Goal: Task Accomplishment & Management: Use online tool/utility

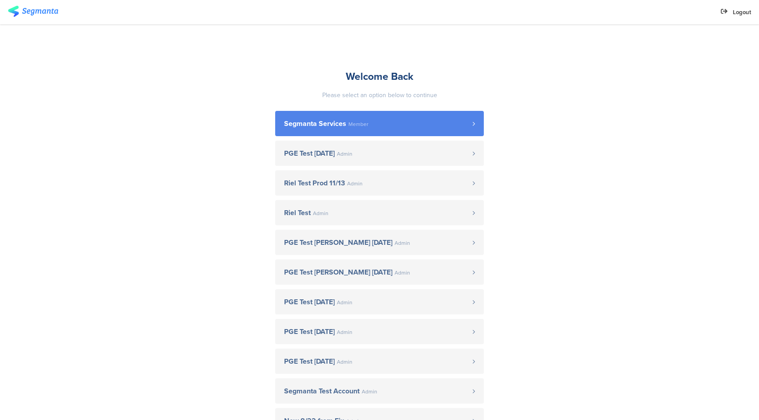
click at [362, 123] on span "Member" at bounding box center [359, 124] width 20 height 5
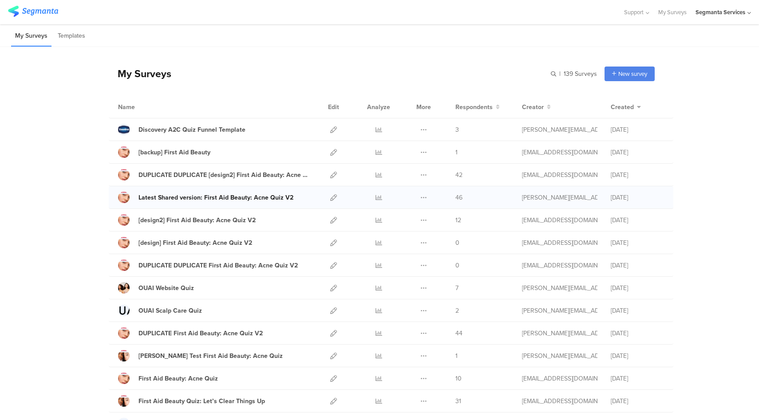
click at [234, 202] on link "Latest Shared version: First Aid Beauty: Acne Quiz V2" at bounding box center [205, 198] width 175 height 12
click at [207, 198] on div "Latest Shared version: First Aid Beauty: Acne Quiz V2" at bounding box center [216, 197] width 155 height 9
click at [331, 199] on icon at bounding box center [333, 197] width 7 height 7
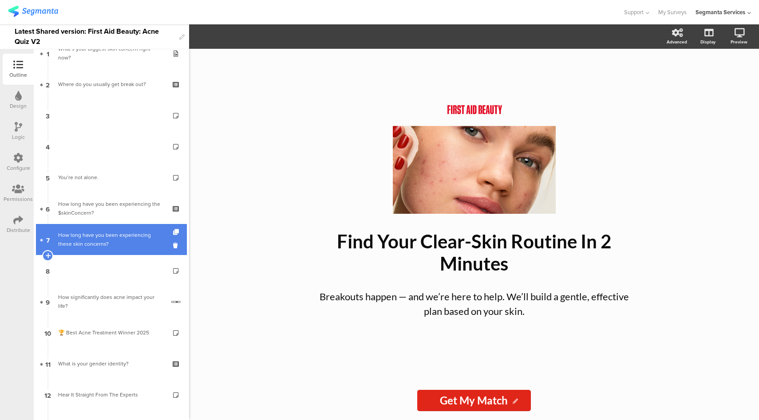
scroll to position [51, 0]
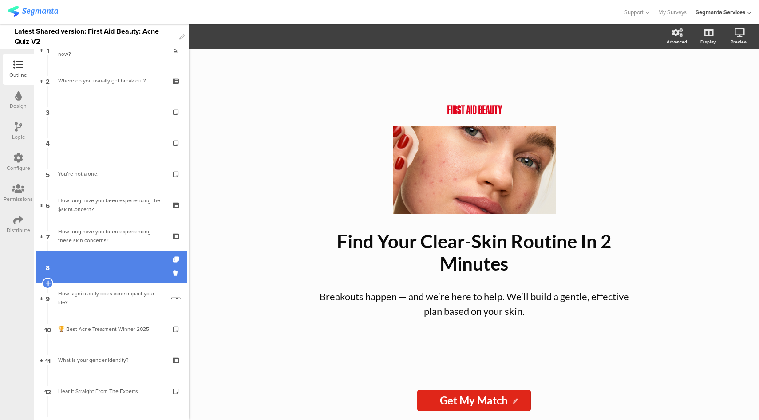
click at [119, 266] on link "8" at bounding box center [111, 267] width 151 height 31
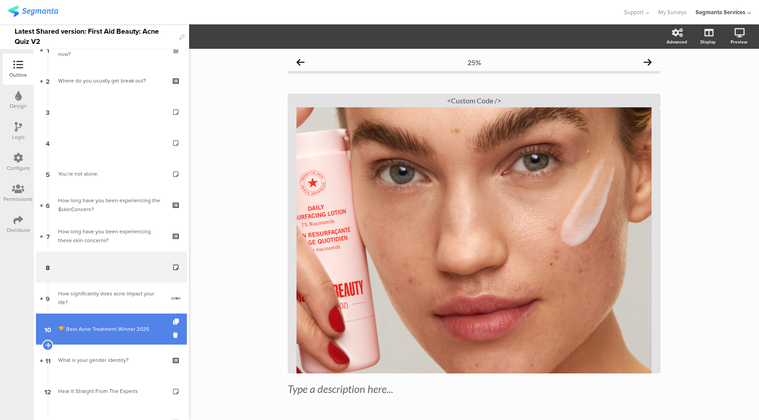
click at [119, 332] on div "🏆 Best Acne Treatment Winner 2025" at bounding box center [111, 329] width 106 height 9
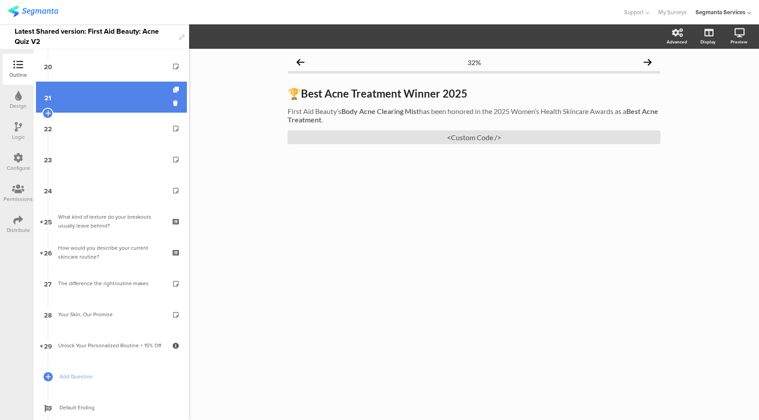
scroll to position [625, 0]
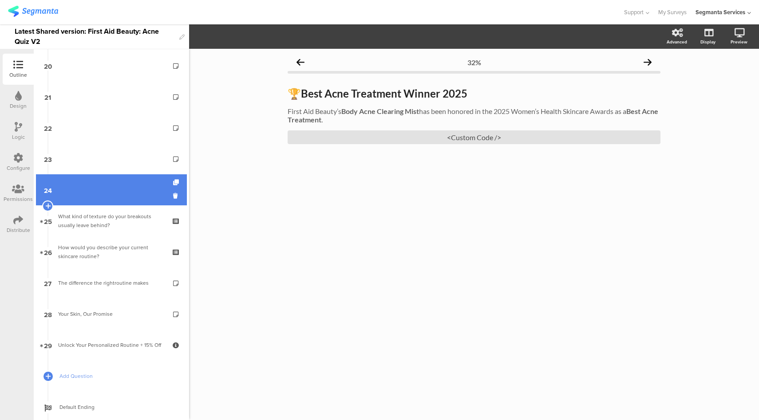
click at [111, 180] on link "24" at bounding box center [111, 190] width 151 height 31
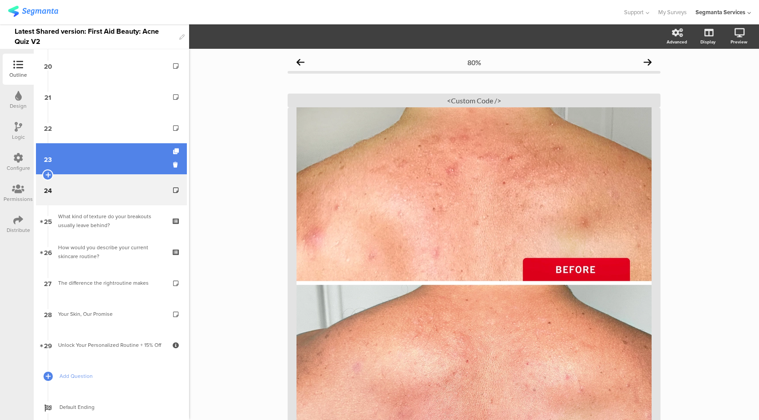
click at [118, 151] on link "23" at bounding box center [111, 158] width 151 height 31
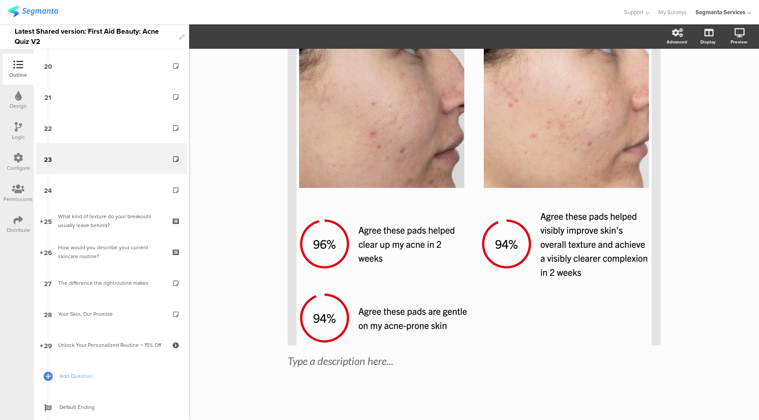
scroll to position [89, 0]
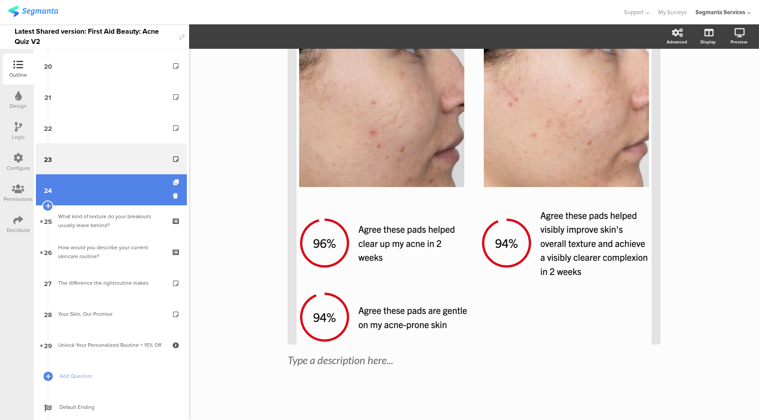
click at [173, 184] on icon at bounding box center [177, 183] width 8 height 6
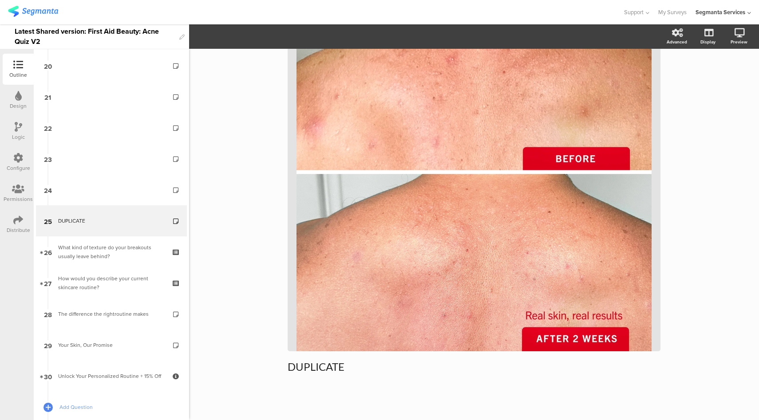
scroll to position [113, 0]
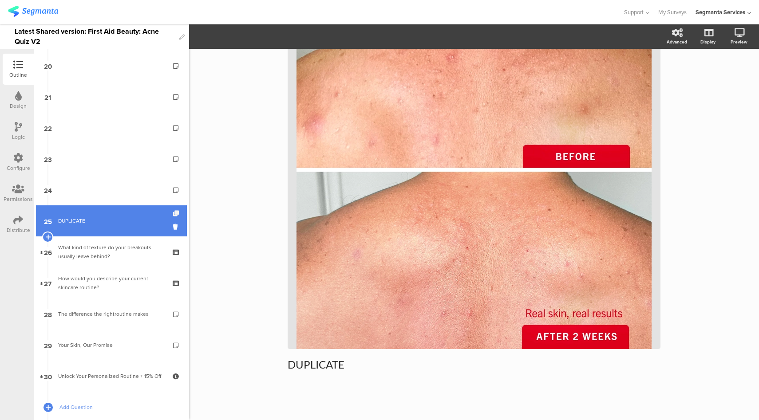
click at [173, 214] on icon at bounding box center [177, 214] width 8 height 6
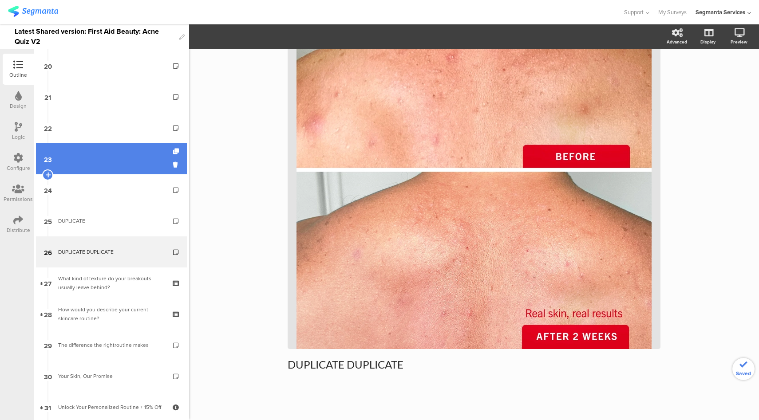
click at [96, 161] on link "23" at bounding box center [111, 158] width 151 height 31
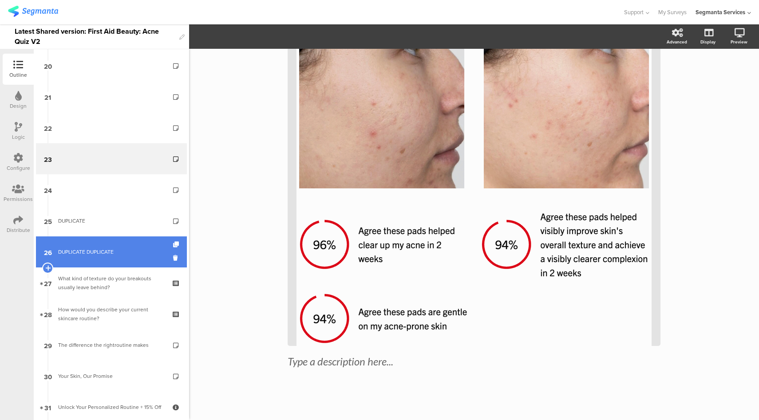
scroll to position [87, 0]
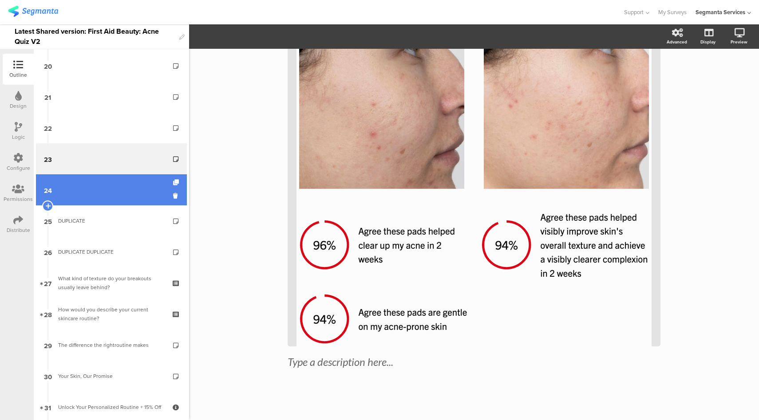
click at [106, 184] on link "24" at bounding box center [111, 190] width 151 height 31
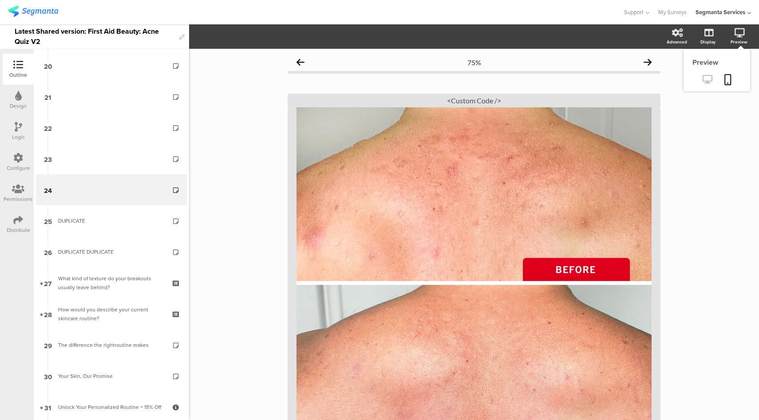
click at [697, 84] on link at bounding box center [708, 80] width 22 height 15
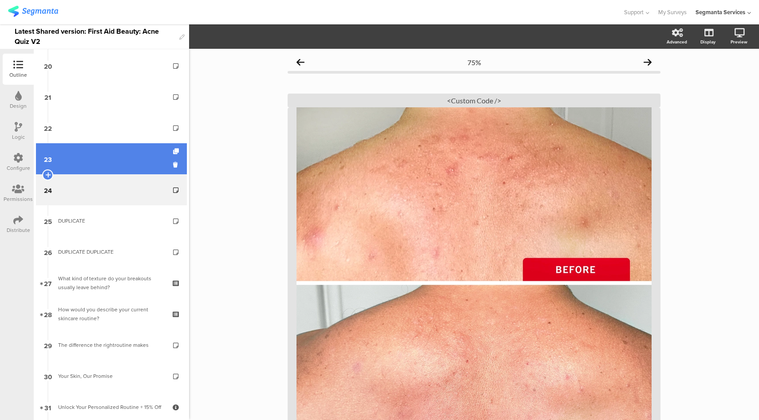
click at [113, 147] on link "23" at bounding box center [111, 158] width 151 height 31
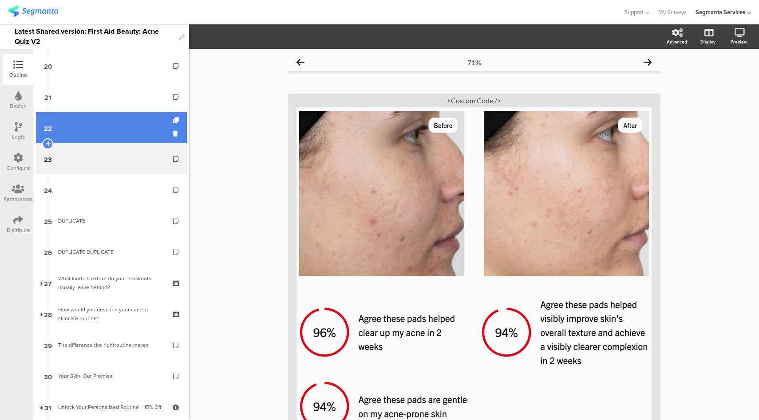
click at [122, 127] on link "22" at bounding box center [111, 127] width 151 height 31
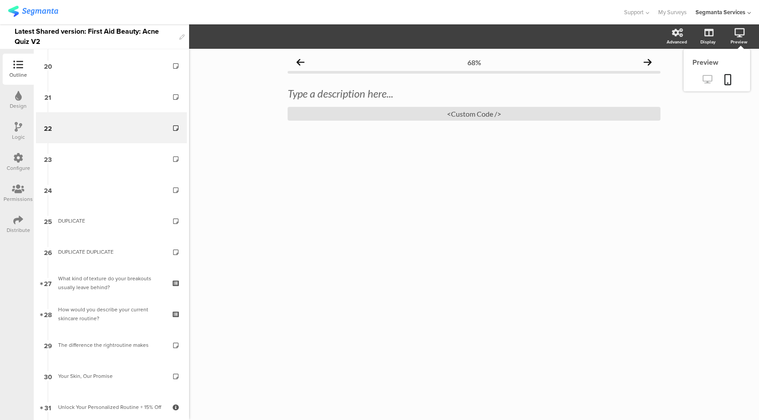
click at [709, 79] on icon at bounding box center [707, 79] width 9 height 8
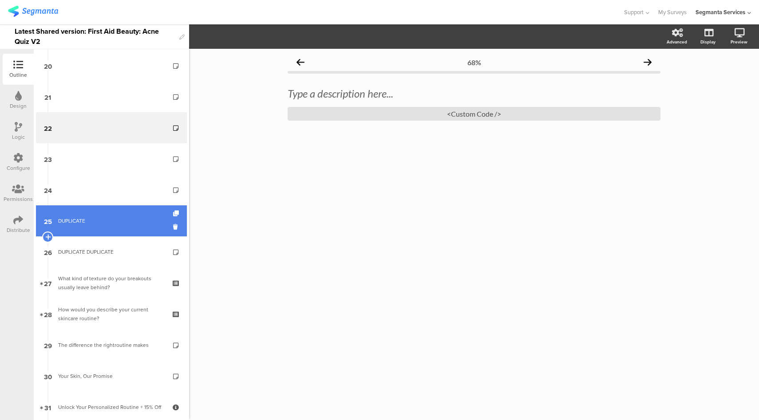
click at [127, 223] on div "DUPLICATE" at bounding box center [111, 221] width 106 height 9
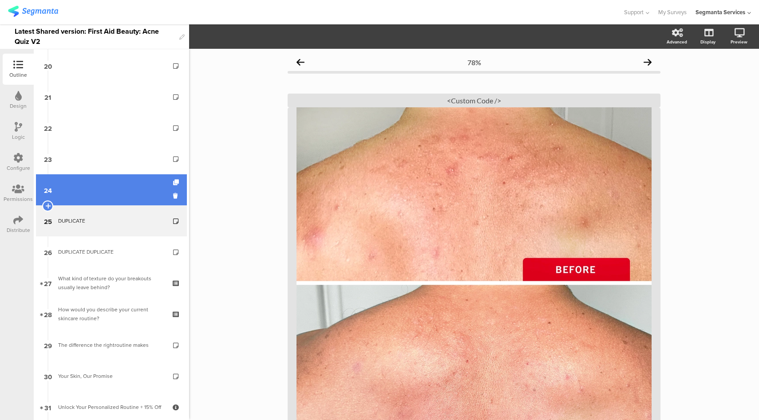
click at [133, 194] on link "24" at bounding box center [111, 190] width 151 height 31
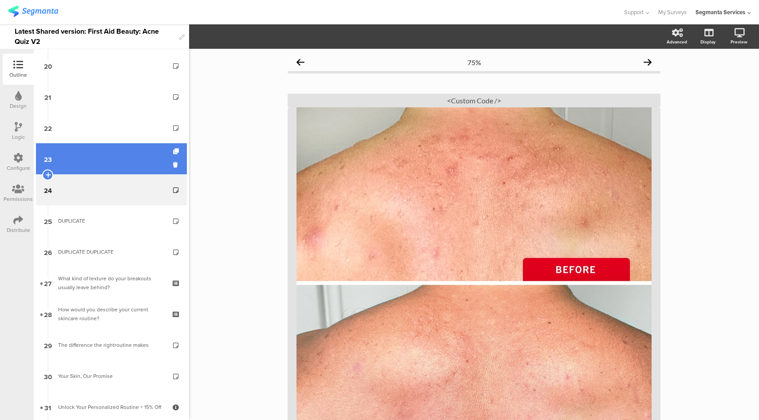
click at [127, 160] on link "23" at bounding box center [111, 158] width 151 height 31
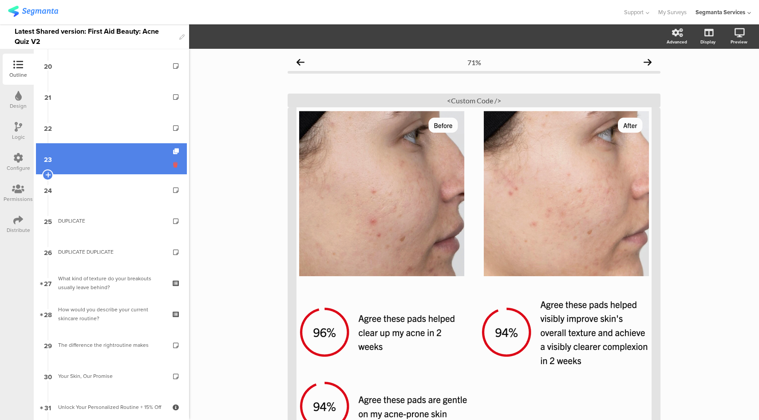
click at [173, 167] on icon at bounding box center [177, 165] width 8 height 8
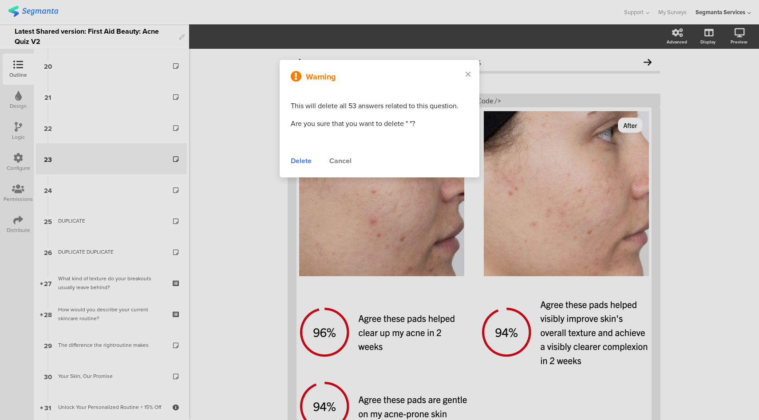
click at [295, 161] on div "Delete" at bounding box center [301, 161] width 21 height 11
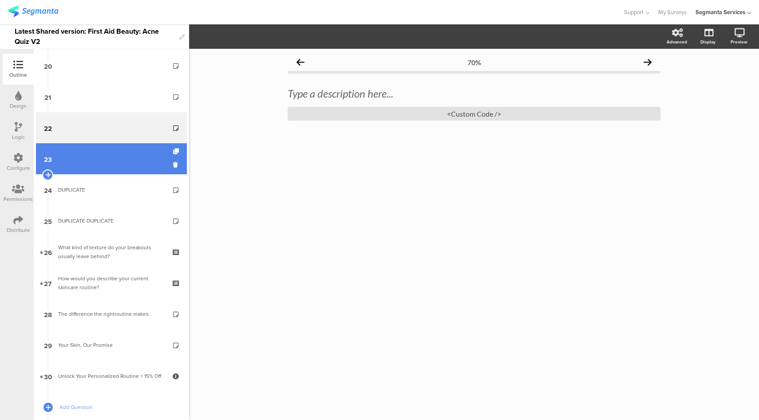
click at [111, 170] on link "23" at bounding box center [111, 158] width 151 height 31
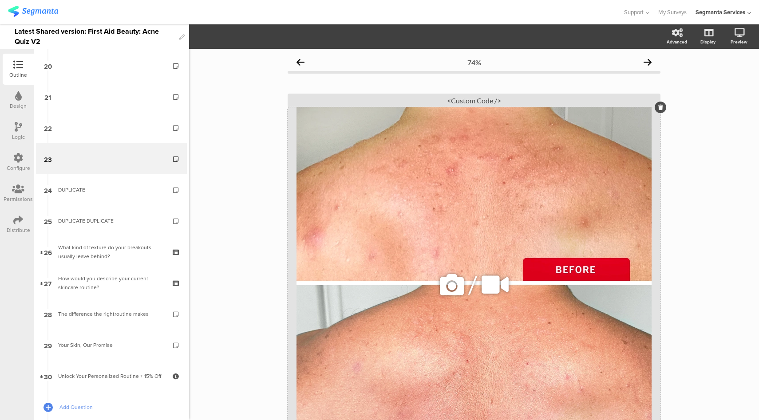
scroll to position [67, 0]
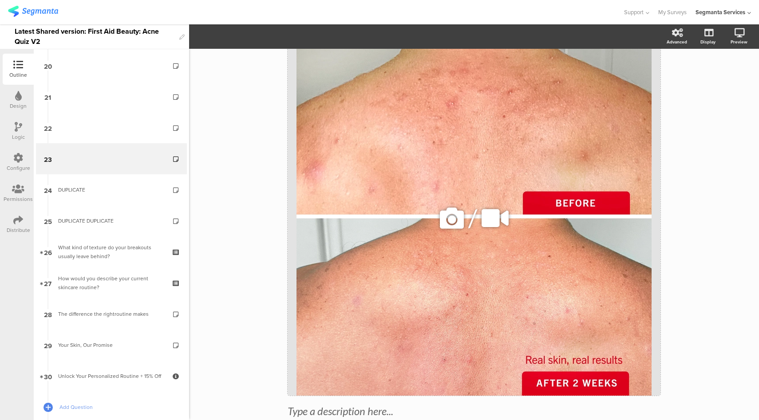
click at [452, 219] on icon at bounding box center [452, 218] width 30 height 30
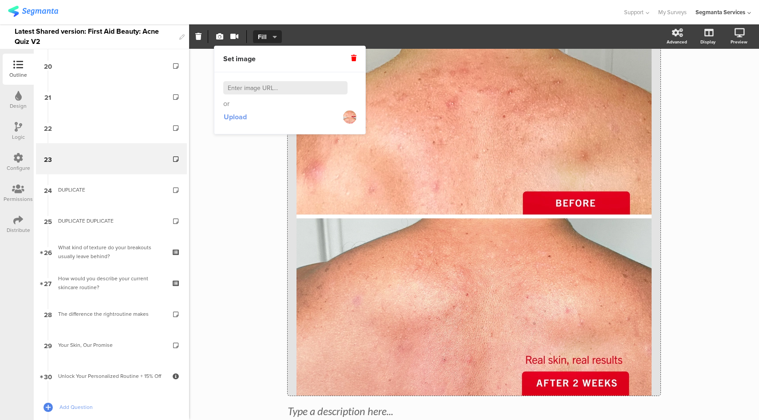
click at [230, 120] on span "Upload" at bounding box center [235, 117] width 23 height 10
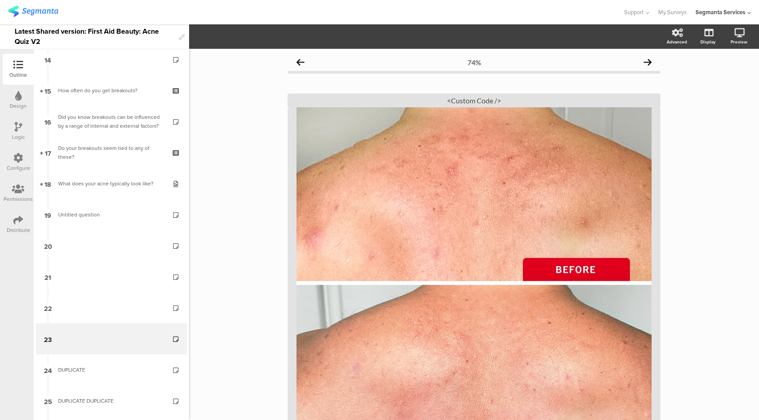
scroll to position [549, 0]
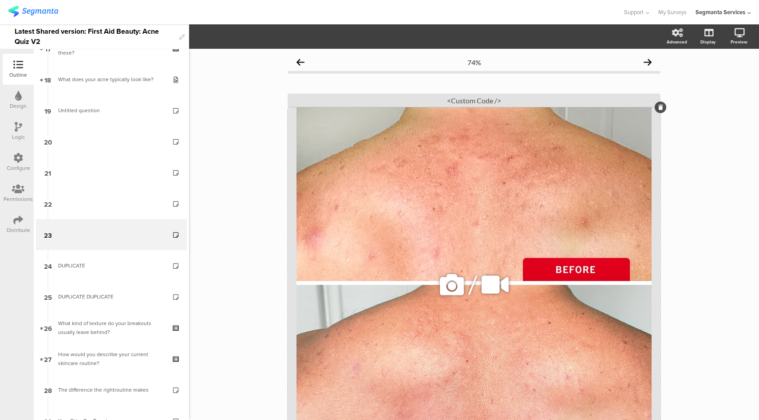
click at [403, 194] on div "/" at bounding box center [474, 284] width 373 height 355
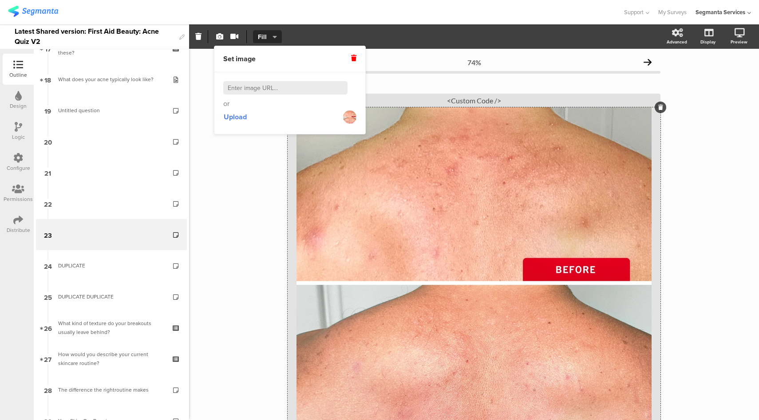
click at [353, 59] on icon at bounding box center [353, 58] width 5 height 6
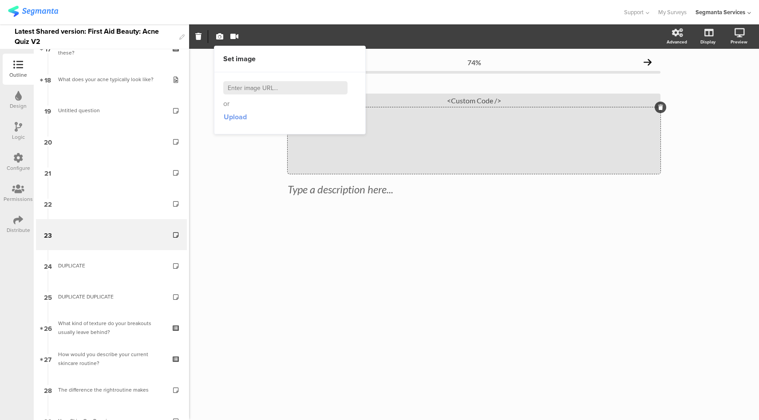
click at [237, 115] on span "Upload" at bounding box center [235, 117] width 23 height 10
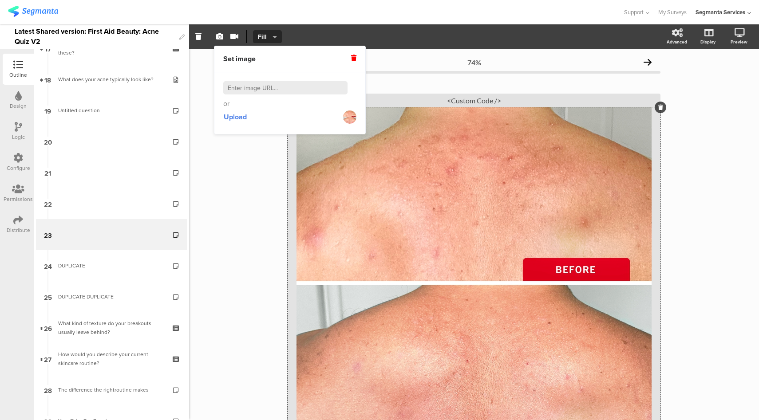
click at [251, 195] on div "74% Type a description here... / <Custom Code />" at bounding box center [474, 293] width 570 height 489
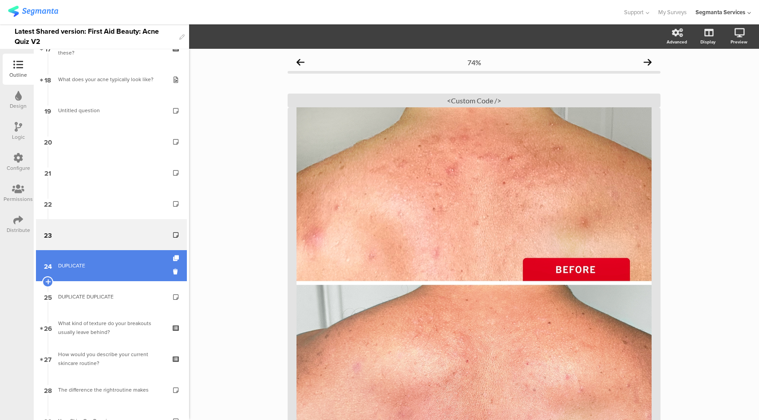
click at [109, 259] on link "24 DUPLICATE" at bounding box center [111, 265] width 151 height 31
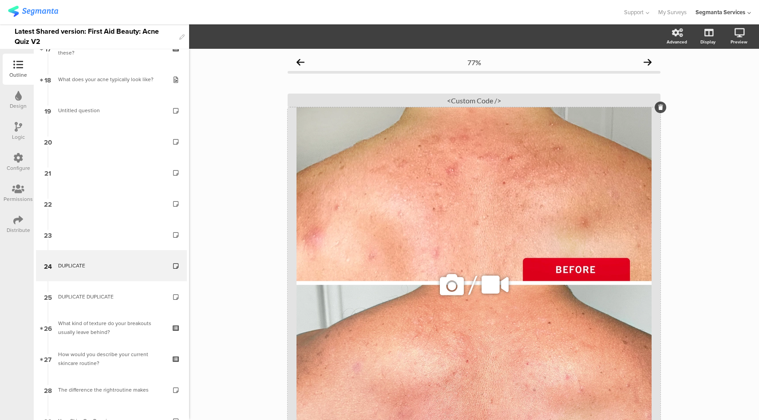
click at [482, 239] on div "/" at bounding box center [474, 284] width 373 height 355
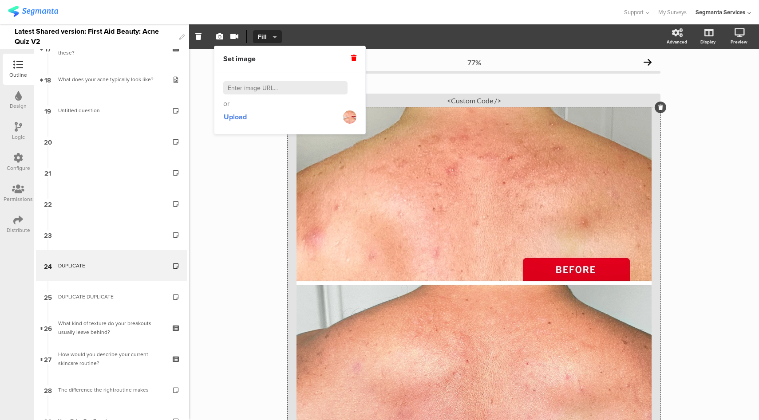
click at [356, 57] on icon at bounding box center [353, 58] width 5 height 6
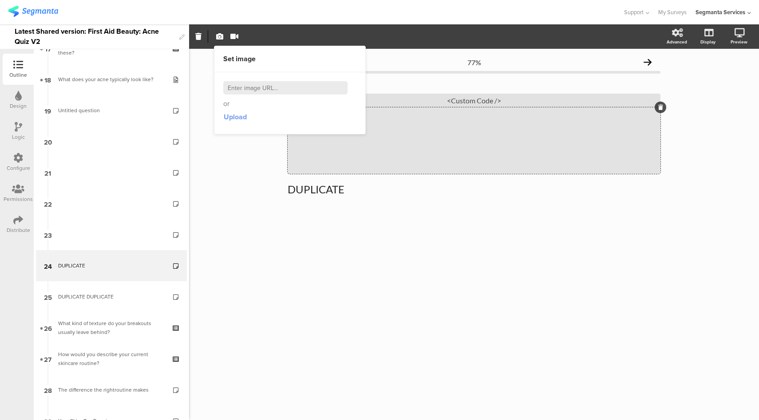
click at [239, 119] on span "Upload" at bounding box center [235, 117] width 23 height 10
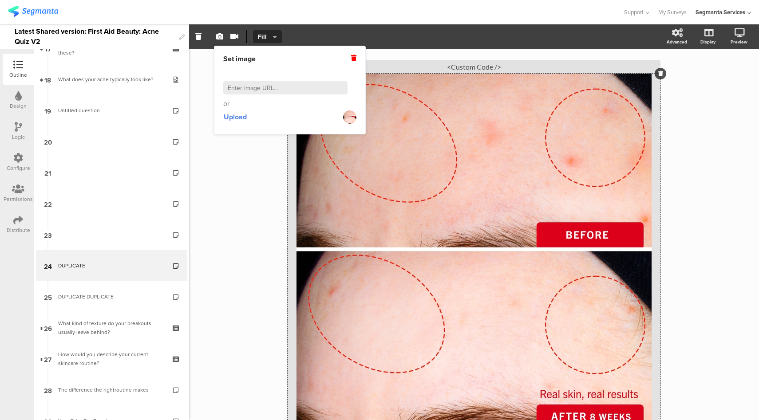
scroll to position [118, 0]
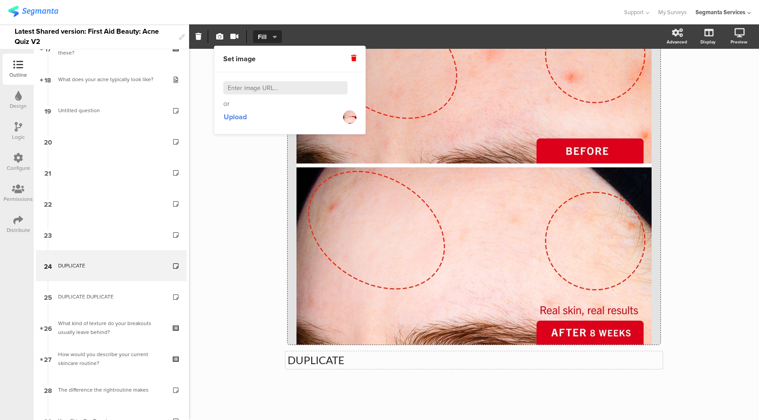
click at [326, 363] on p "DUPLICATE" at bounding box center [474, 360] width 373 height 13
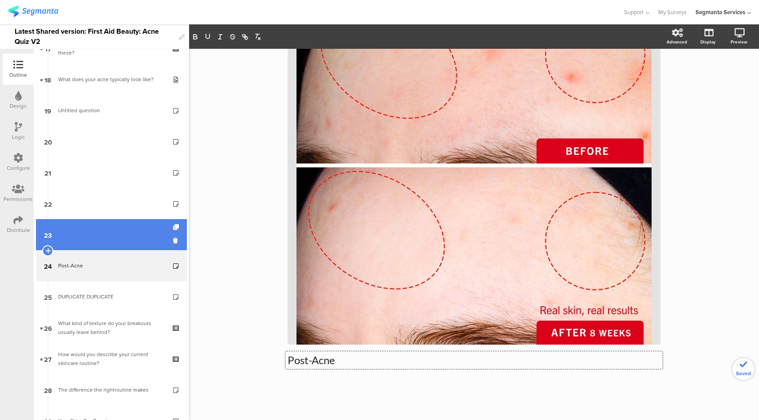
click at [103, 233] on link "23" at bounding box center [111, 234] width 151 height 31
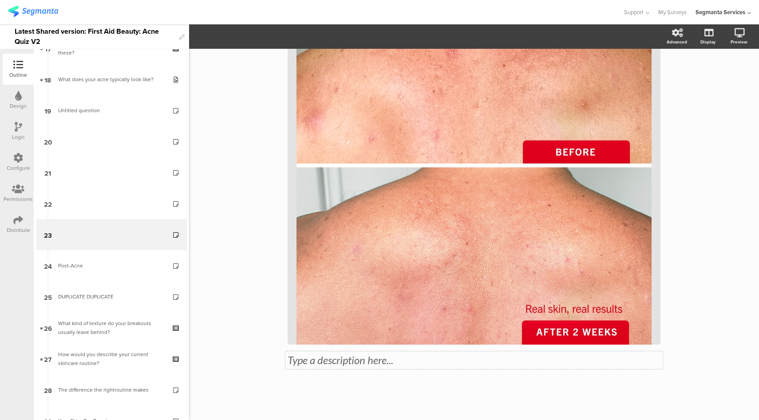
click at [340, 363] on div "Type a description here... / <Custom Code />" at bounding box center [474, 168] width 373 height 416
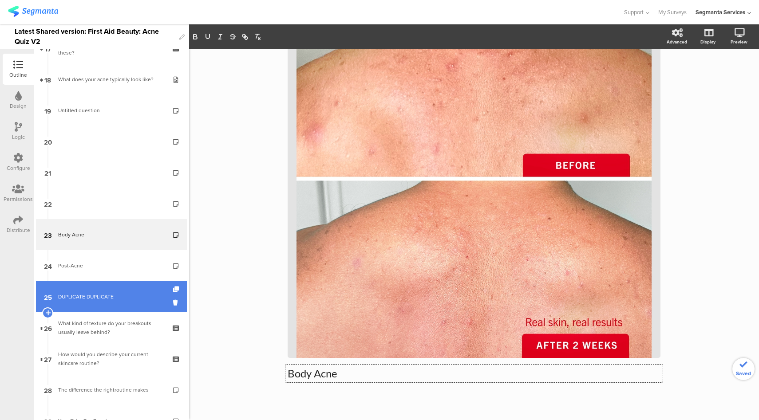
click at [104, 301] on div "DUPLICATE DUPLICATE" at bounding box center [111, 297] width 106 height 9
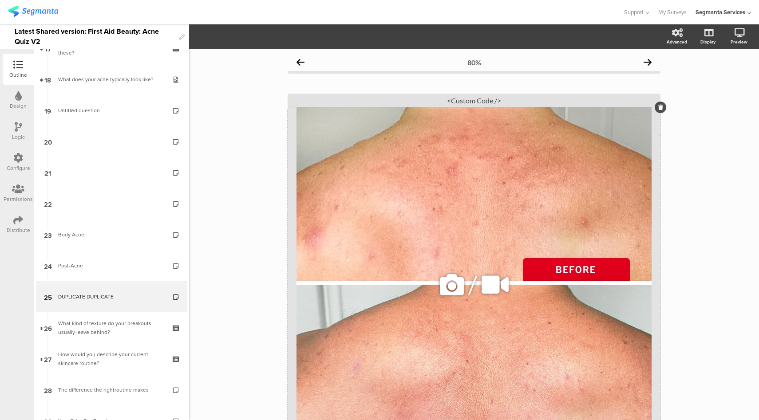
scroll to position [118, 0]
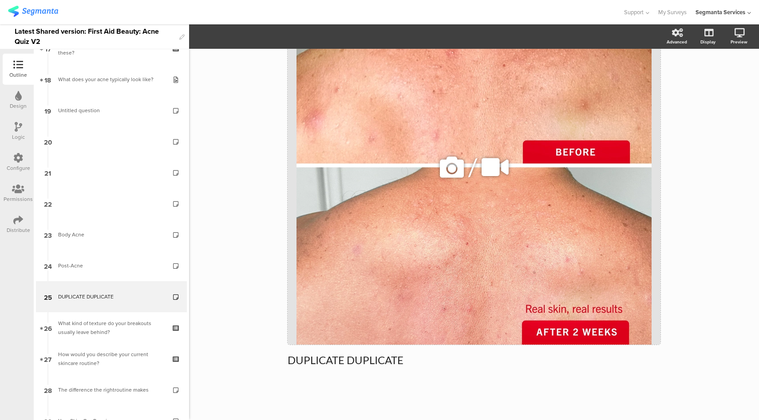
click at [405, 196] on div "/" at bounding box center [474, 167] width 373 height 355
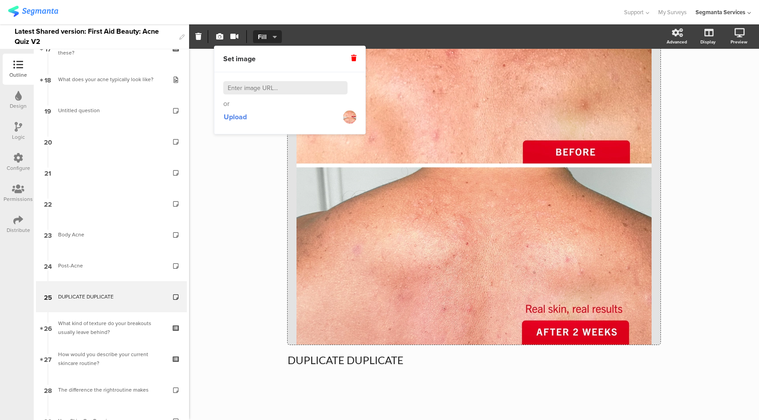
click at [354, 57] on icon at bounding box center [353, 58] width 5 height 6
click at [239, 119] on span "Upload" at bounding box center [235, 117] width 23 height 10
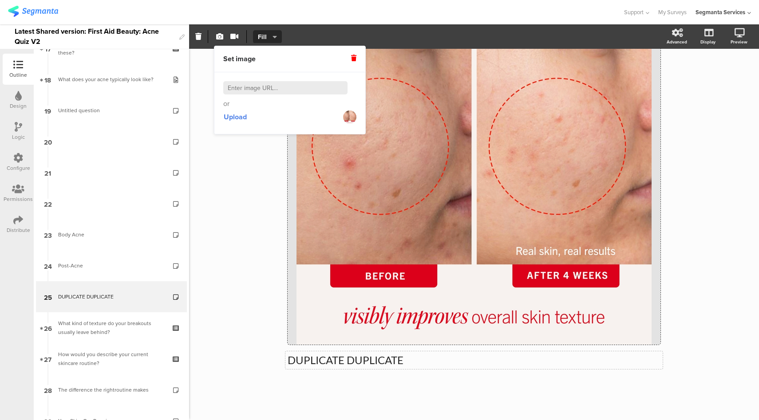
click at [382, 365] on div "DUPLICATE DUPLICATE DUPLICATE DUPLICATE" at bounding box center [474, 361] width 377 height 18
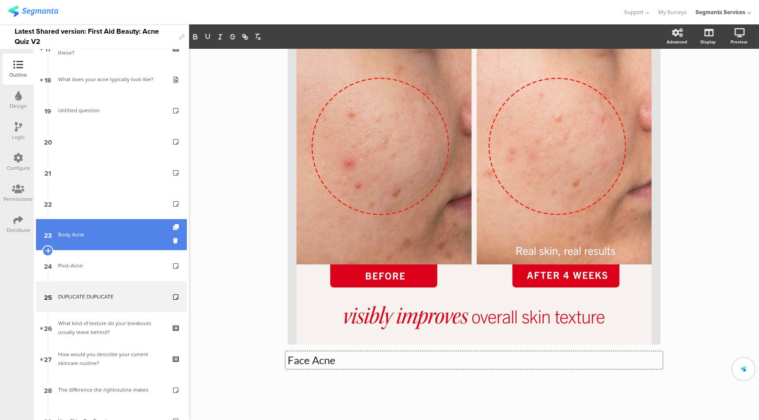
click at [124, 238] on div "Body Acne" at bounding box center [111, 234] width 106 height 9
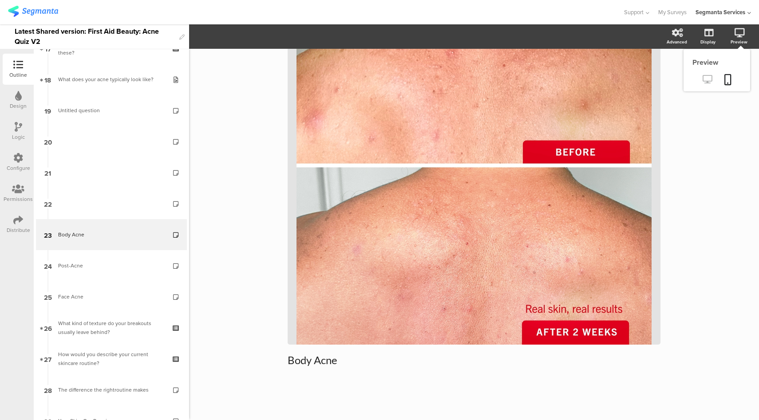
click at [703, 79] on icon at bounding box center [707, 79] width 9 height 8
click at [17, 131] on div at bounding box center [19, 127] width 8 height 11
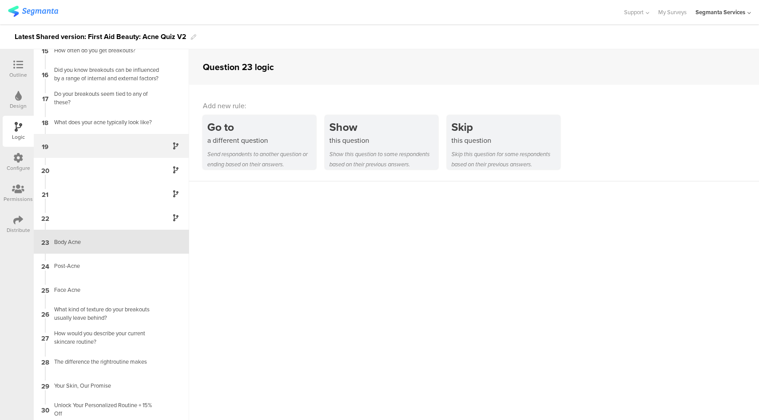
scroll to position [348, 0]
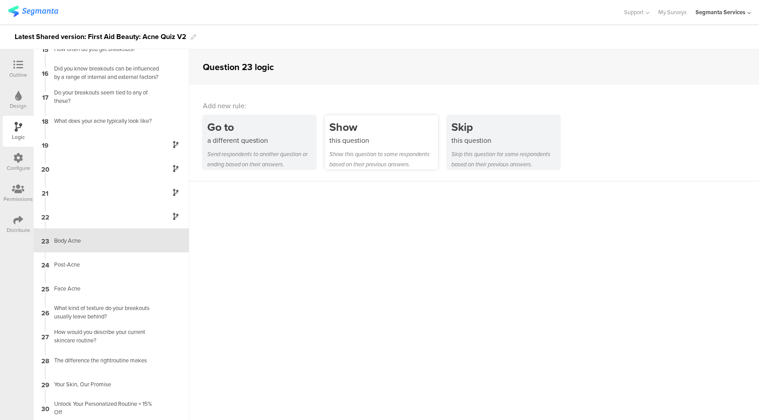
click at [379, 145] on div "Show this question Show this question to some respondents based on their previo…" at bounding box center [381, 142] width 113 height 54
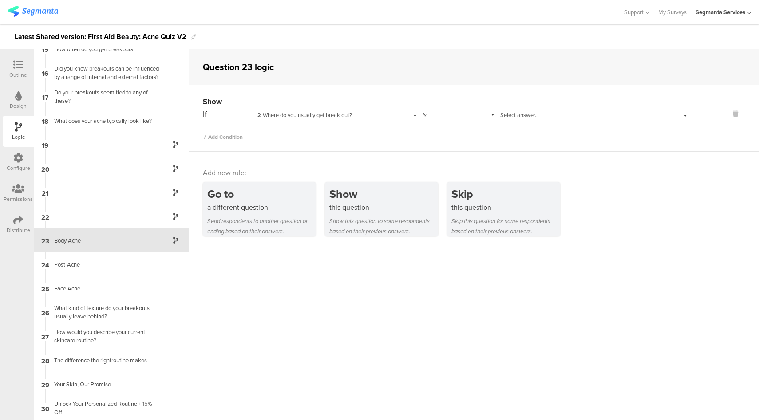
click at [341, 118] on span "2 Where do you usually get break out?" at bounding box center [305, 115] width 95 height 8
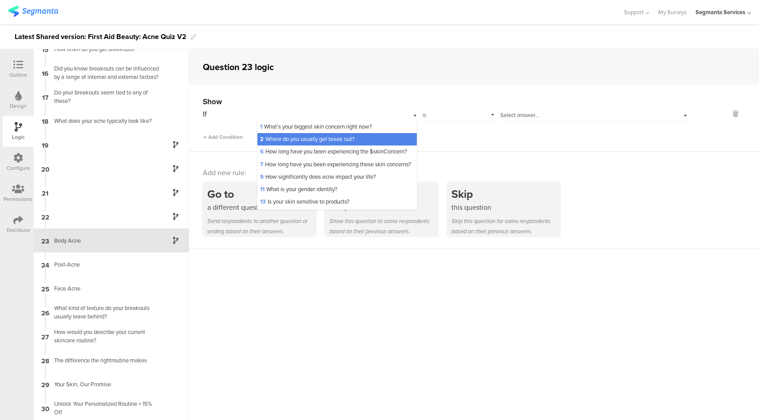
click at [340, 145] on div "2 Where do you usually get break out?" at bounding box center [337, 139] width 159 height 12
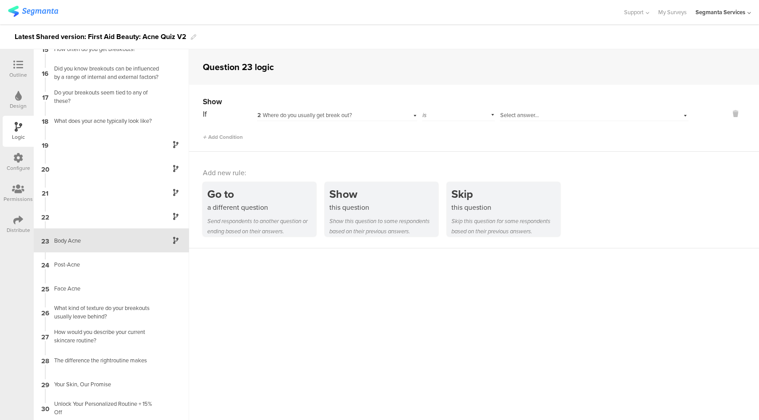
click at [542, 114] on div "Select answer..." at bounding box center [579, 115] width 159 height 8
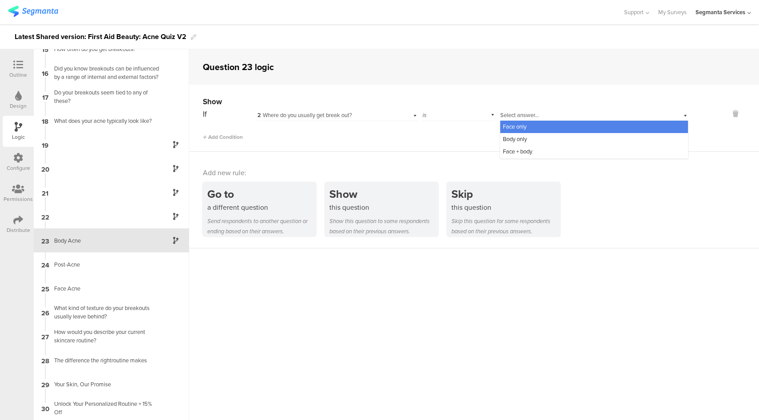
click at [522, 127] on span "Face only" at bounding box center [515, 127] width 24 height 8
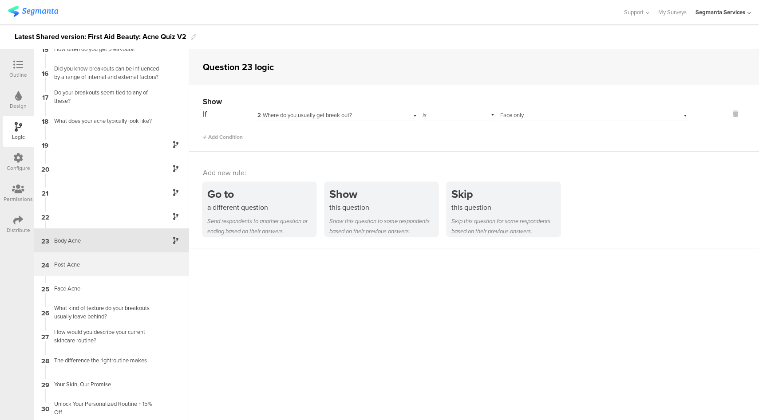
click at [113, 259] on div "24 Post-Acne" at bounding box center [111, 265] width 155 height 24
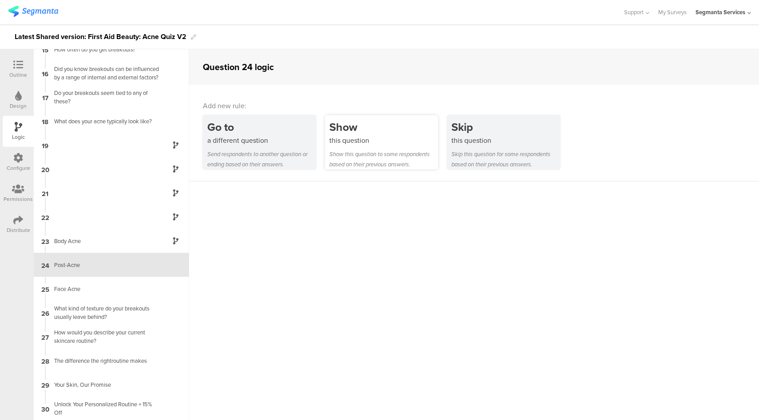
scroll to position [348, 0]
click at [381, 147] on div "Show this question Show this question to some respondents based on their previo…" at bounding box center [381, 142] width 113 height 54
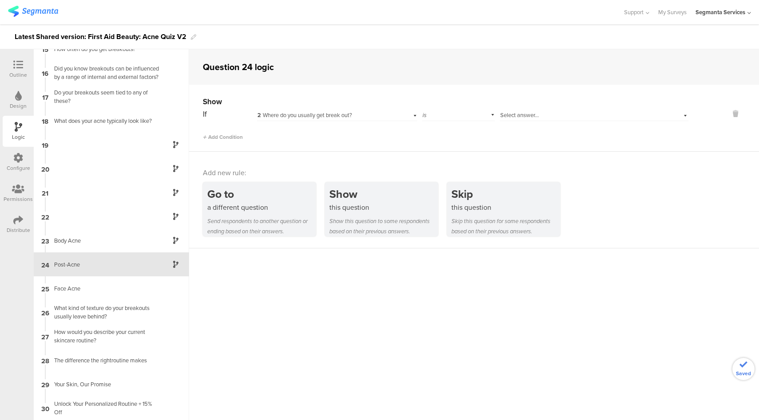
click at [372, 116] on div "2 Where do you usually get break out?" at bounding box center [325, 115] width 134 height 8
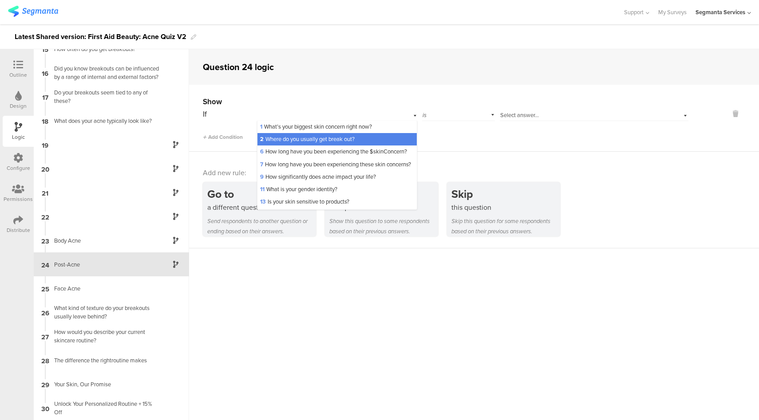
click at [524, 118] on span "Select answer..." at bounding box center [519, 115] width 39 height 8
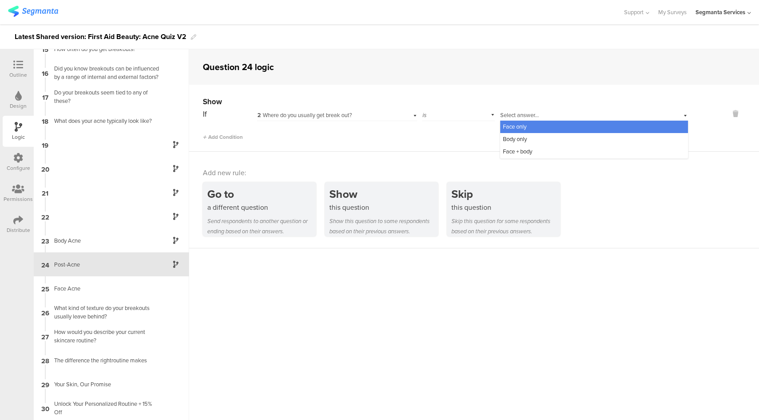
click at [389, 117] on div "2 Where do you usually get break out?" at bounding box center [337, 114] width 160 height 14
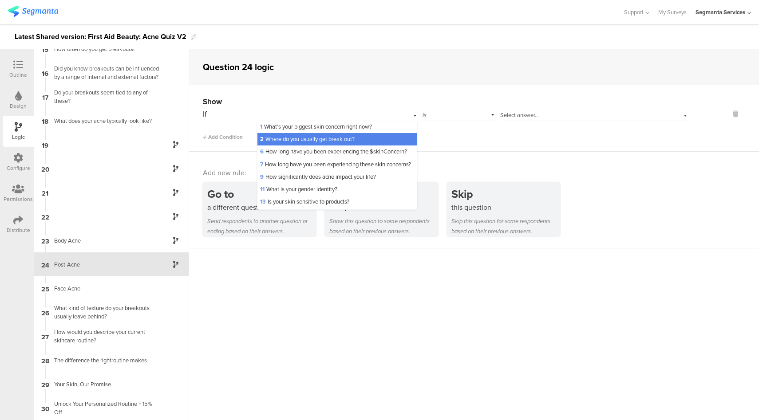
click at [289, 135] on div "2 Where do you usually get break out?" at bounding box center [337, 139] width 159 height 12
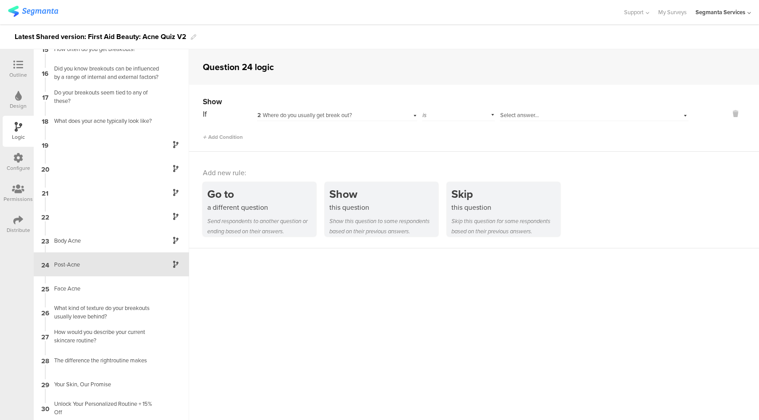
click at [333, 113] on span "2 Where do you usually get break out?" at bounding box center [305, 115] width 95 height 8
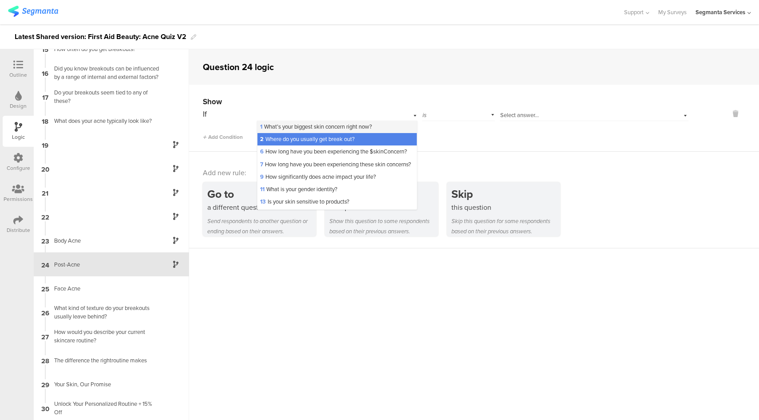
click at [322, 127] on span "1 What’s your biggest skin concern right now?" at bounding box center [316, 127] width 112 height 8
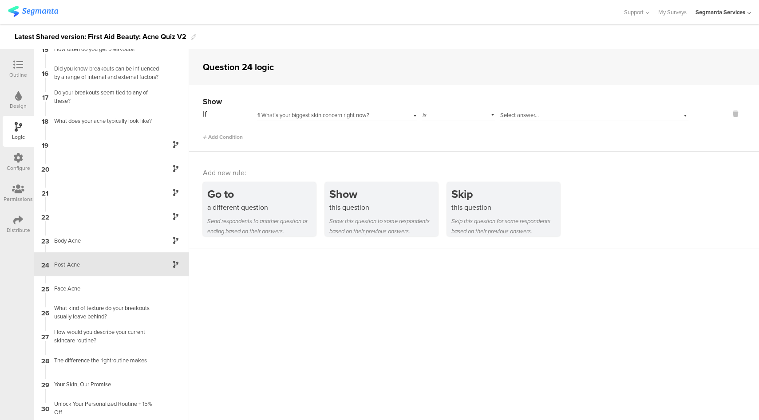
click at [542, 117] on div "Select answer..." at bounding box center [579, 115] width 159 height 8
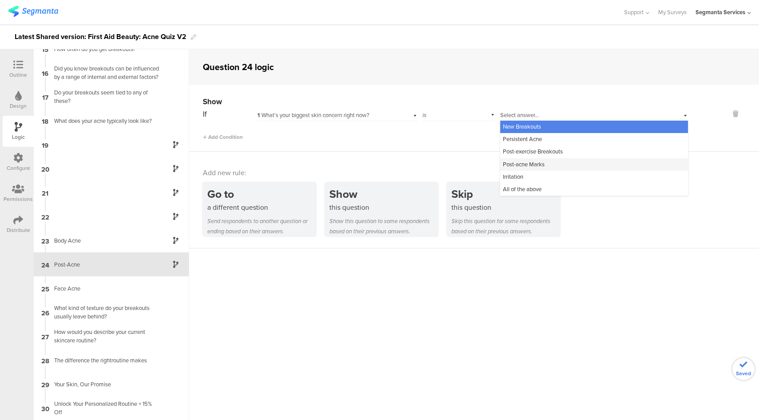
click at [520, 162] on span "Post-acne Marks" at bounding box center [524, 164] width 42 height 8
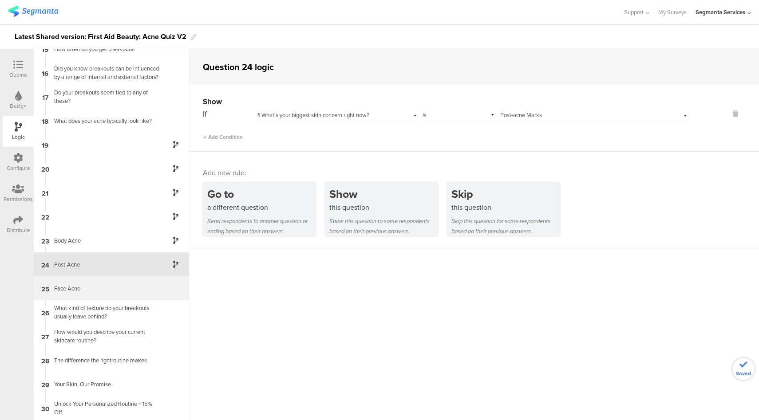
click at [92, 283] on div "25 Face Acne" at bounding box center [111, 289] width 155 height 24
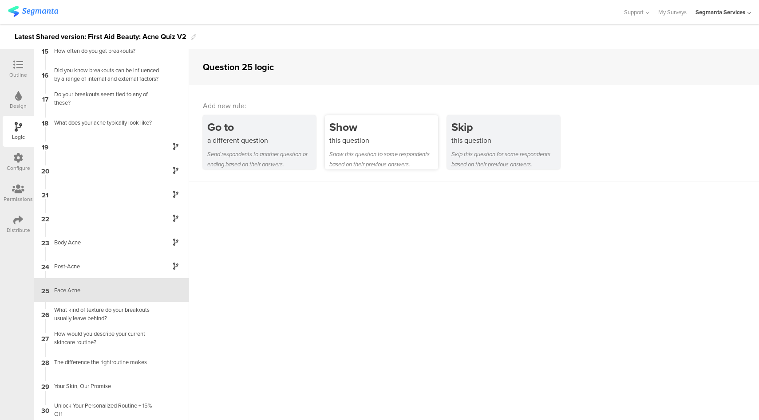
scroll to position [348, 0]
click at [382, 130] on div "Show" at bounding box center [383, 127] width 109 height 16
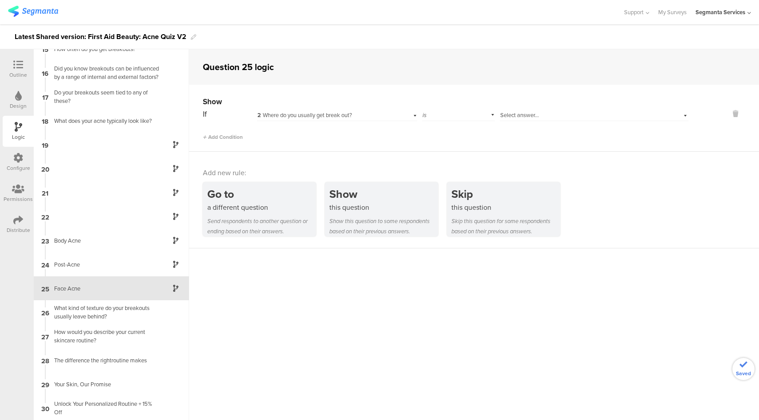
click at [550, 112] on div "Select answer..." at bounding box center [579, 115] width 159 height 8
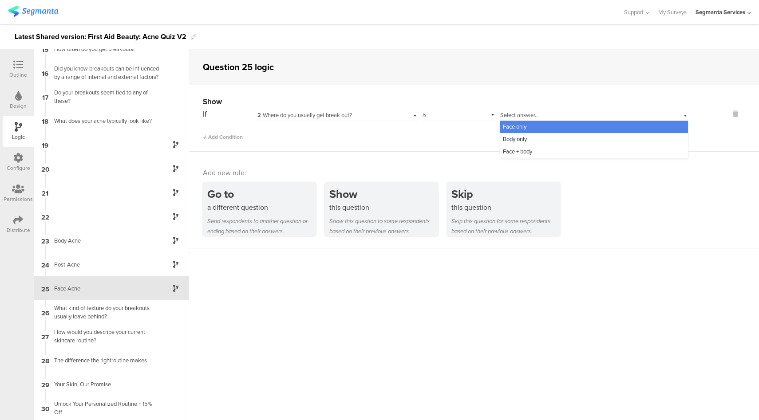
click at [524, 123] on span "Face only" at bounding box center [515, 127] width 24 height 8
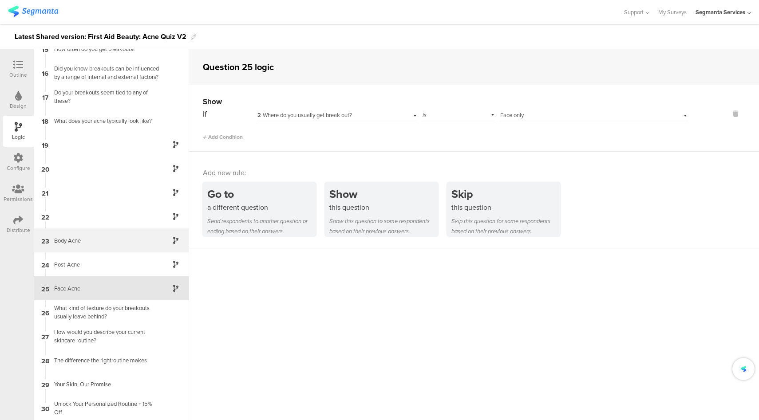
click at [99, 239] on div "Body Acne" at bounding box center [104, 241] width 111 height 8
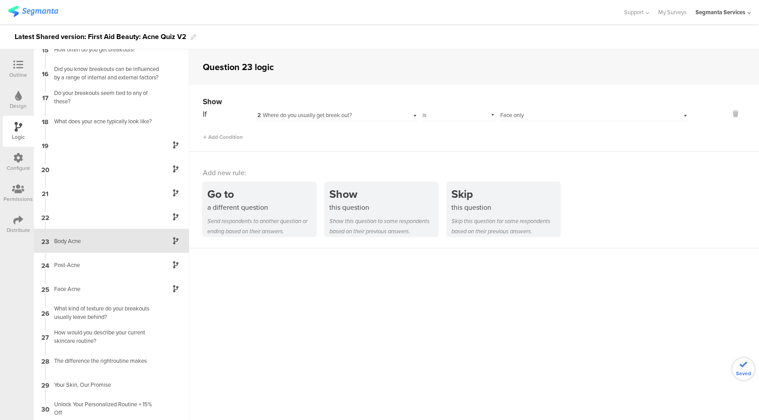
scroll to position [348, 0]
click at [534, 118] on div "Select answer... Face only" at bounding box center [579, 115] width 159 height 8
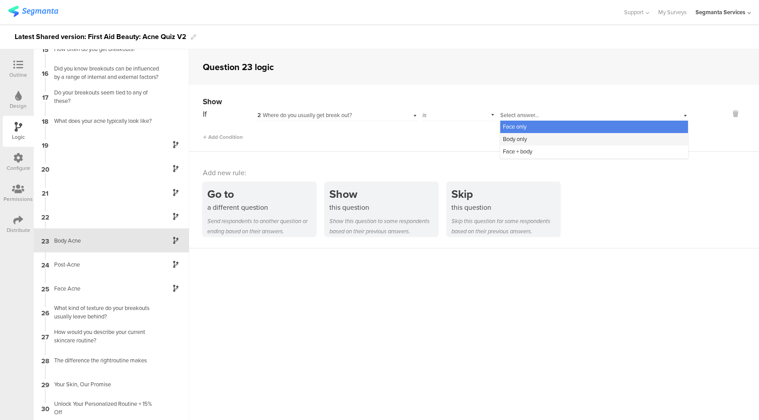
click at [517, 142] on span "Body only" at bounding box center [515, 139] width 24 height 8
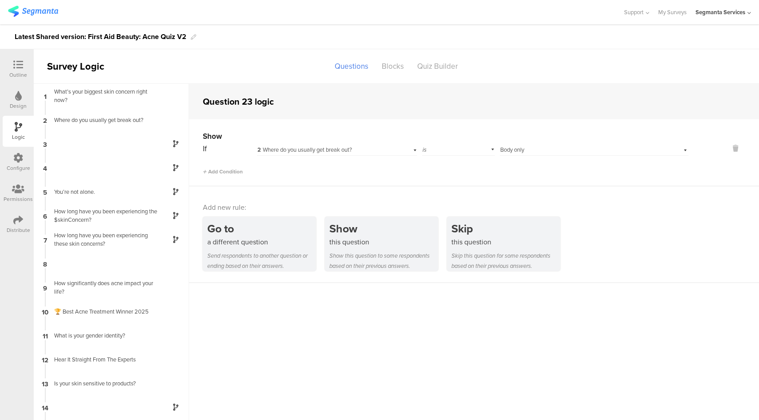
scroll to position [0, 0]
click at [7, 66] on div "Outline" at bounding box center [18, 69] width 31 height 31
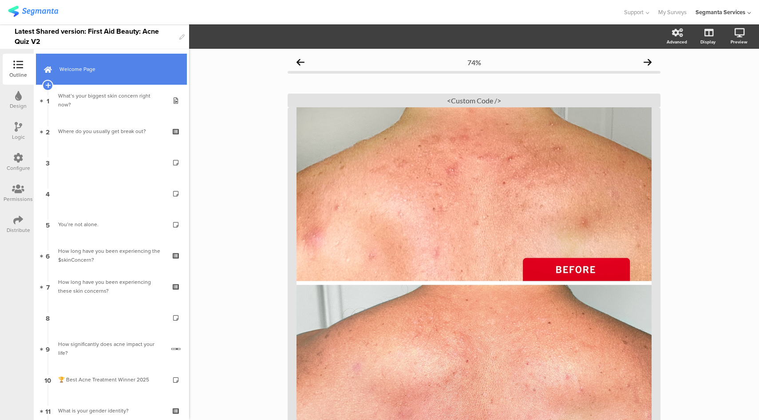
click at [122, 71] on span "Welcome Page" at bounding box center [116, 69] width 114 height 9
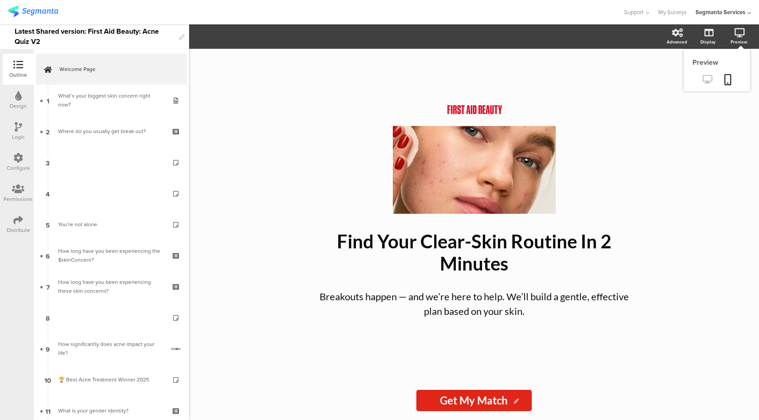
click at [708, 79] on icon at bounding box center [707, 79] width 9 height 8
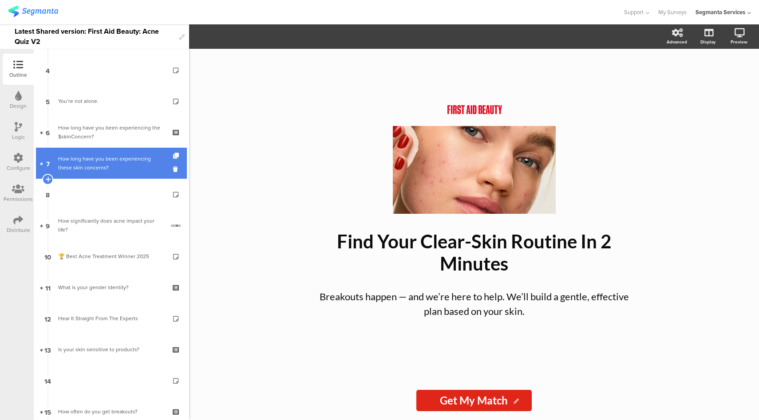
scroll to position [282, 0]
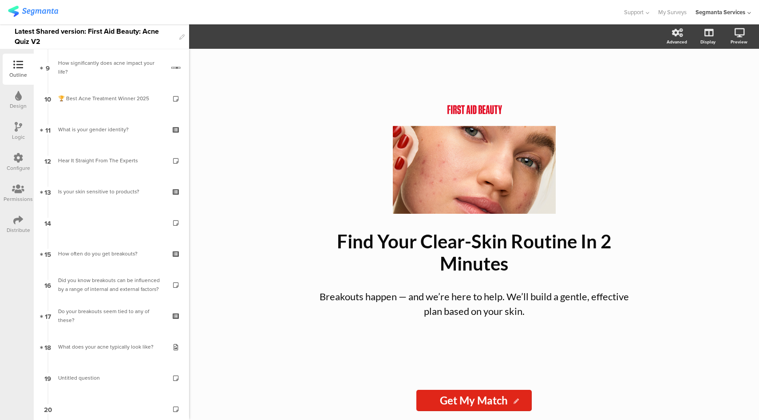
click at [16, 139] on div "Logic" at bounding box center [18, 137] width 13 height 8
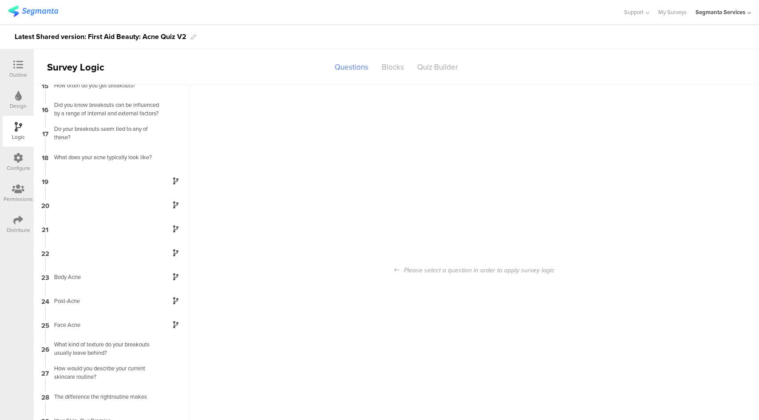
scroll to position [348, 0]
click at [130, 321] on div "Face Acne" at bounding box center [104, 324] width 111 height 8
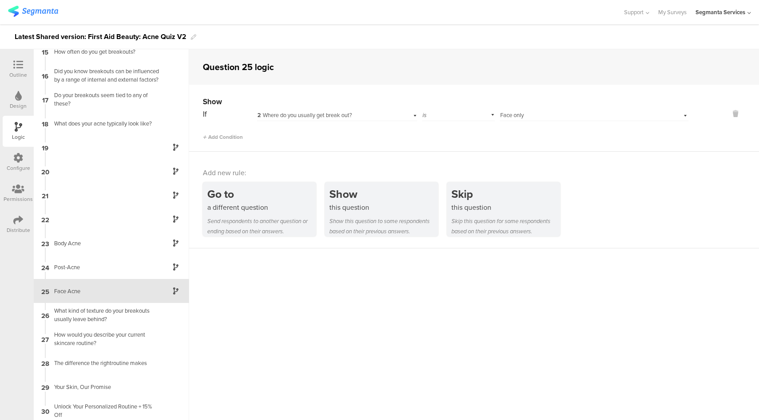
scroll to position [348, 0]
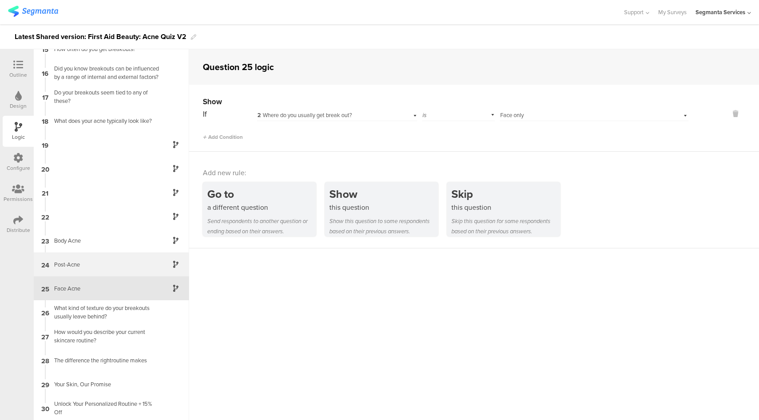
click at [126, 266] on div "Post-Acne" at bounding box center [104, 265] width 111 height 8
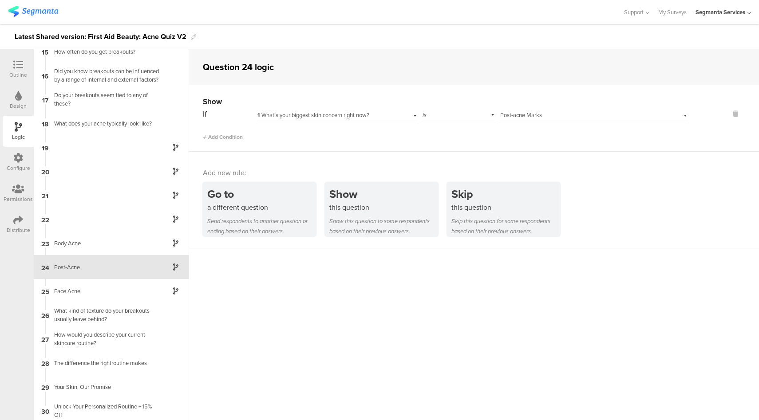
scroll to position [348, 0]
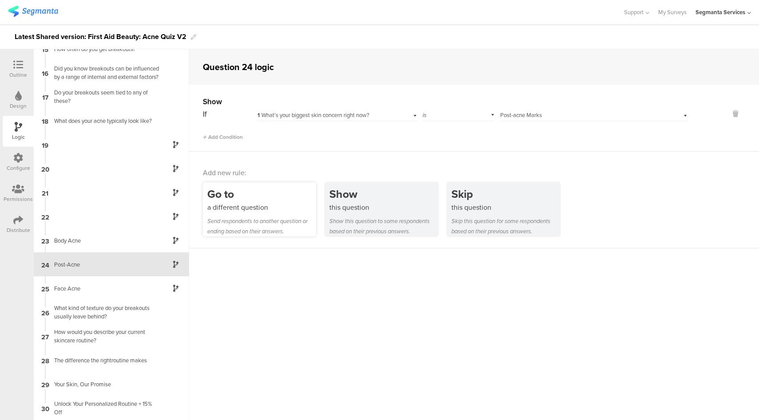
click at [272, 196] on div "Go to" at bounding box center [261, 194] width 109 height 16
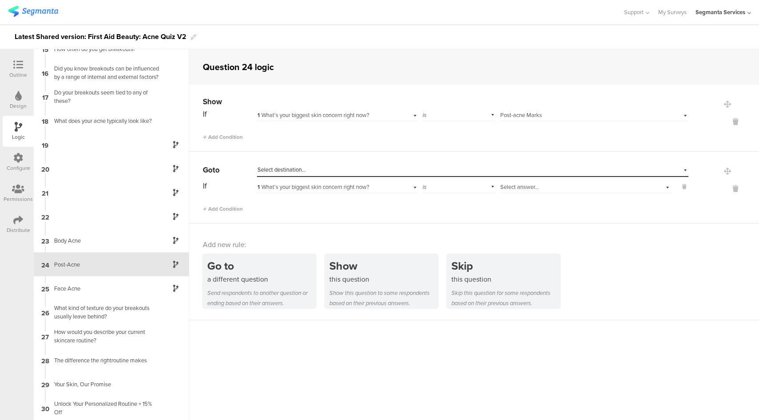
click at [18, 63] on icon at bounding box center [18, 65] width 10 height 10
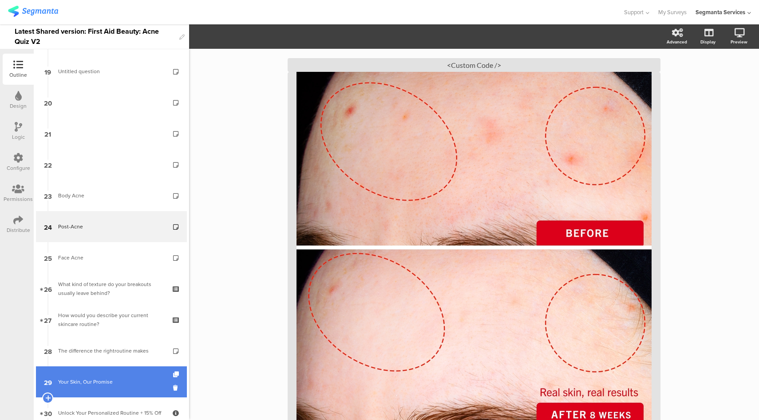
scroll to position [587, 0]
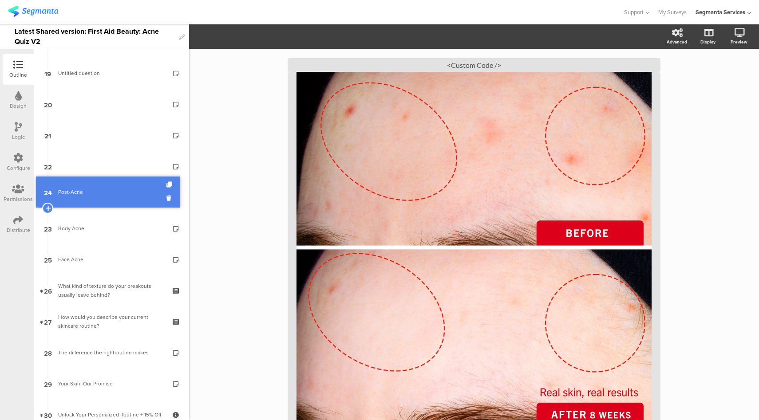
drag, startPoint x: 101, startPoint y: 219, endPoint x: 102, endPoint y: 184, distance: 35.1
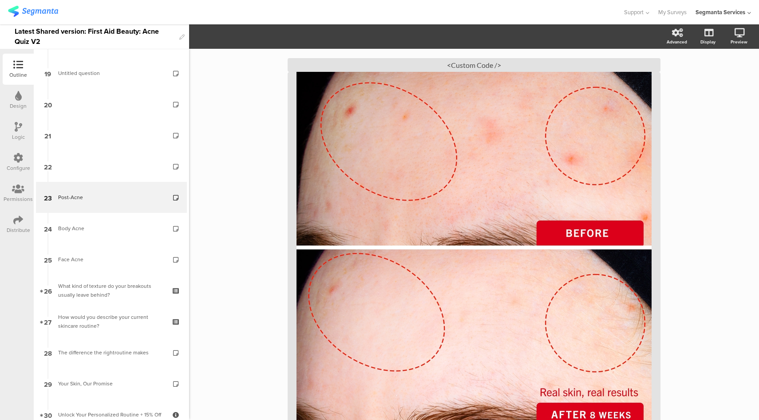
click at [17, 129] on icon at bounding box center [19, 127] width 8 height 10
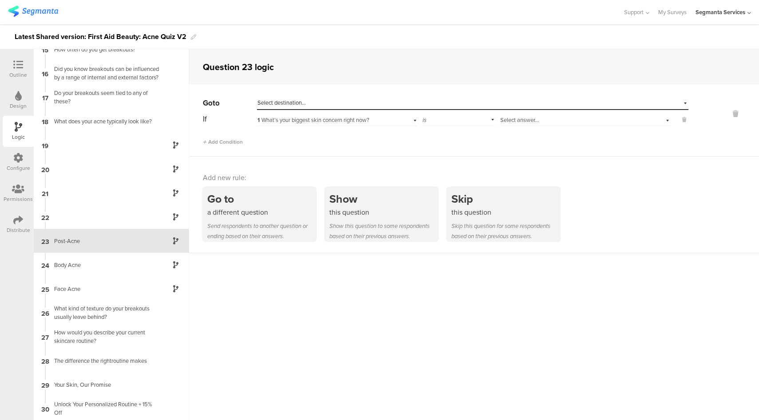
scroll to position [348, 0]
click at [397, 103] on div "Select destination..." at bounding box center [432, 103] width 349 height 8
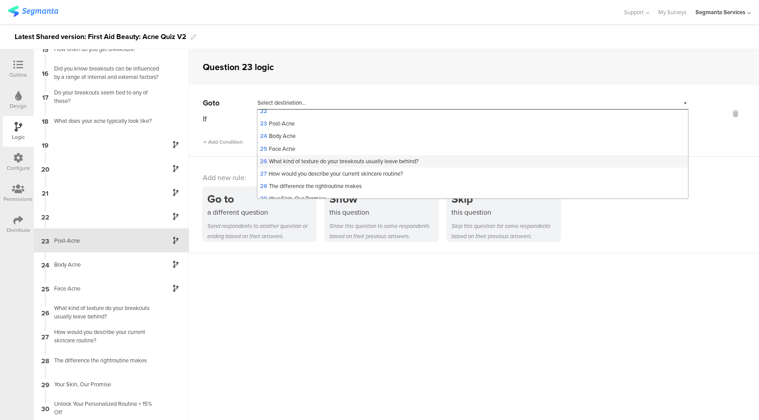
scroll to position [267, 0]
click at [303, 166] on span "26 What kind of texture do your breakouts usually leave behind?" at bounding box center [339, 161] width 159 height 8
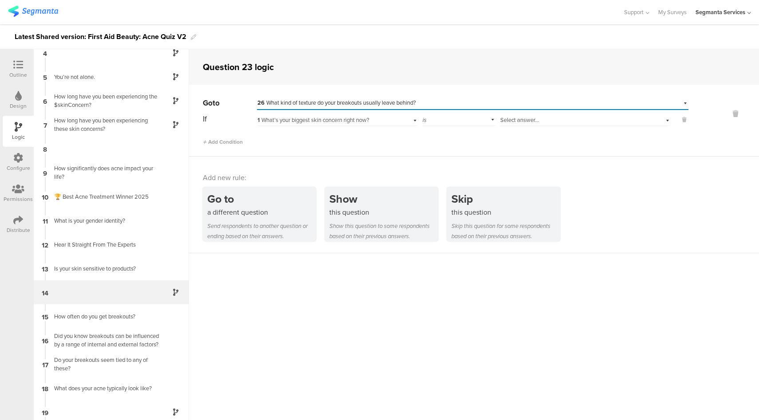
scroll to position [80, 0]
click at [122, 289] on div "14" at bounding box center [111, 293] width 155 height 24
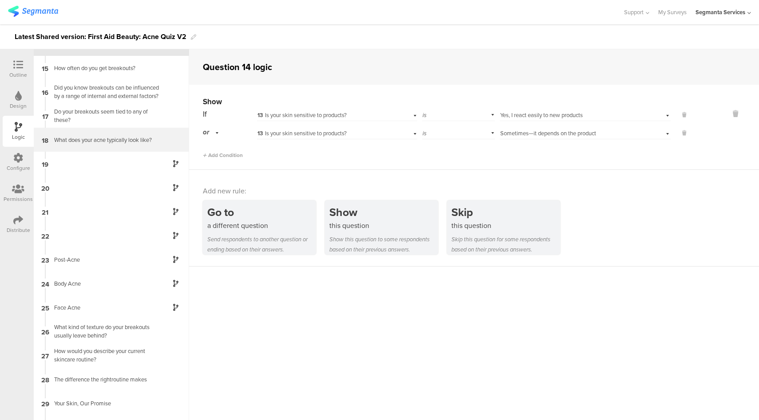
scroll to position [348, 0]
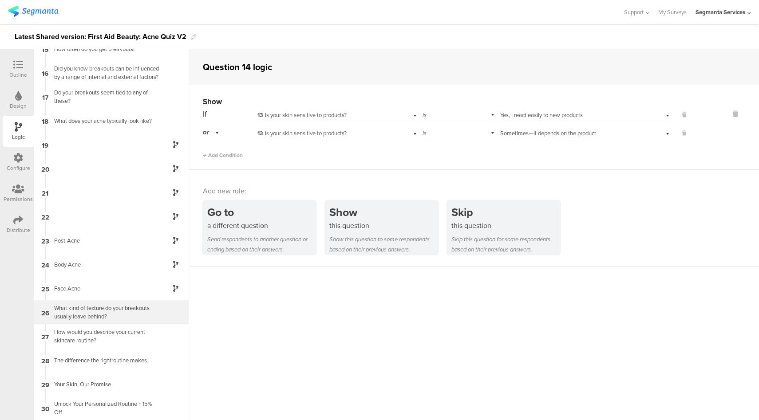
click at [131, 310] on div "What kind of texture do your breakouts usually leave behind?" at bounding box center [104, 312] width 111 height 17
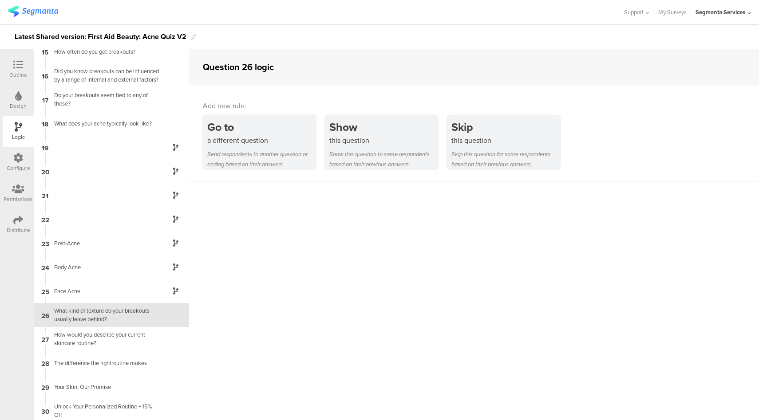
scroll to position [348, 0]
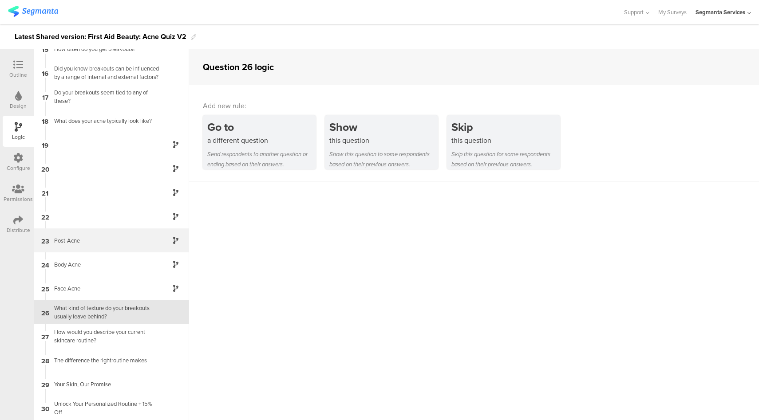
click at [137, 249] on div "23 Post-Acne" at bounding box center [111, 241] width 155 height 24
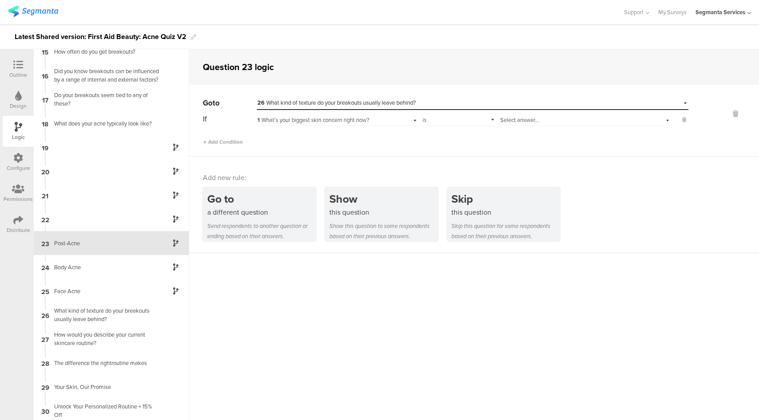
scroll to position [348, 0]
click at [131, 267] on div "Body Acne" at bounding box center [104, 265] width 111 height 8
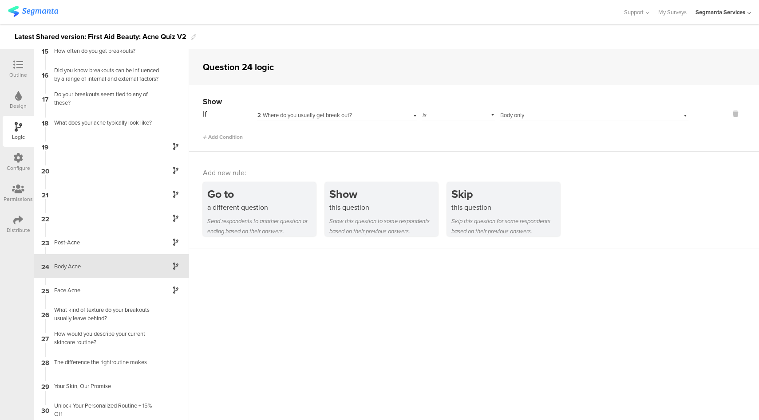
scroll to position [348, 0]
click at [127, 290] on div "Face Acne" at bounding box center [104, 289] width 111 height 8
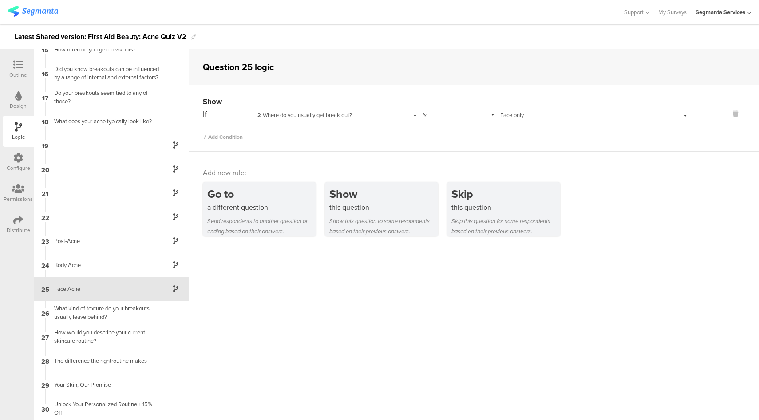
scroll to position [348, 0]
click at [135, 246] on div "23 Post-Acne" at bounding box center [111, 241] width 155 height 24
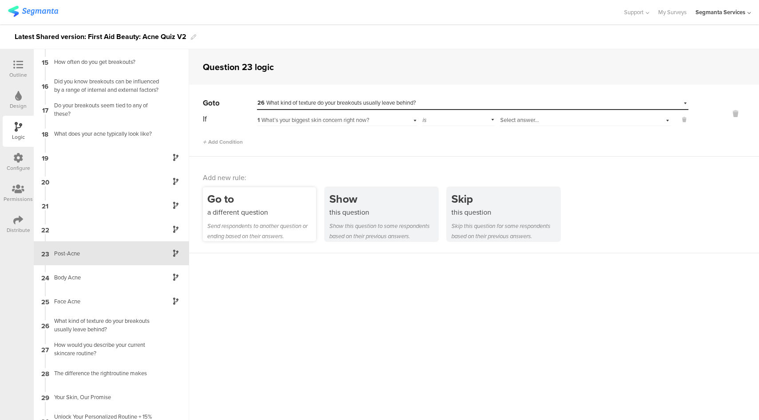
scroll to position [348, 0]
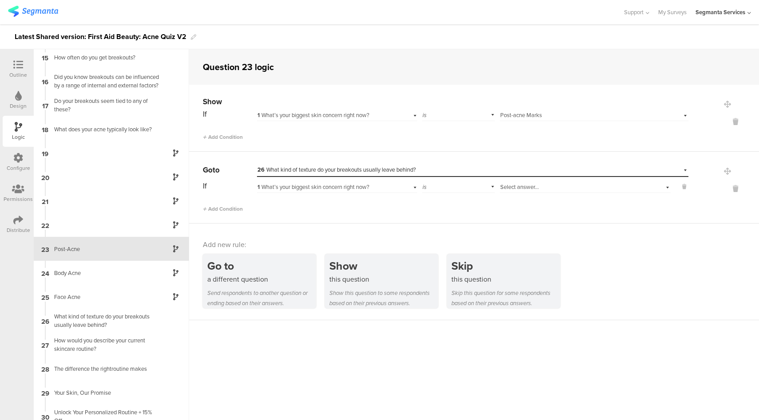
scroll to position [348, 0]
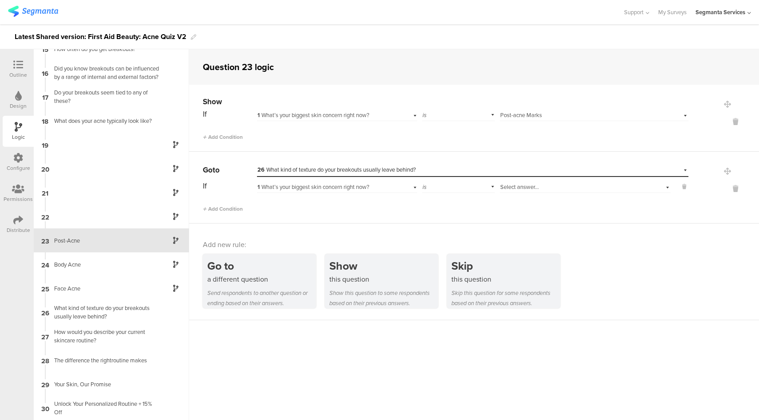
click at [361, 166] on span "26 What kind of texture do your breakouts usually leave behind?" at bounding box center [337, 170] width 159 height 8
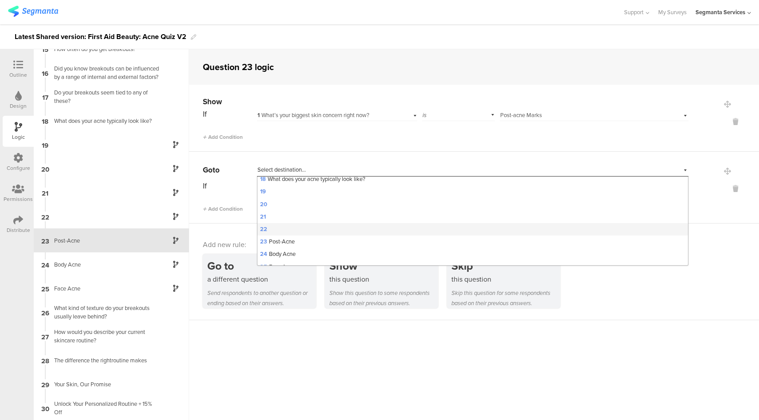
scroll to position [280, 0]
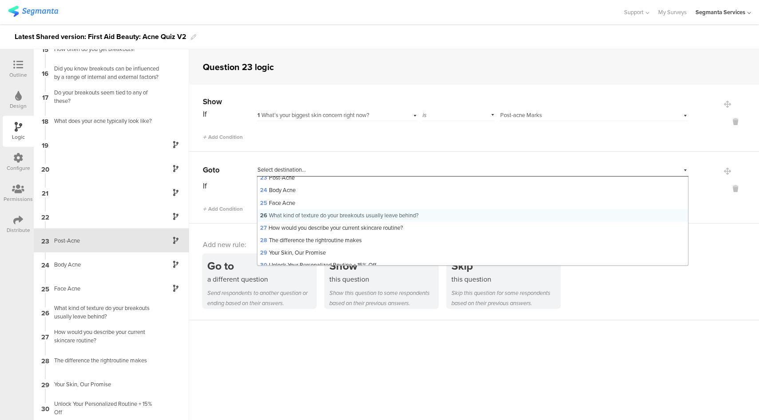
click at [308, 220] on span "26 What kind of texture do your breakouts usually leave behind?" at bounding box center [339, 215] width 159 height 8
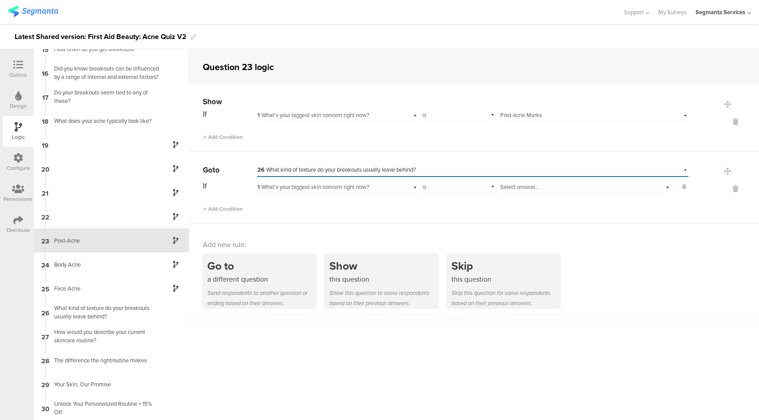
click at [375, 190] on div "1 What’s your biggest skin concern right now?" at bounding box center [325, 187] width 134 height 8
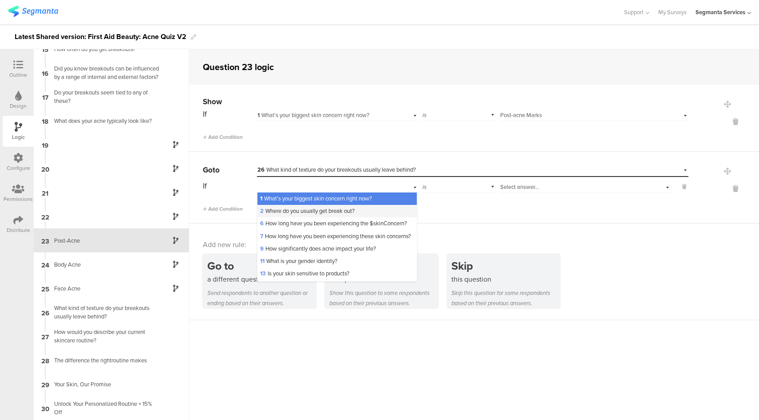
click at [310, 209] on span "2 Where do you usually get break out?" at bounding box center [307, 211] width 95 height 8
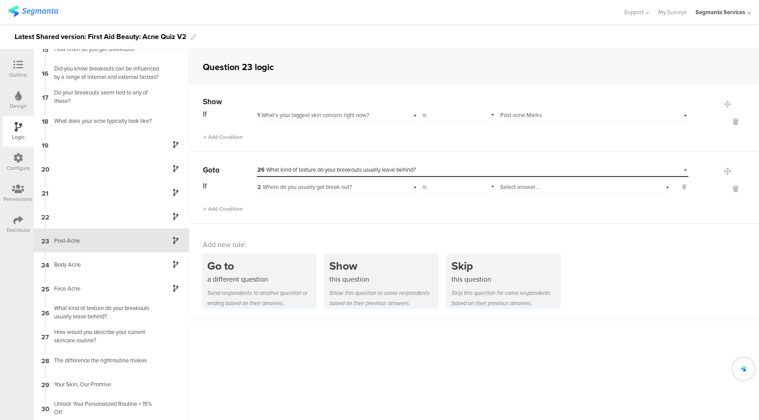
click at [466, 192] on div "is" at bounding box center [458, 186] width 73 height 14
click at [446, 231] on div "is not blank" at bounding box center [459, 236] width 72 height 12
click at [12, 67] on div at bounding box center [18, 65] width 18 height 11
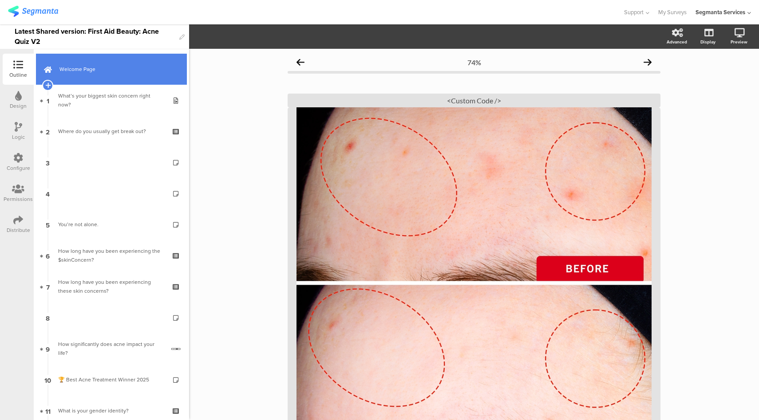
click at [149, 56] on link "Welcome Page" at bounding box center [111, 69] width 151 height 31
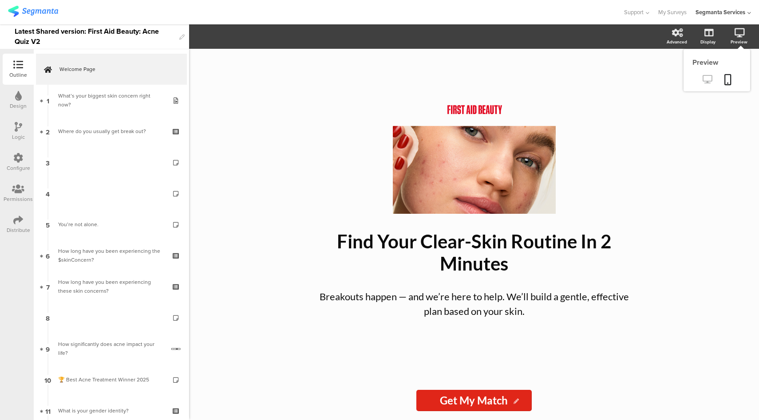
click at [706, 81] on icon at bounding box center [707, 79] width 9 height 8
click at [709, 81] on icon at bounding box center [707, 79] width 9 height 8
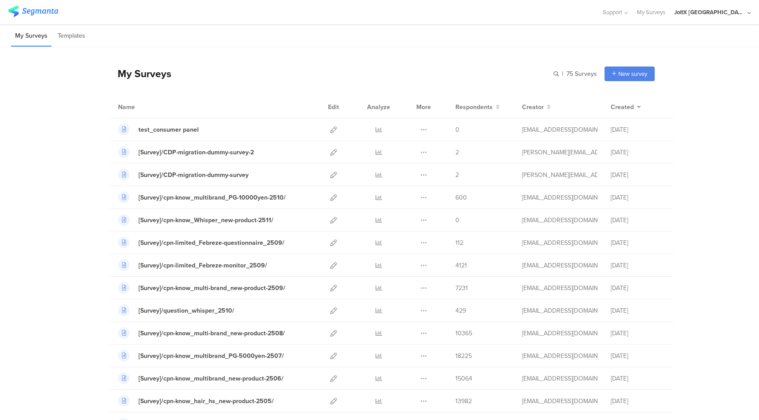
click at [288, 83] on div "My Surveys | 75 Surveys New survey Start from scratch Choose from templates" at bounding box center [382, 74] width 546 height 36
click at [265, 199] on div "[Survey]/cpn-know_multibrand_PG-10000yen-2510/" at bounding box center [212, 197] width 147 height 9
click at [331, 197] on icon at bounding box center [333, 197] width 7 height 7
click at [730, 12] on div "JoltX [GEOGRAPHIC_DATA]" at bounding box center [709, 12] width 71 height 8
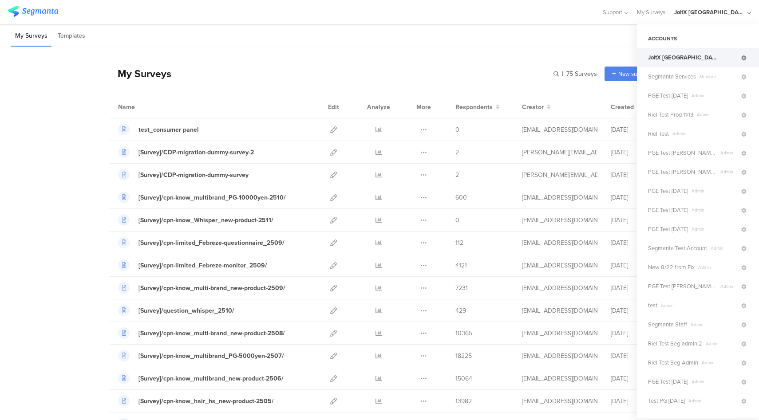
click at [742, 60] on icon at bounding box center [744, 58] width 5 height 5
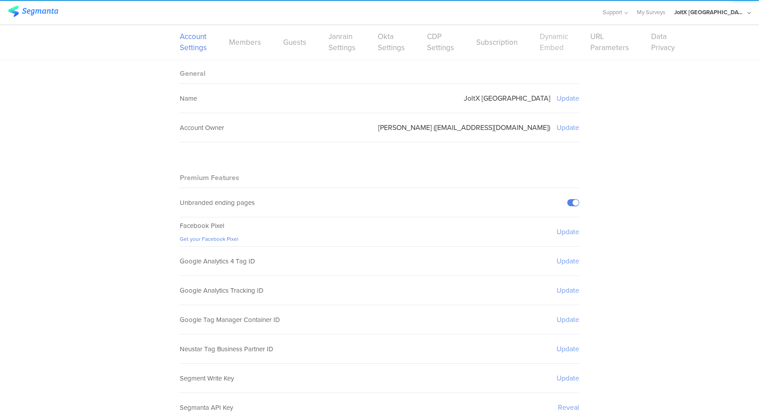
click at [555, 46] on link "Dynamic Embed" at bounding box center [554, 42] width 28 height 22
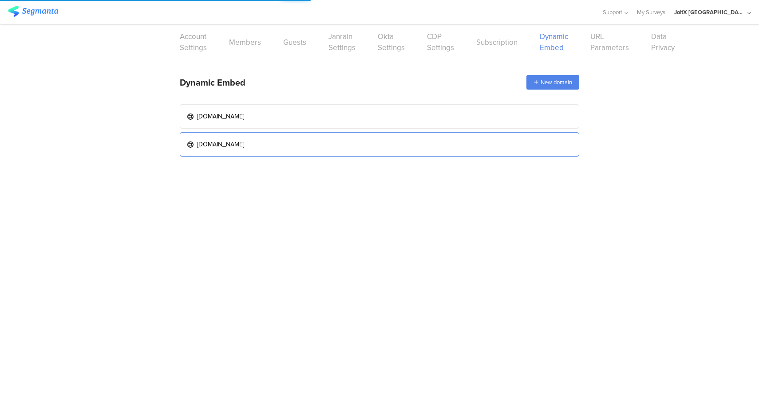
click at [429, 141] on link "www.myrepi.com" at bounding box center [380, 144] width 400 height 24
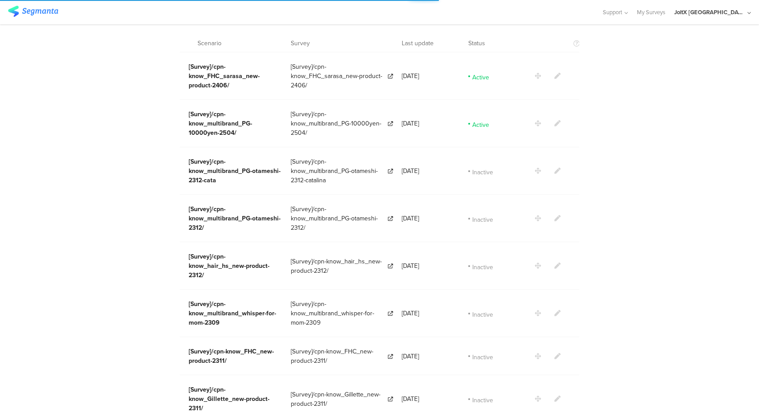
scroll to position [1602, 0]
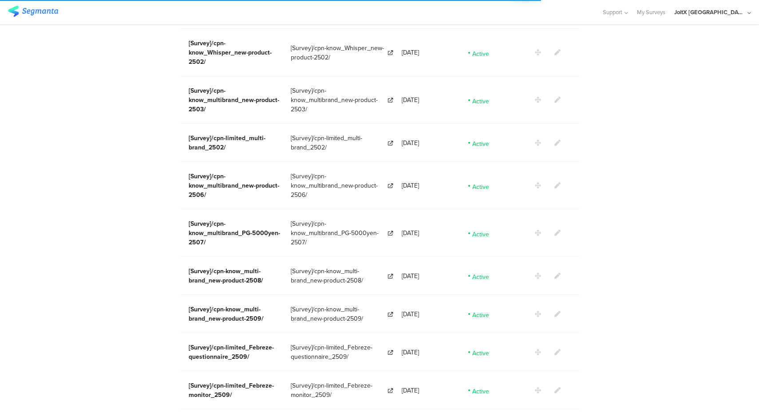
click at [555, 311] on icon at bounding box center [558, 314] width 6 height 6
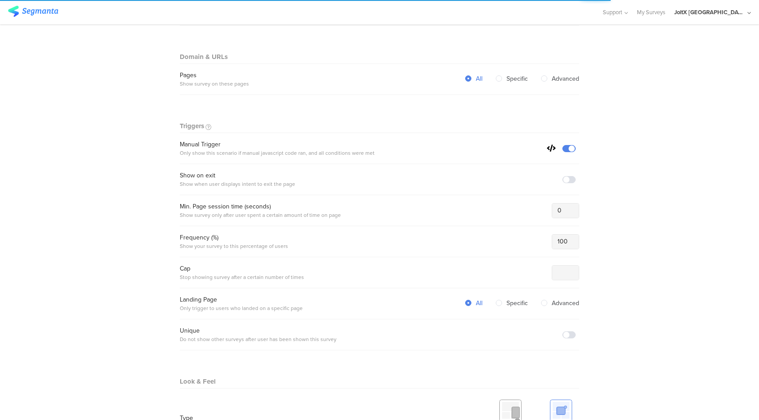
scroll to position [71, 0]
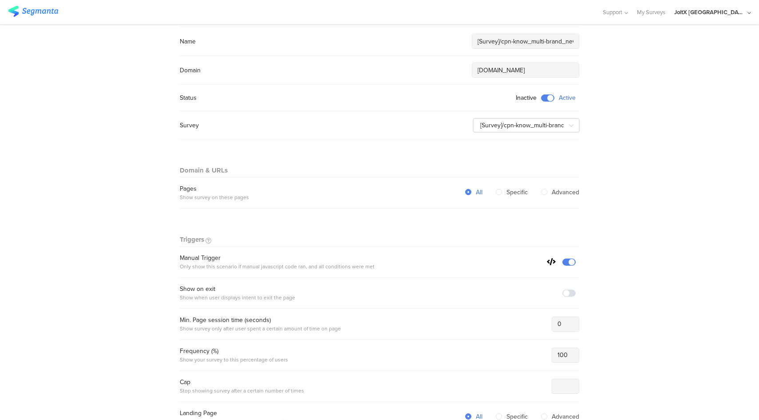
click at [687, 265] on section "Warning Cancel Delete Dynamic Embed [Survey]/cpn-know_multi-brand_new-product-2…" at bounding box center [379, 412] width 759 height 918
click at [572, 126] on icon at bounding box center [571, 126] width 11 height 18
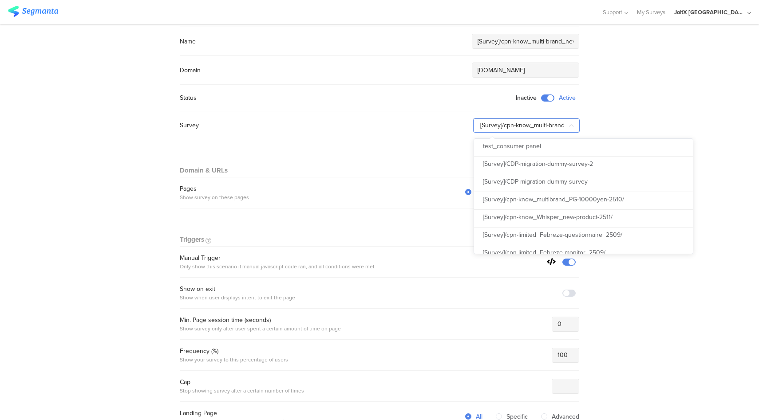
scroll to position [0, 57]
click at [684, 115] on section "Warning Cancel Delete Dynamic Embed [Survey]/cpn-know_multi-brand_new-product-2…" at bounding box center [379, 412] width 759 height 918
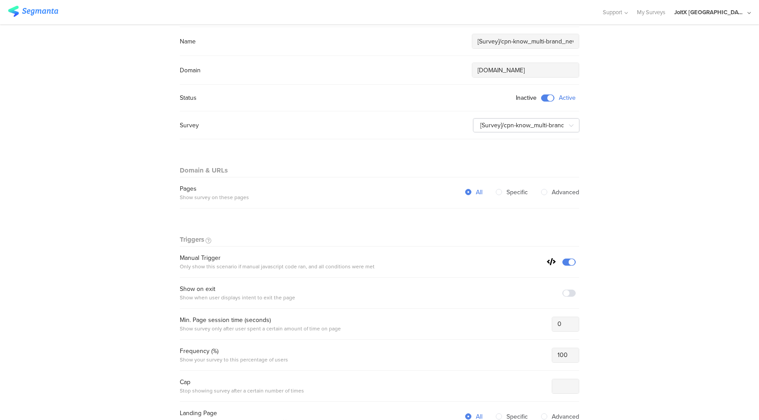
click at [660, 246] on section "Warning Cancel Delete Dynamic Embed [Survey]/cpn-know_multi-brand_new-product-2…" at bounding box center [379, 412] width 759 height 918
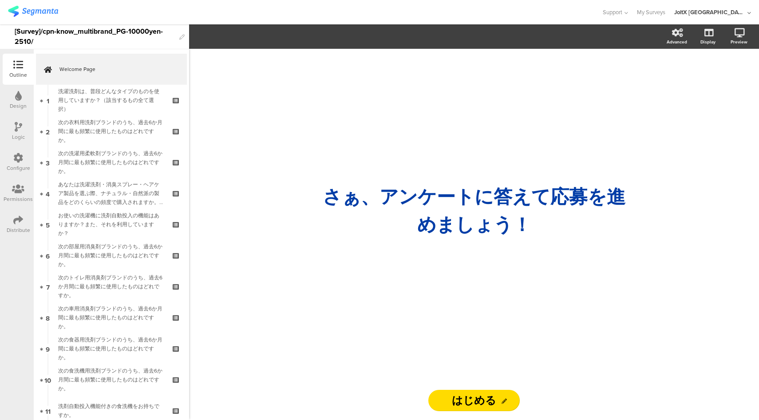
click at [17, 166] on div "Configure" at bounding box center [19, 168] width 24 height 8
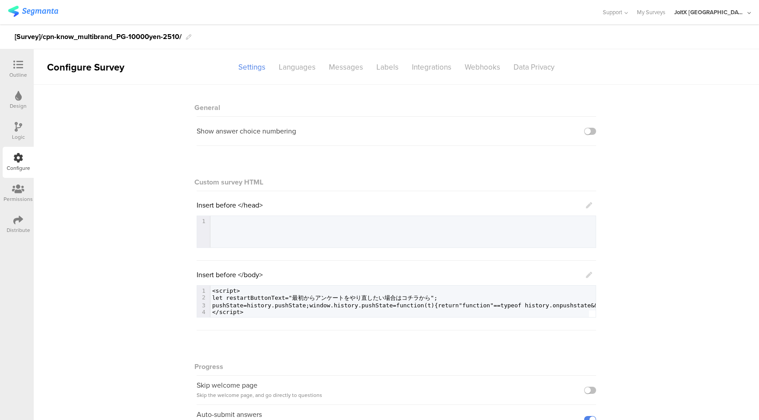
click at [12, 61] on div at bounding box center [18, 65] width 18 height 11
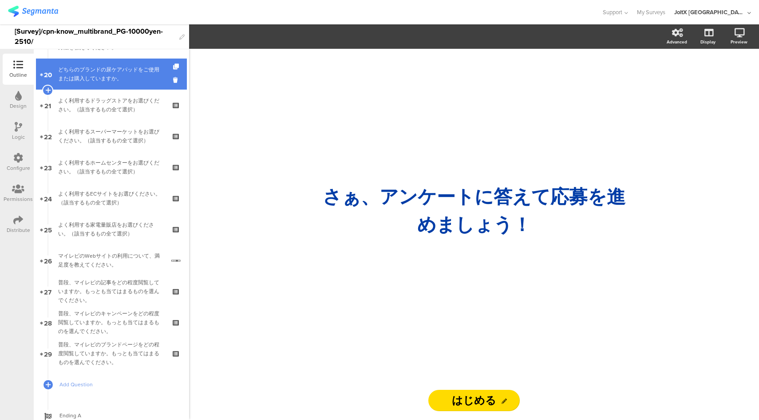
scroll to position [648, 0]
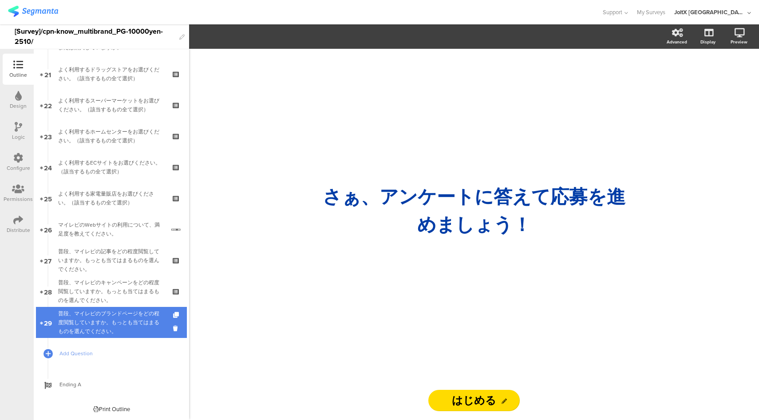
click at [132, 331] on div "普段、マイレピのブランドページをどの程度閲覧していますか。もっとも当てはまるものを選んでください。" at bounding box center [111, 322] width 106 height 27
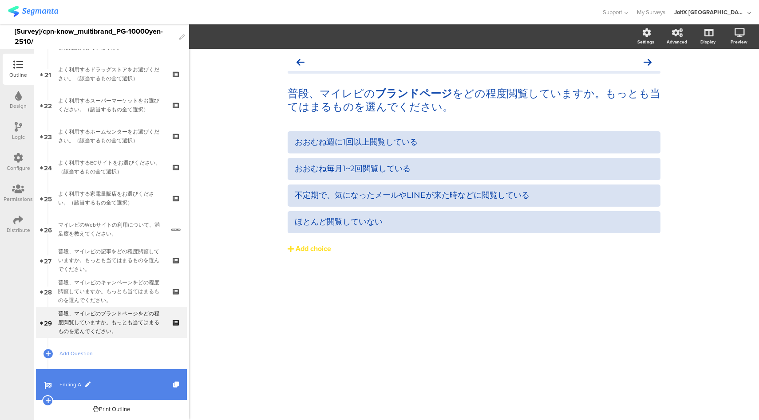
click at [122, 382] on span "Ending A" at bounding box center [116, 385] width 114 height 9
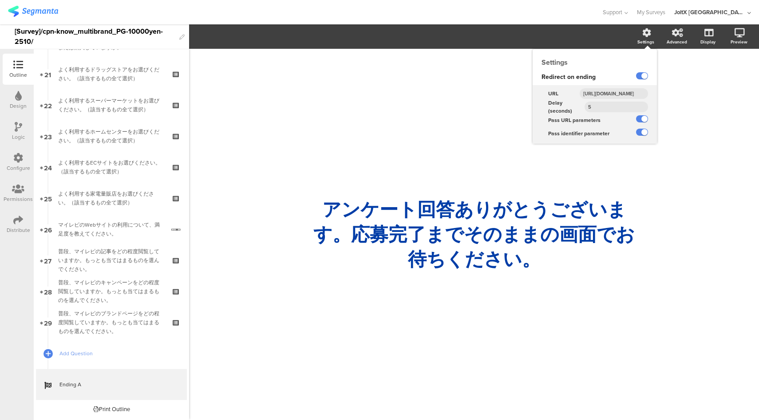
click at [610, 94] on input "[URL][DOMAIN_NAME]" at bounding box center [614, 93] width 68 height 11
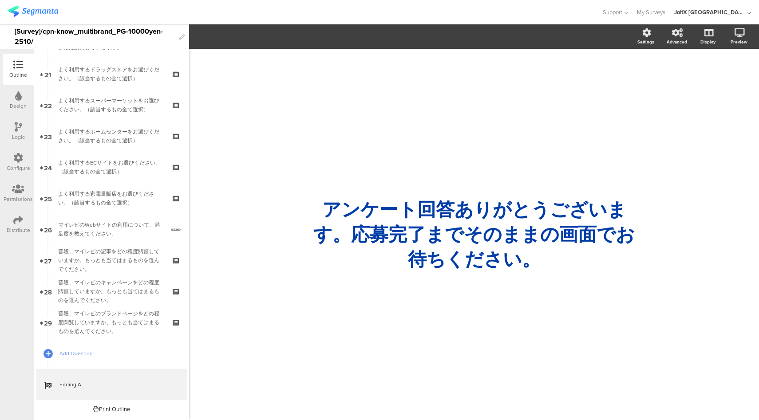
click at [388, 13] on div at bounding box center [301, 12] width 586 height 15
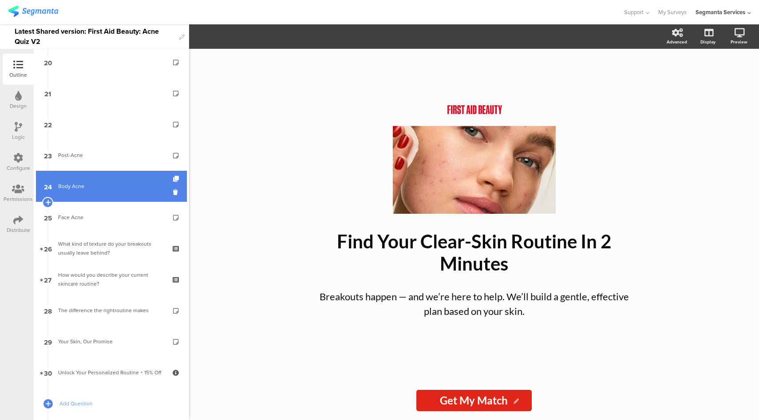
scroll to position [499, 0]
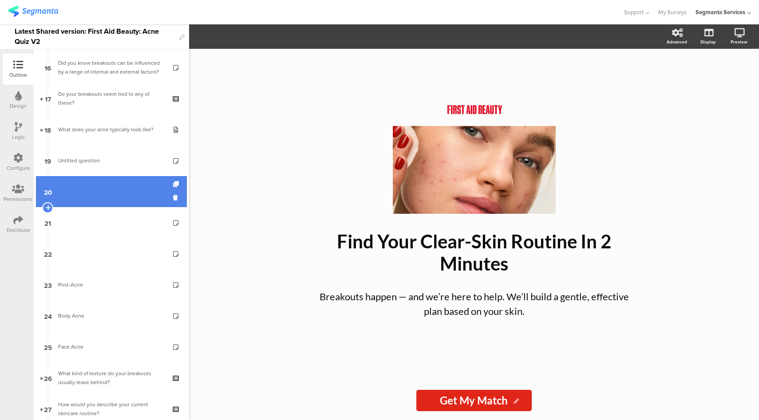
click at [85, 190] on link "20" at bounding box center [111, 191] width 151 height 31
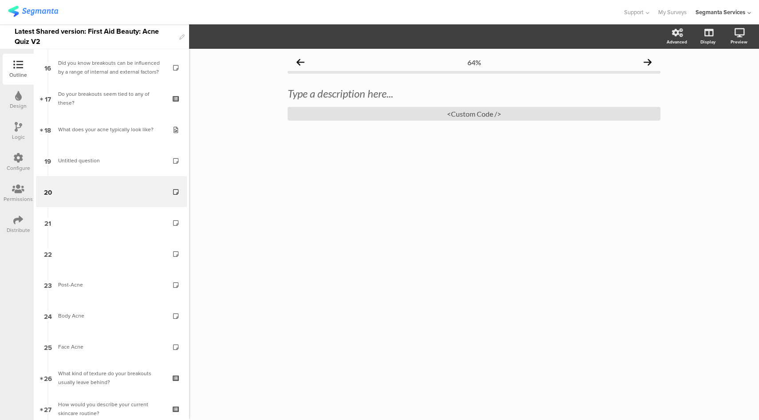
click at [19, 124] on icon at bounding box center [19, 127] width 8 height 10
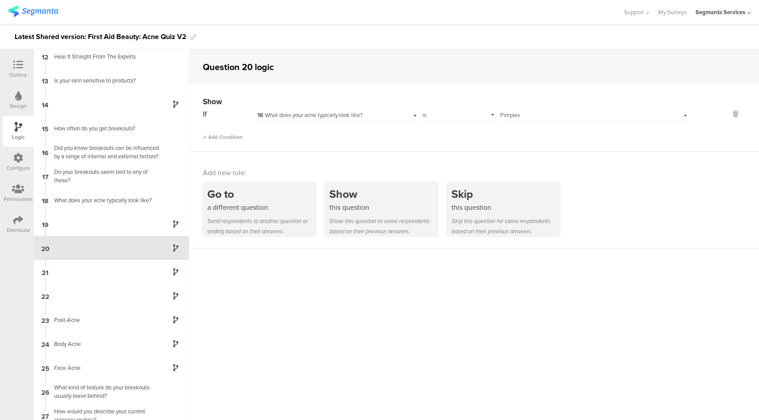
scroll to position [282, 0]
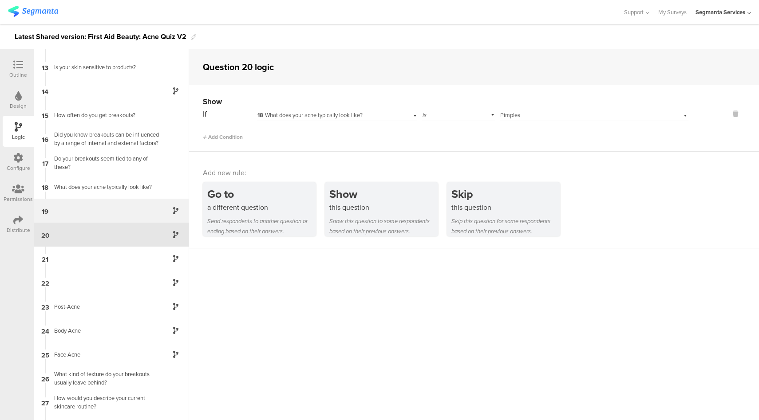
click at [114, 205] on div "19" at bounding box center [111, 211] width 155 height 24
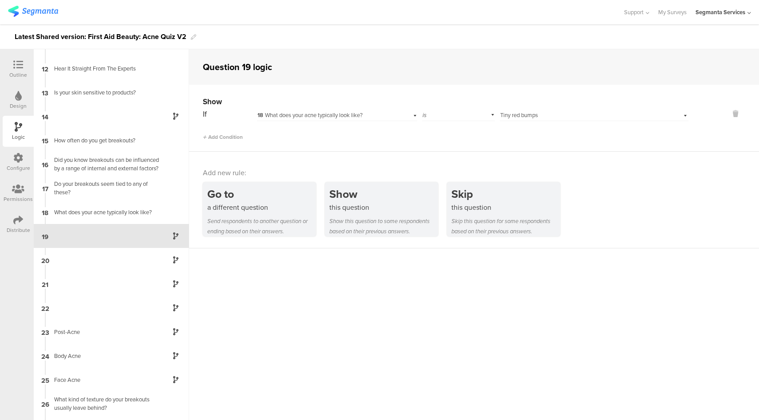
scroll to position [258, 0]
click at [115, 288] on div "21" at bounding box center [111, 283] width 155 height 24
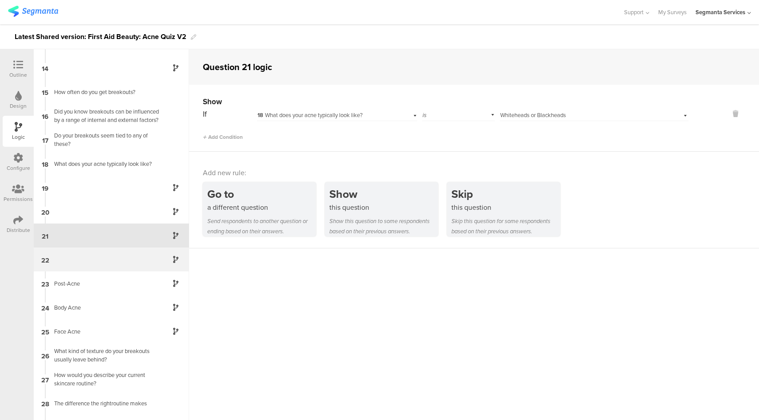
scroll to position [306, 0]
click at [124, 256] on div "22" at bounding box center [111, 259] width 155 height 24
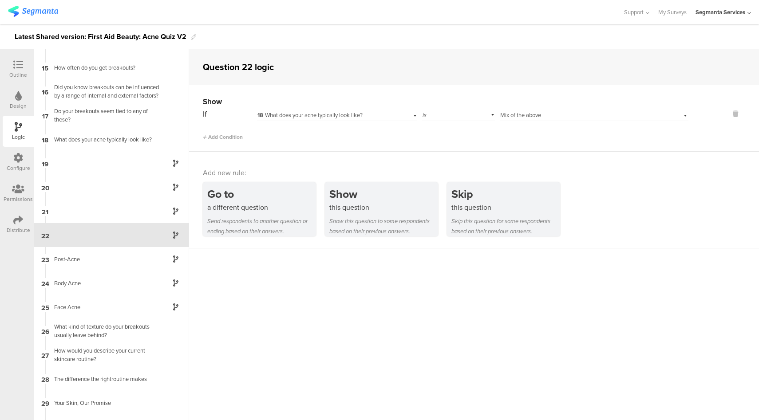
scroll to position [330, 0]
click at [124, 257] on div "Post-Acne" at bounding box center [104, 259] width 111 height 8
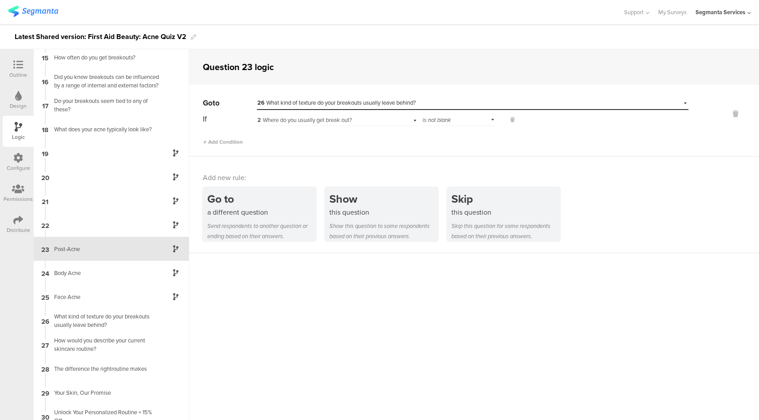
scroll to position [348, 0]
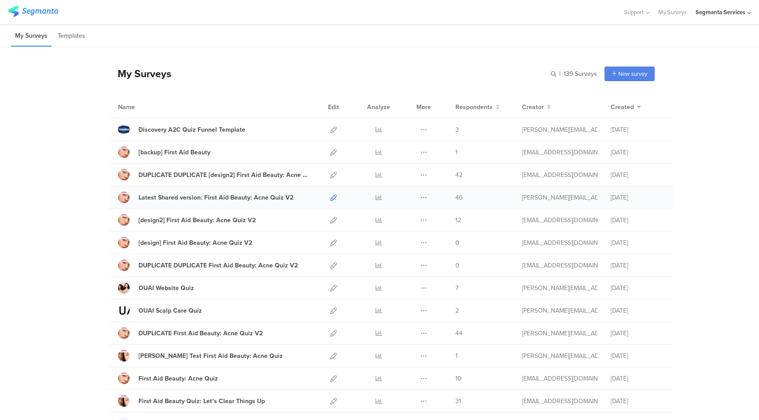
click at [330, 197] on icon at bounding box center [333, 197] width 7 height 7
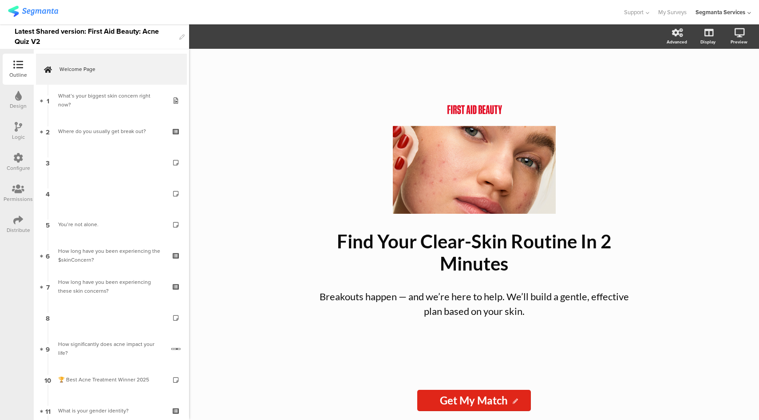
click at [13, 129] on div "Logic" at bounding box center [18, 131] width 31 height 31
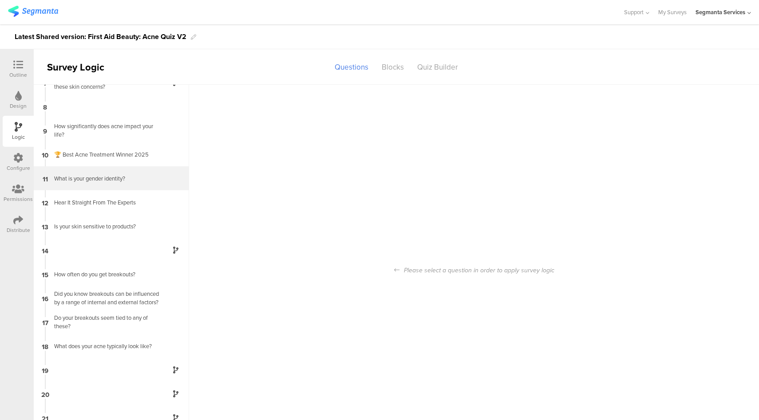
scroll to position [295, 0]
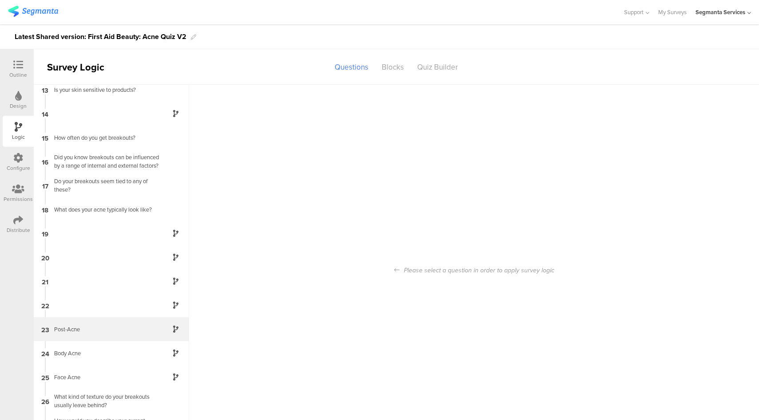
click at [124, 329] on div "Post-Acne" at bounding box center [104, 329] width 111 height 8
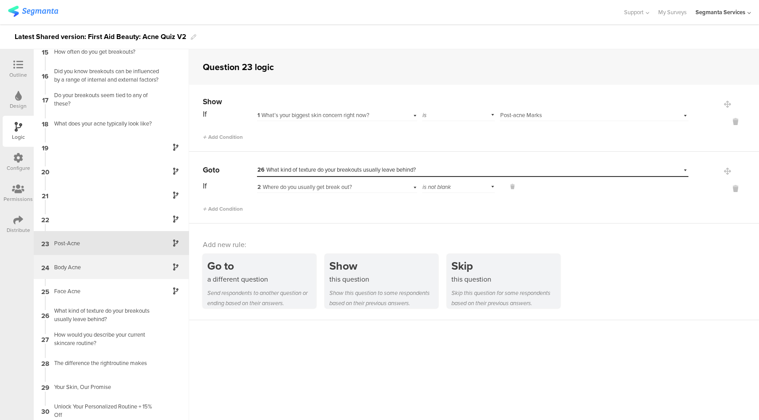
scroll to position [348, 0]
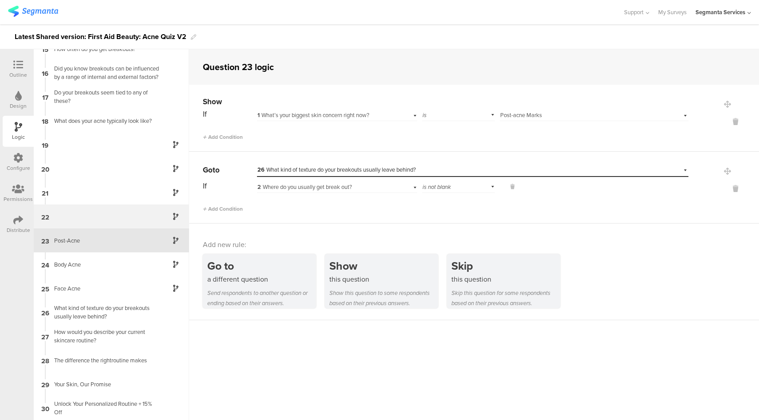
click at [124, 220] on div "22" at bounding box center [111, 217] width 155 height 24
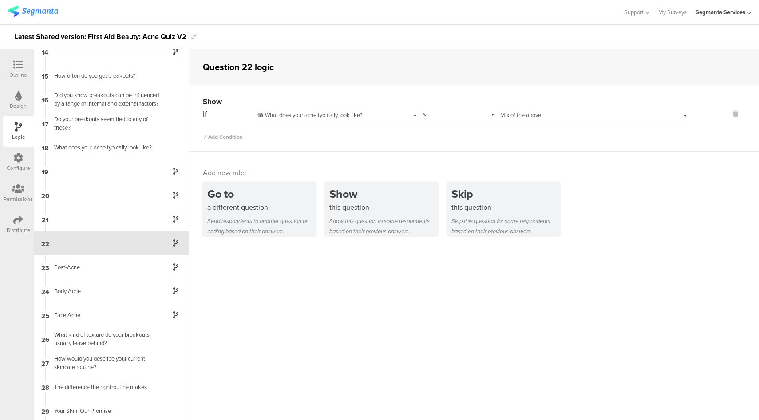
scroll to position [330, 0]
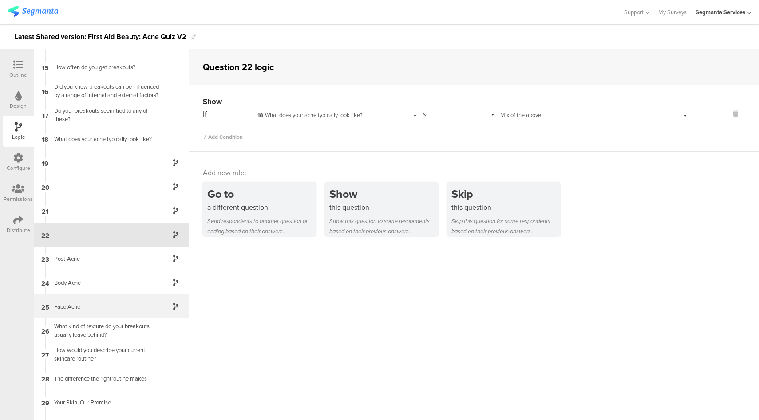
click at [130, 315] on div "25 Face Acne" at bounding box center [111, 307] width 155 height 24
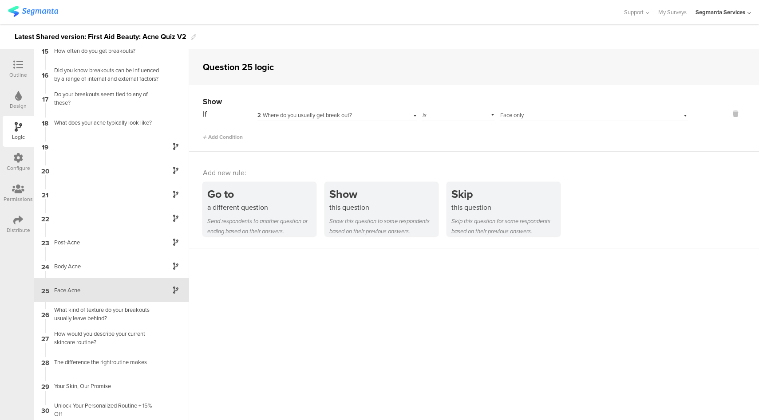
scroll to position [348, 0]
click at [234, 137] on span "Add Condition" at bounding box center [223, 137] width 40 height 8
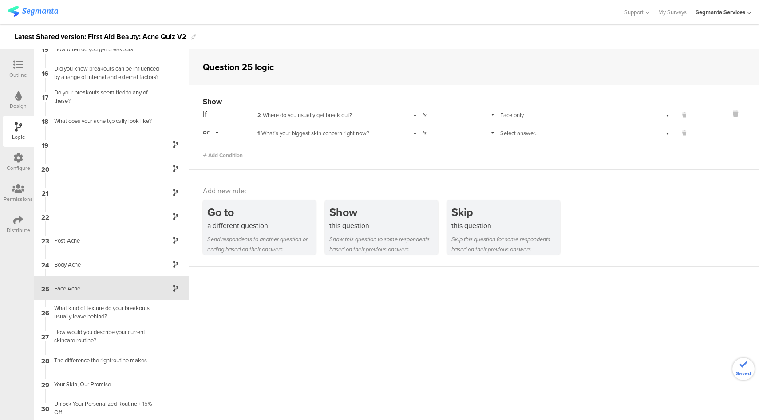
click at [361, 134] on span "1 What’s your biggest skin concern right now?" at bounding box center [314, 133] width 112 height 8
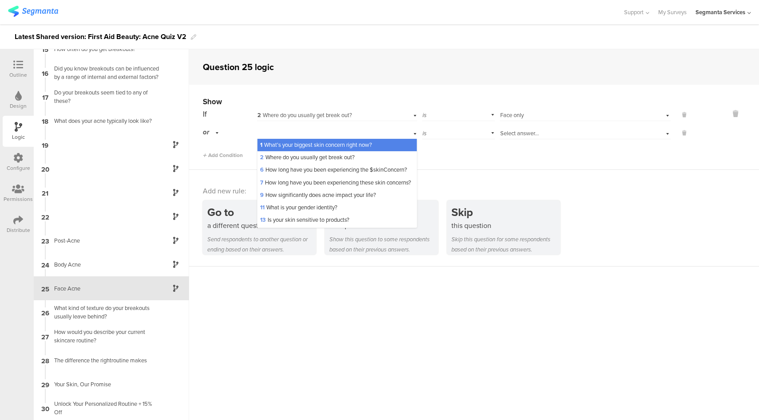
click at [310, 155] on span "2 Where do you usually get break out?" at bounding box center [307, 157] width 95 height 8
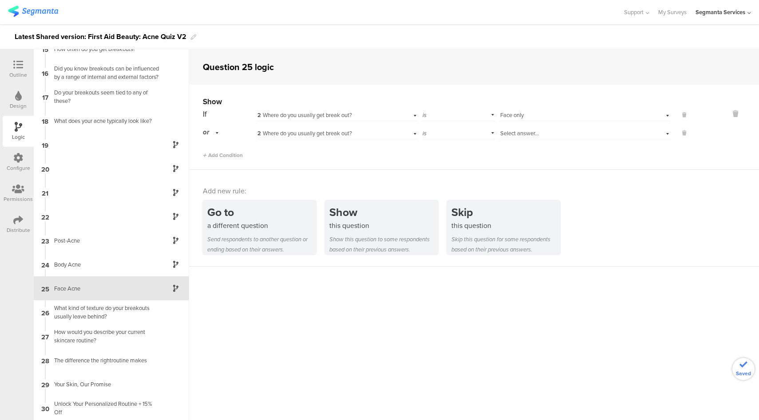
click at [564, 132] on div "Select answer..." at bounding box center [571, 134] width 143 height 8
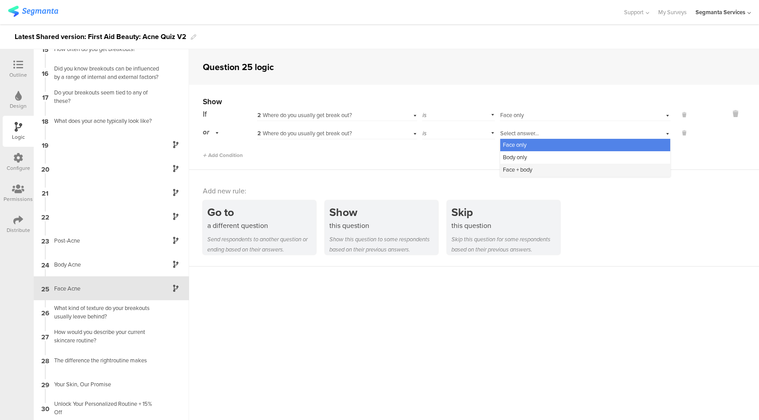
click at [538, 170] on div "Face + body" at bounding box center [585, 170] width 170 height 12
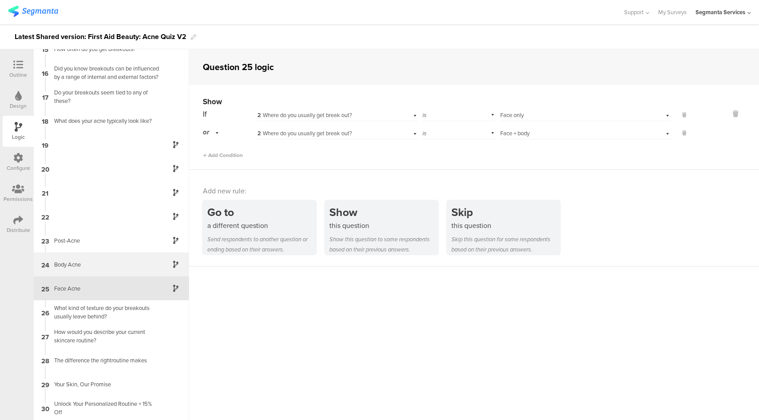
click at [87, 263] on div "Body Acne" at bounding box center [104, 265] width 111 height 8
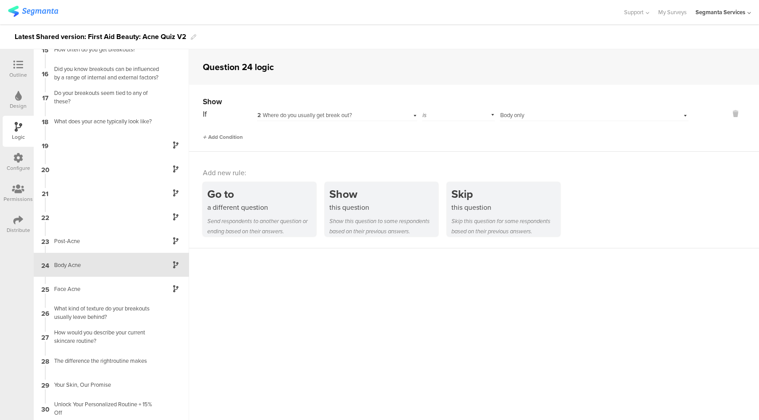
scroll to position [348, 0]
click at [238, 136] on span "Add Condition" at bounding box center [223, 137] width 40 height 8
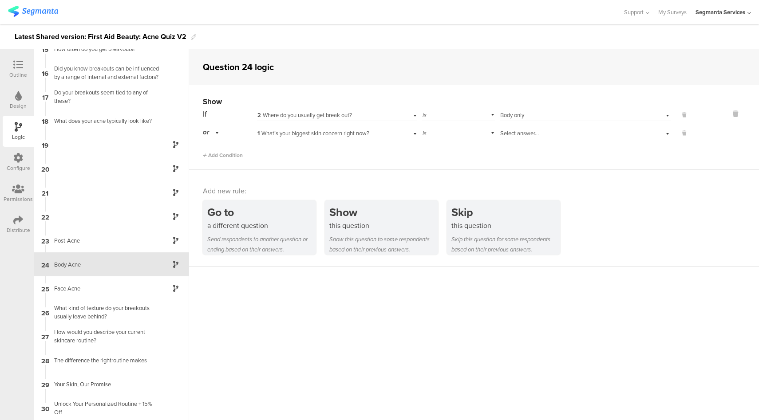
click at [395, 135] on div "1 What’s your biggest skin concern right now?" at bounding box center [337, 133] width 160 height 14
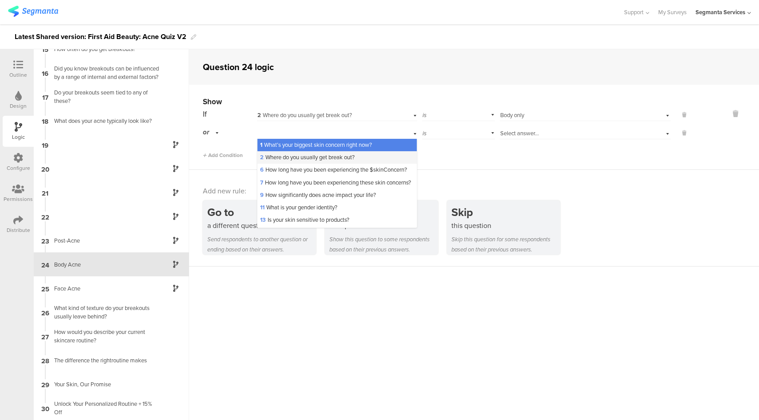
click at [340, 160] on span "2 Where do you usually get break out?" at bounding box center [307, 157] width 95 height 8
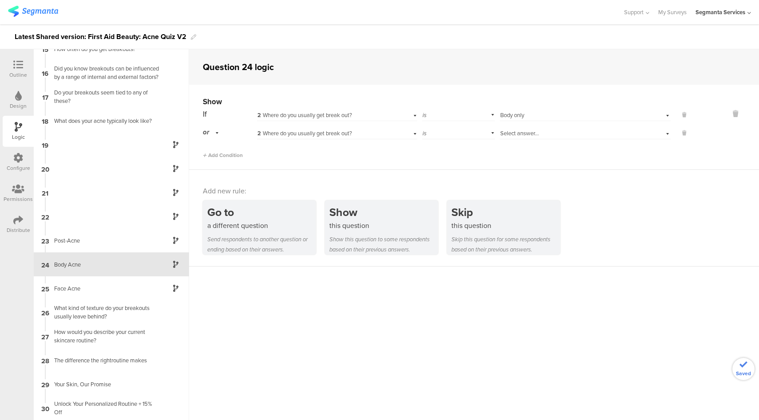
click at [552, 134] on div "Select answer..." at bounding box center [571, 134] width 143 height 8
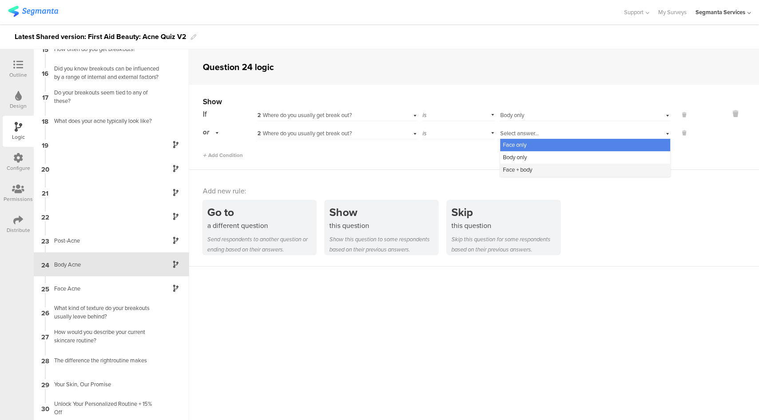
click at [519, 174] on span "Face + body" at bounding box center [517, 170] width 29 height 8
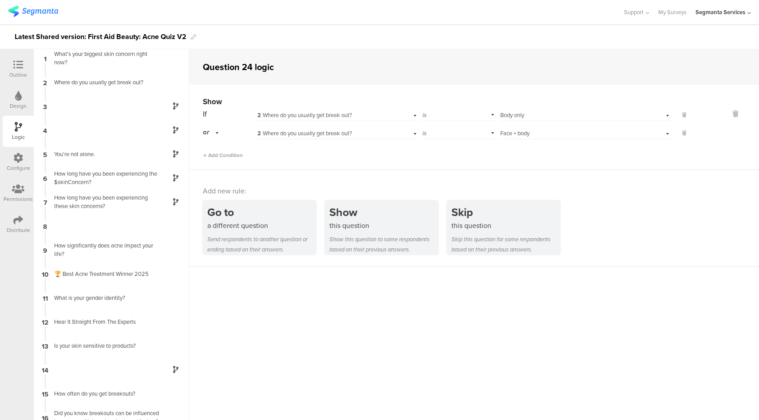
scroll to position [2, 0]
click at [12, 73] on div "Outline" at bounding box center [18, 75] width 18 height 8
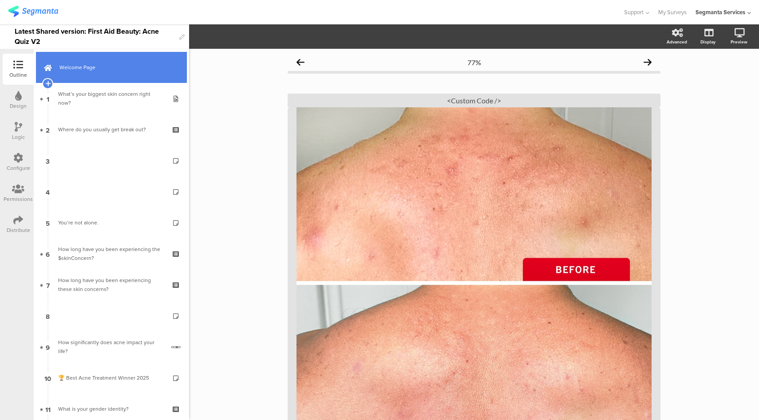
scroll to position [1, 0]
click at [131, 70] on span "Welcome Page" at bounding box center [116, 68] width 114 height 9
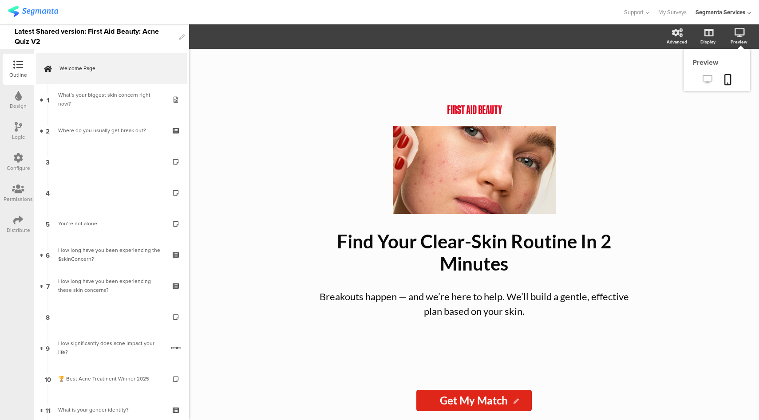
click at [708, 81] on icon at bounding box center [707, 79] width 9 height 8
click at [311, 15] on div at bounding box center [311, 12] width 607 height 15
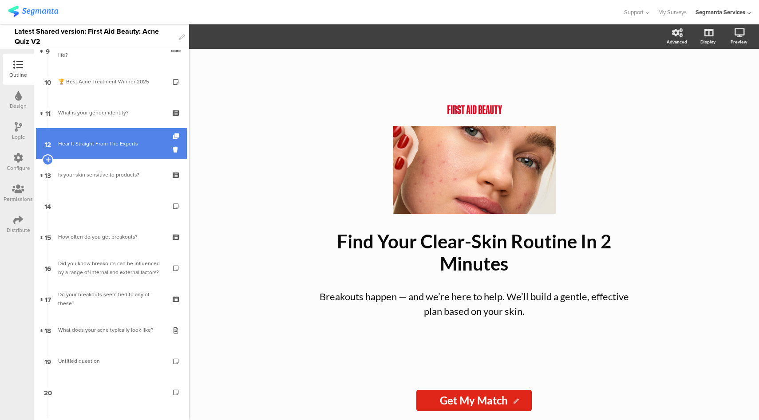
scroll to position [322, 0]
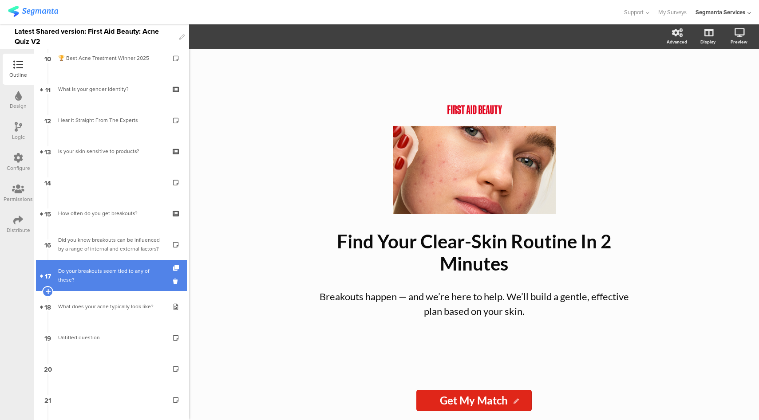
click at [100, 280] on div "Do your breakouts seem tied to any of these?" at bounding box center [111, 276] width 106 height 18
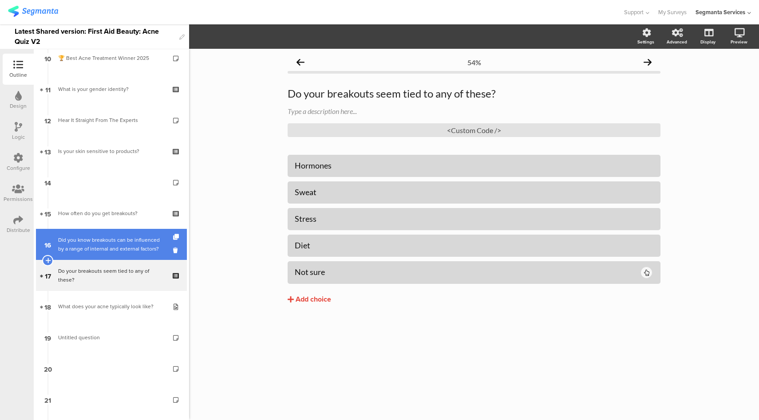
click at [90, 239] on div "Did you know breakouts can be influenced by a range of internal and external fa…" at bounding box center [111, 245] width 106 height 18
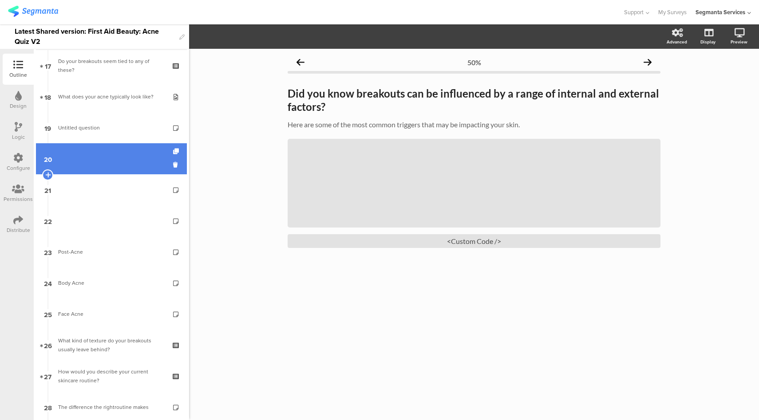
scroll to position [532, 0]
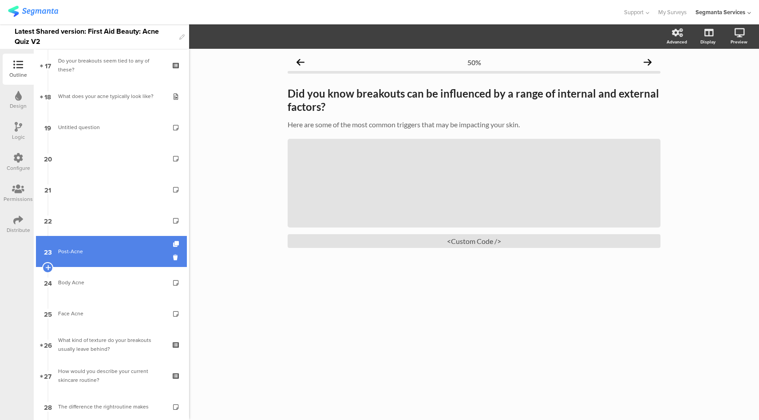
click at [112, 256] on div "Post-Acne" at bounding box center [111, 251] width 106 height 9
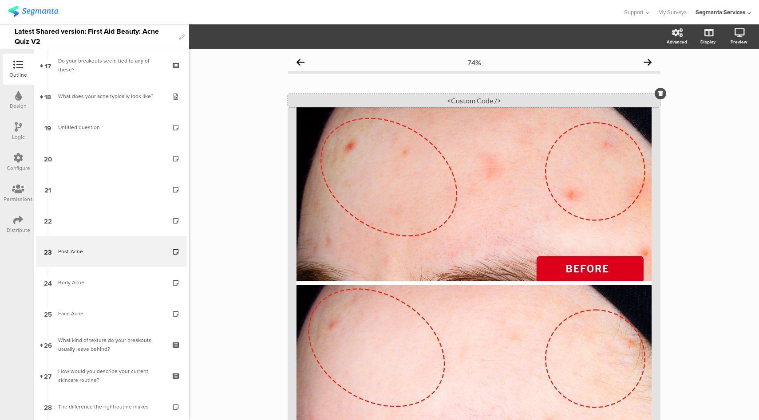
click at [474, 103] on div "<Custom Code />" at bounding box center [474, 101] width 373 height 14
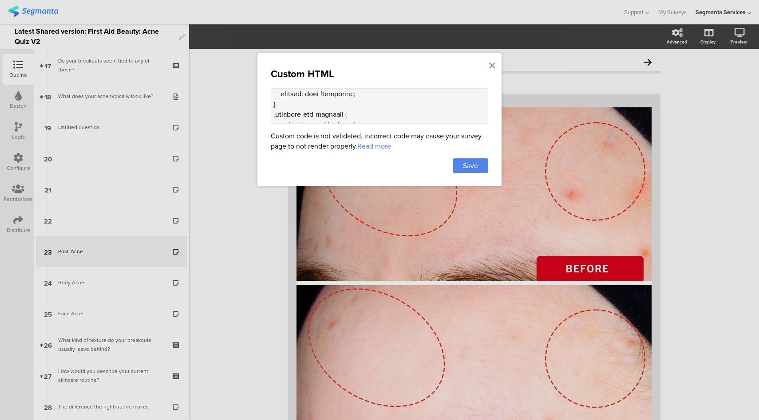
scroll to position [79, 0]
click at [388, 100] on textarea at bounding box center [380, 106] width 218 height 36
click at [356, 108] on textarea at bounding box center [380, 106] width 218 height 36
paste textarea "See the Difference Real Users Experienced"
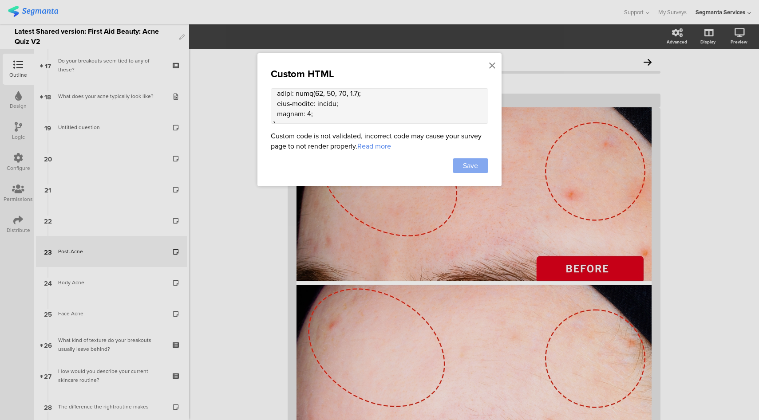
type textarea "<style> .question-header .main-text { display: none !important; } .progress-bar…"
click at [484, 162] on div "Save" at bounding box center [471, 166] width 36 height 15
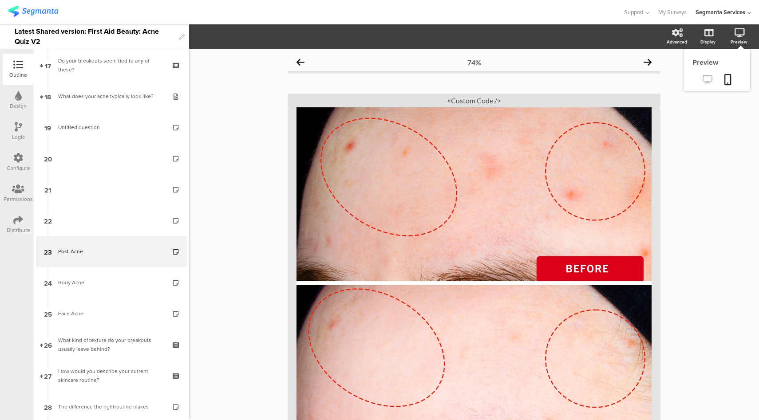
click at [703, 81] on icon at bounding box center [707, 79] width 9 height 8
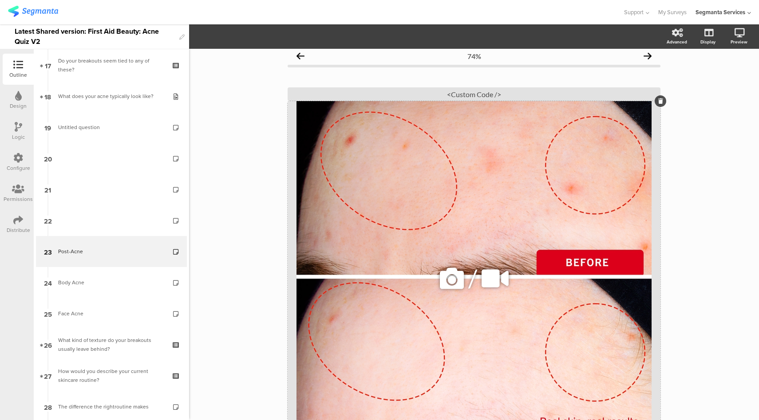
scroll to position [0, 0]
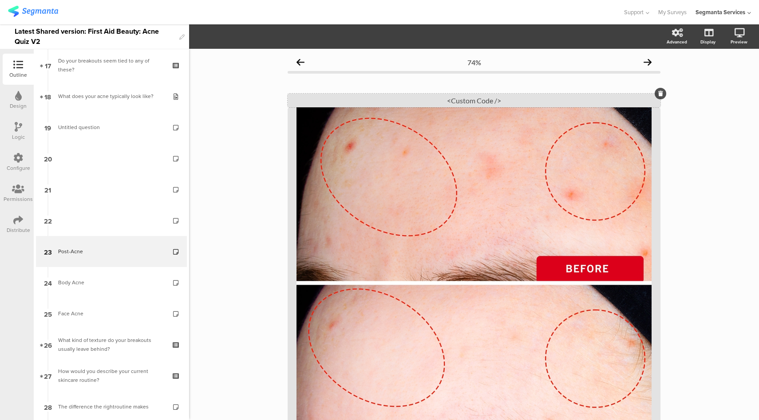
click at [468, 98] on div "<Custom Code />" at bounding box center [474, 101] width 373 height 14
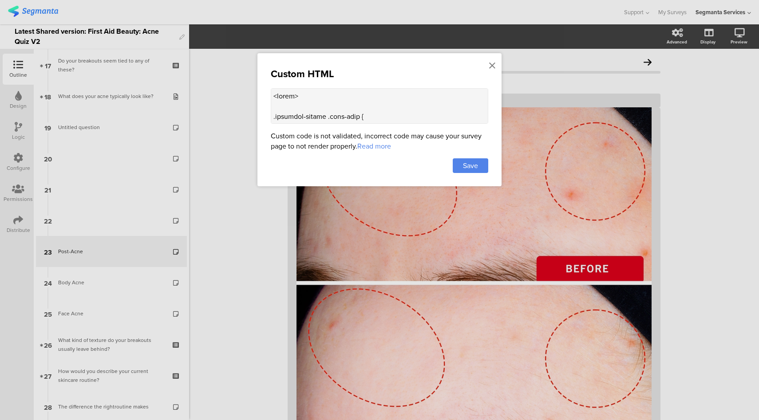
click at [391, 109] on textarea at bounding box center [380, 106] width 218 height 36
paste textarea "after just a few weeks of consistent use"
type textarea "<style> .question-header .main-text { display: none !important; } .progress-bar…"
click at [476, 165] on span "Save" at bounding box center [470, 166] width 15 height 10
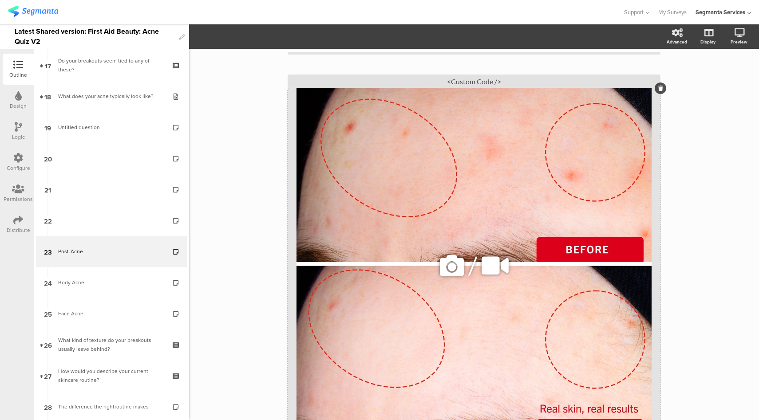
scroll to position [0, 0]
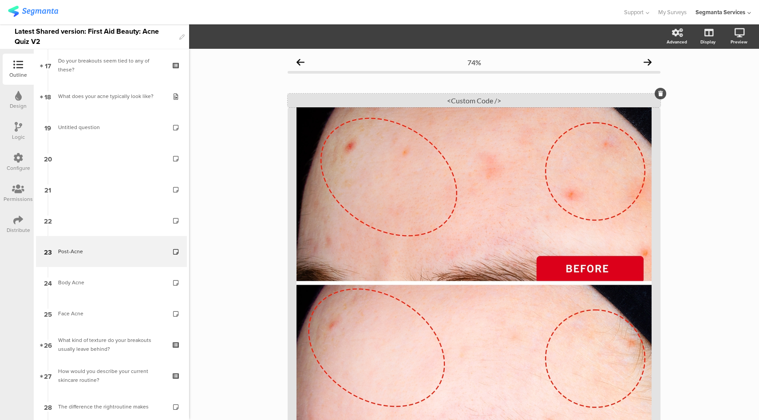
click at [480, 100] on div "<Custom Code />" at bounding box center [474, 101] width 373 height 14
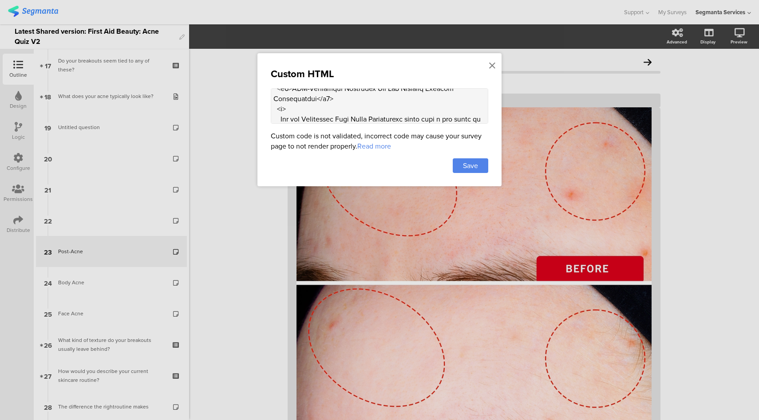
scroll to position [903, 0]
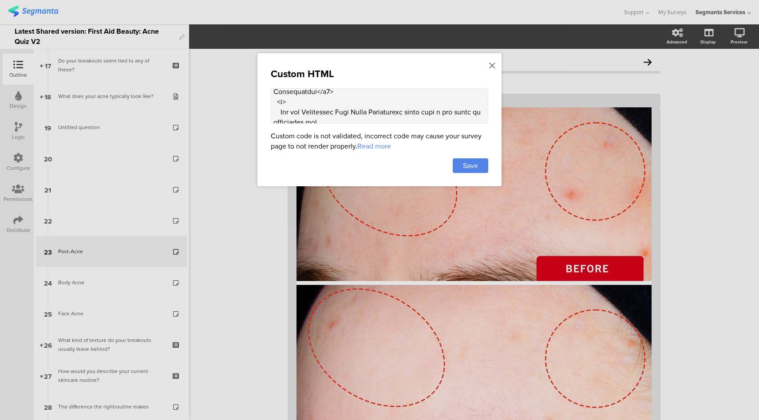
click at [390, 112] on textarea at bounding box center [380, 106] width 218 height 36
type textarea "<style> .question-header .main-text { display: none !important; } .progress-bar…"
click at [491, 66] on icon at bounding box center [492, 66] width 6 height 10
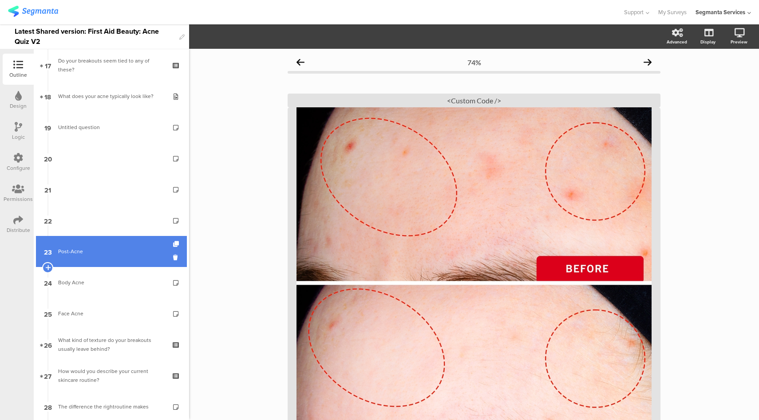
click at [114, 246] on link "23 Post-Acne" at bounding box center [111, 251] width 151 height 31
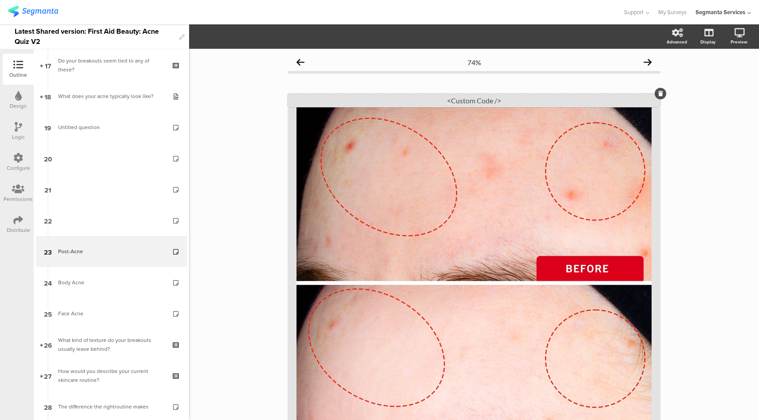
click at [425, 102] on div "<Custom Code />" at bounding box center [474, 101] width 373 height 14
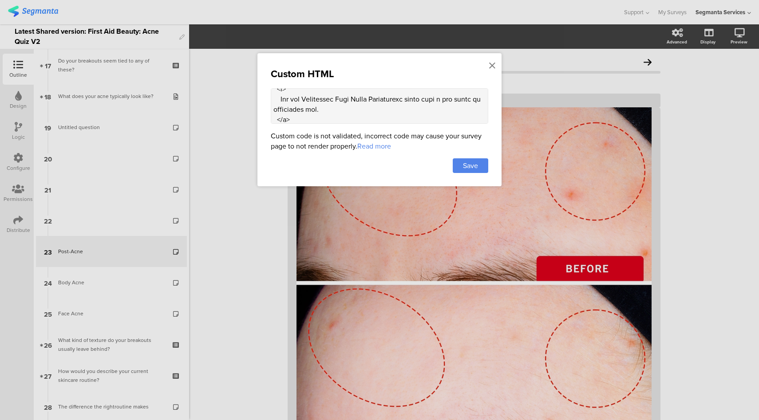
scroll to position [904, 0]
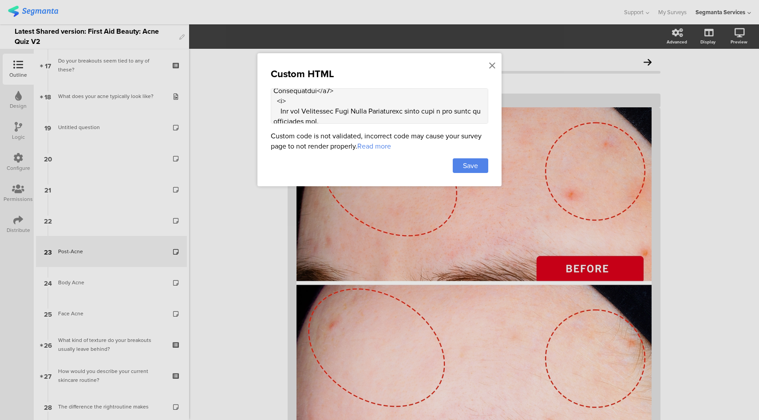
click at [368, 109] on textarea at bounding box center [380, 106] width 218 height 36
type textarea "<style> .question-header .main-text { display: none !important; } .progress-bar…"
click at [483, 165] on div "Save" at bounding box center [471, 166] width 36 height 15
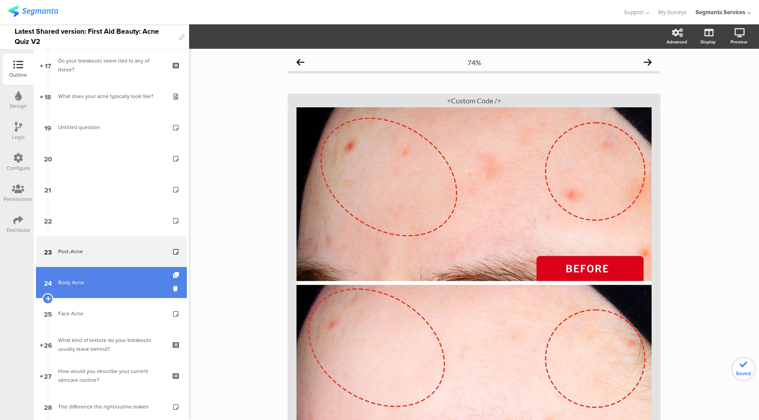
click at [106, 277] on link "24 Body Acne" at bounding box center [111, 282] width 151 height 31
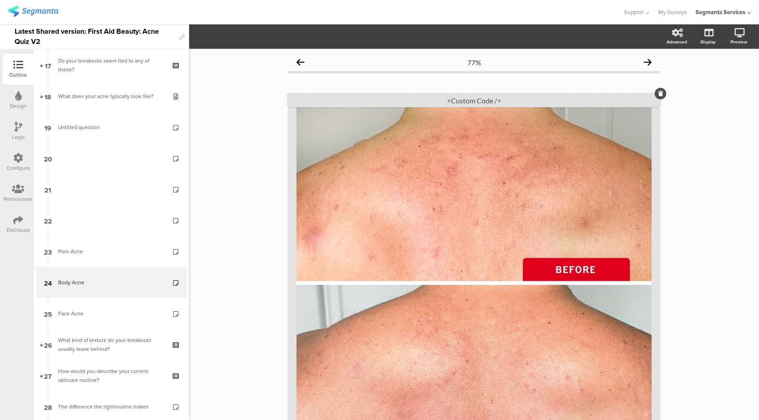
click at [442, 103] on div "<Custom Code />" at bounding box center [474, 101] width 373 height 14
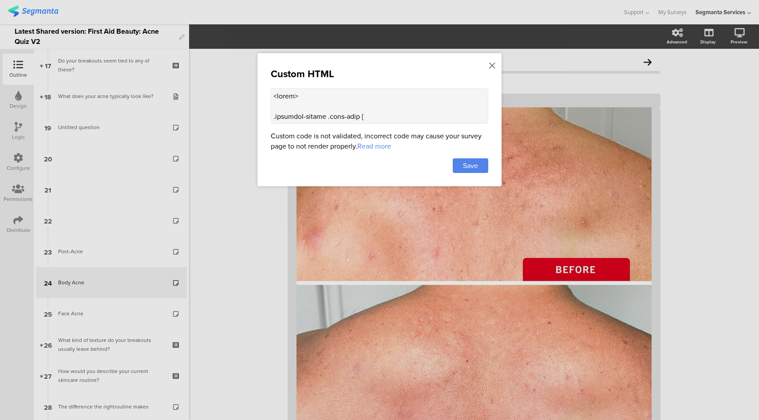
click at [404, 97] on textarea at bounding box center [380, 106] width 218 height 36
paste textarea "See the Difference Real Users Experienced after just a few weeks of consistent …"
type textarea "<style> .question-header .main-text { display: none !important; } .progress-bar…"
click at [465, 163] on span "Save" at bounding box center [470, 166] width 15 height 10
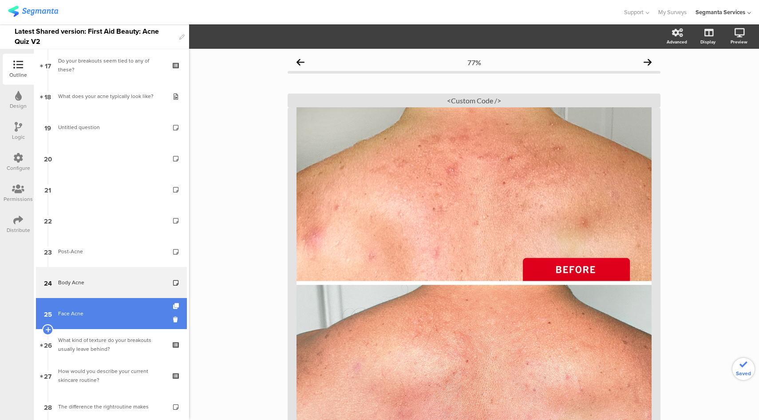
click at [93, 309] on div "Face Acne" at bounding box center [111, 313] width 106 height 9
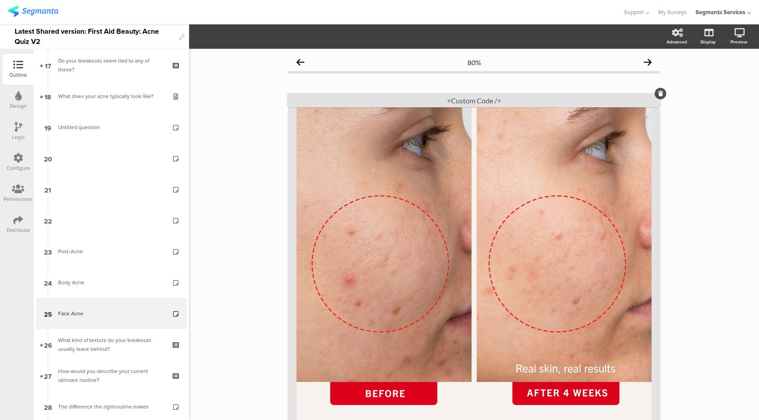
click at [454, 102] on div "<Custom Code />" at bounding box center [474, 101] width 373 height 14
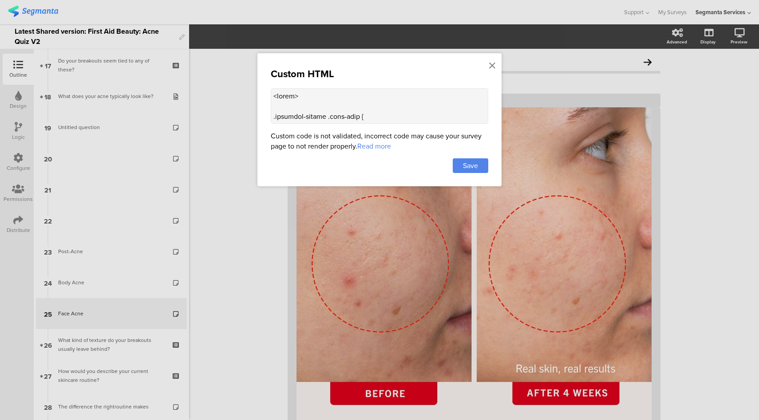
click at [370, 93] on textarea at bounding box center [380, 106] width 218 height 36
paste textarea "See the Difference Real Users Experienced after just a few weeks of consistent …"
type textarea "<style> .question-header .main-text { display: none !important; } .progress-bar…"
click at [474, 164] on span "Save" at bounding box center [470, 166] width 15 height 10
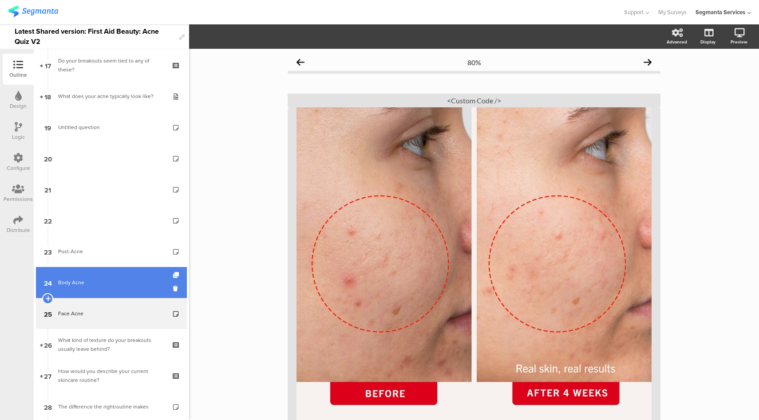
click at [129, 275] on link "24 Body Acne" at bounding box center [111, 282] width 151 height 31
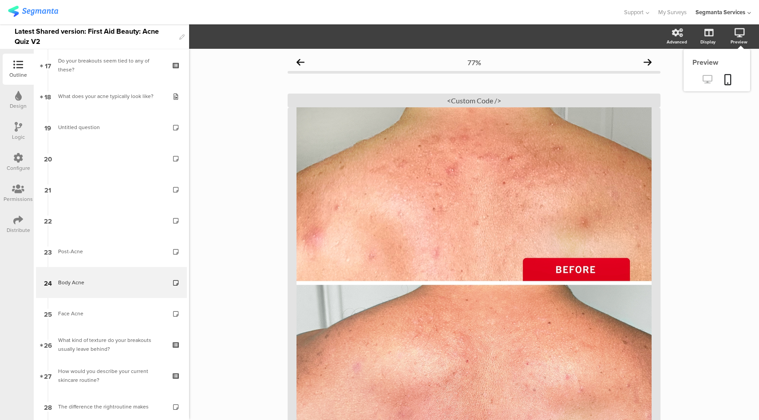
click at [703, 79] on icon at bounding box center [707, 79] width 9 height 8
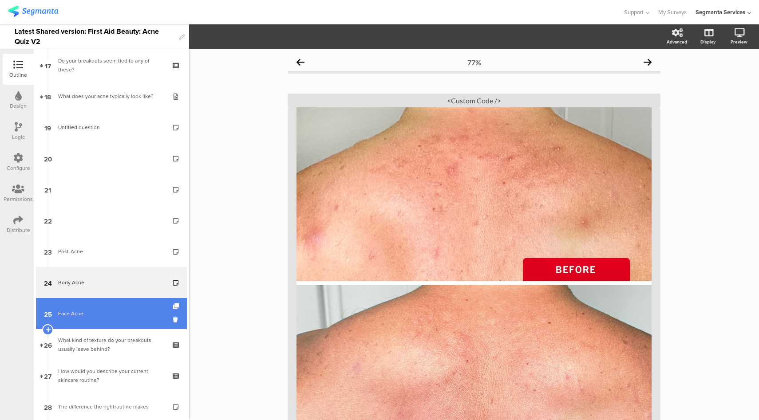
click at [101, 305] on link "25 Face Acne" at bounding box center [111, 313] width 151 height 31
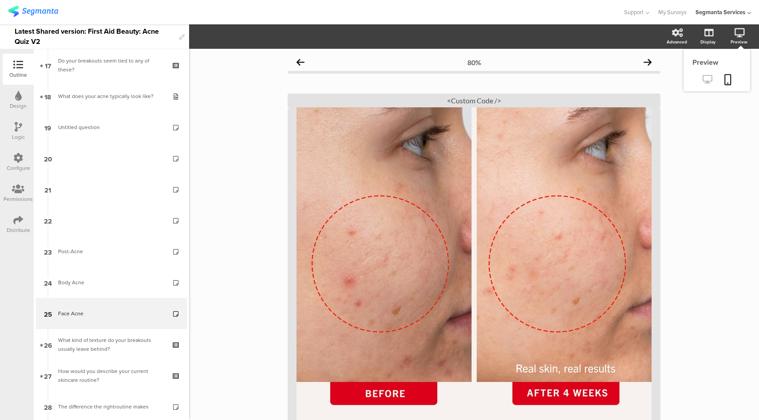
click at [697, 77] on link at bounding box center [708, 80] width 22 height 15
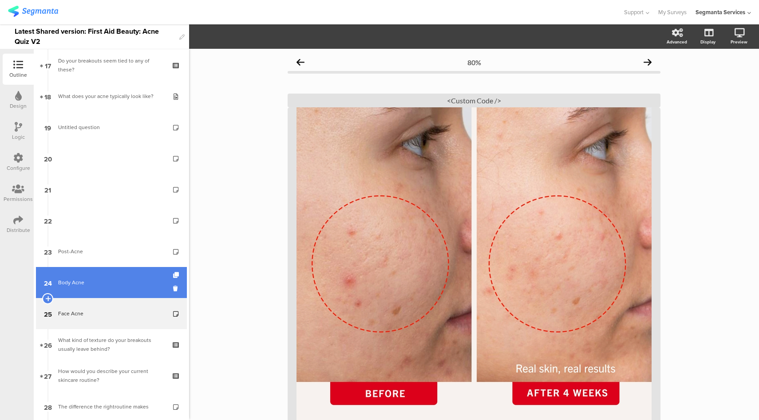
scroll to position [375, 0]
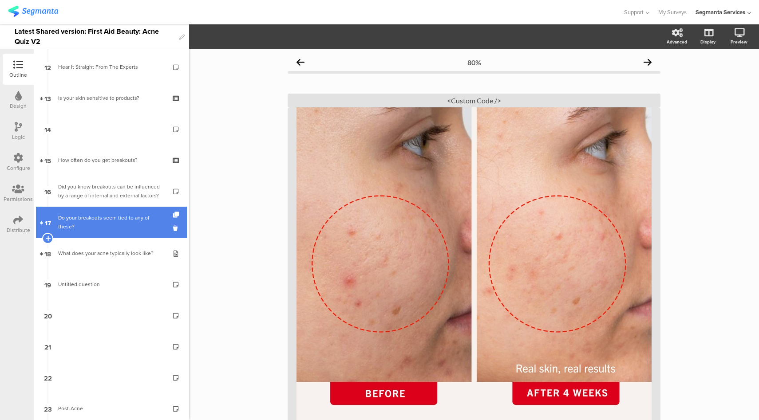
click at [108, 221] on div "Do your breakouts seem tied to any of these?" at bounding box center [111, 223] width 106 height 18
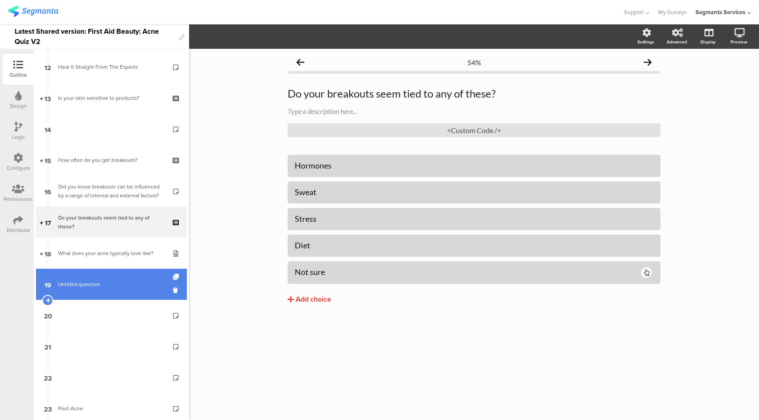
click at [132, 276] on link "19 Untitled question" at bounding box center [111, 284] width 151 height 31
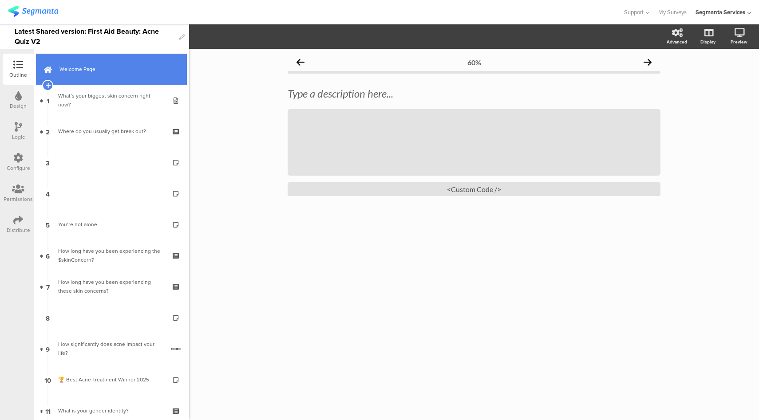
click at [128, 77] on link "Welcome Page" at bounding box center [111, 69] width 151 height 31
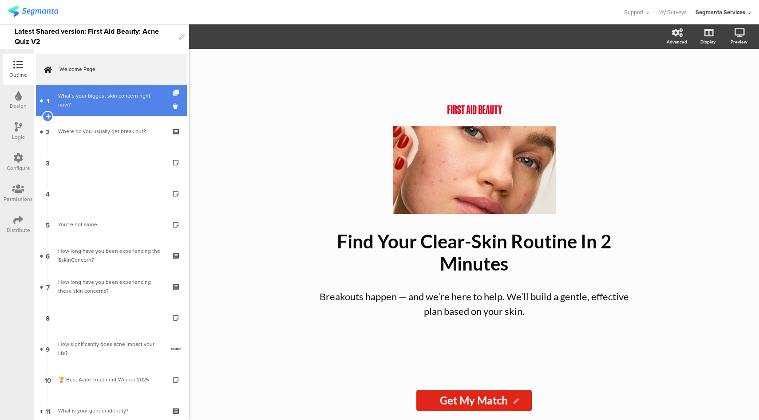
click at [124, 110] on link "1 What’s your biggest skin concern right now?" at bounding box center [111, 100] width 151 height 31
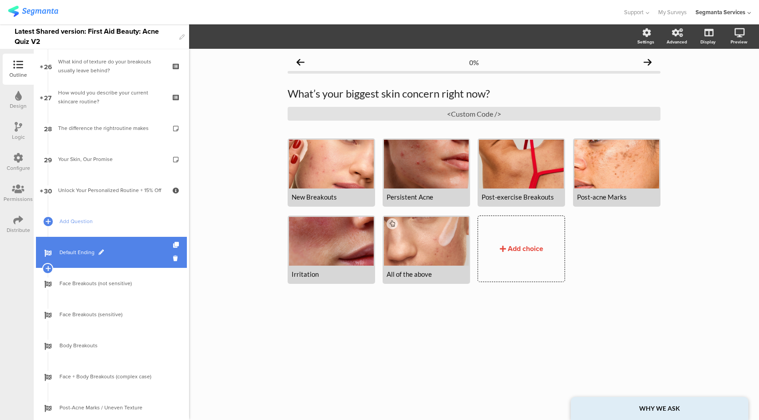
scroll to position [811, 0]
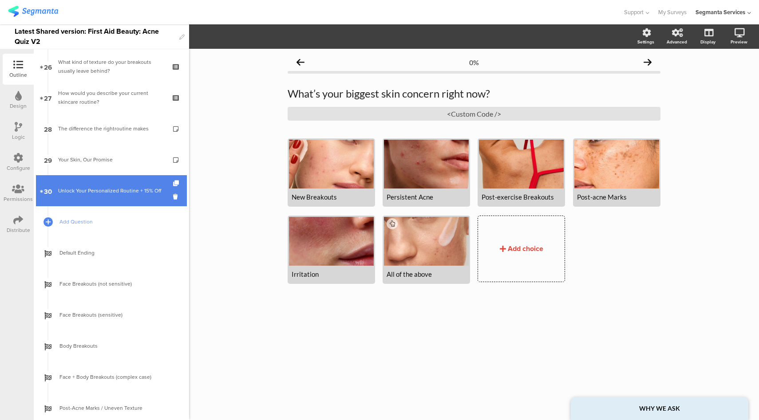
click at [129, 194] on div "Unlock Your Personalized Routine + 15% Off" at bounding box center [111, 190] width 106 height 9
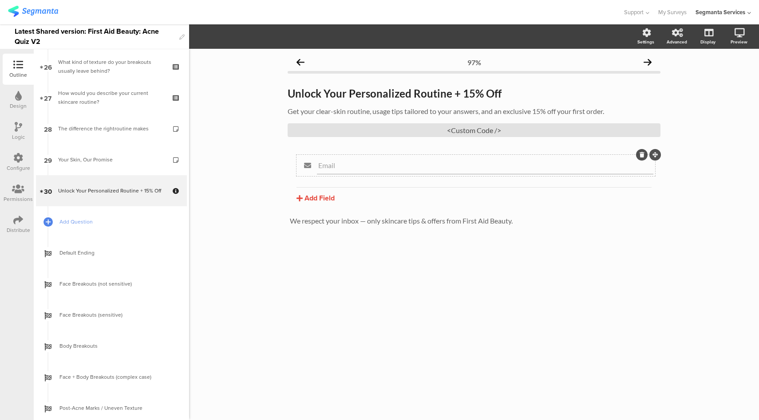
click at [340, 164] on input "Email" at bounding box center [485, 165] width 334 height 8
click at [249, 42] on button "Field options" at bounding box center [240, 36] width 52 height 19
click at [322, 36] on div "Field options" at bounding box center [412, 36] width 446 height 13
click at [641, 74] on label at bounding box center [642, 75] width 12 height 7
click at [0, 0] on input "checkbox" at bounding box center [0, 0] width 0 height 0
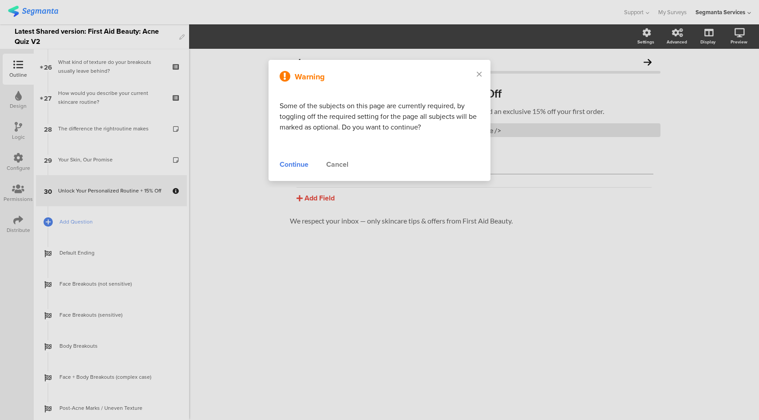
click at [288, 165] on div "Continue" at bounding box center [294, 164] width 29 height 11
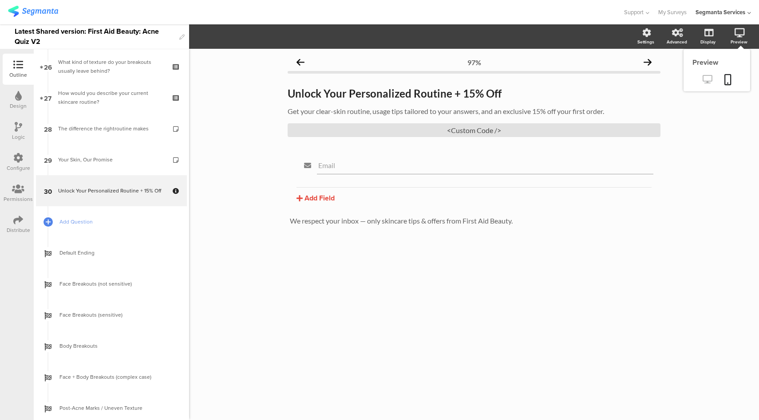
click at [711, 78] on icon at bounding box center [707, 79] width 9 height 8
click at [710, 80] on icon at bounding box center [707, 79] width 9 height 8
click at [474, 130] on div "<Custom Code />" at bounding box center [474, 130] width 373 height 14
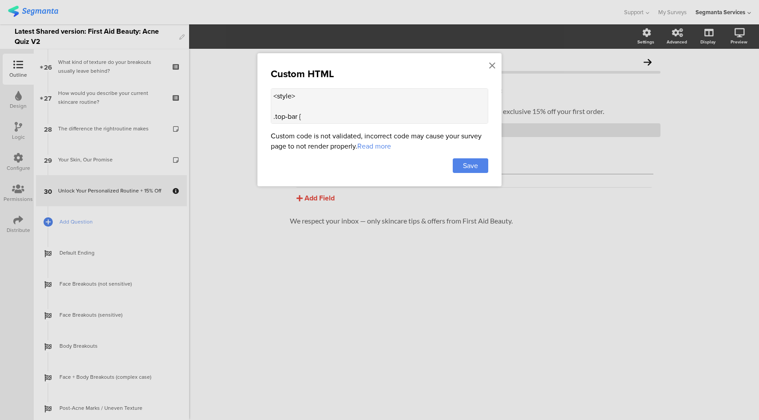
click at [324, 100] on textarea "<style> .top-bar { z-index: 1; position: relative; } .progress-text-container {…" at bounding box center [380, 106] width 218 height 36
paste textarea ".question-footer .footer-next-text::after { content: "Skip"; visibility: visibl…"
drag, startPoint x: 312, startPoint y: 108, endPoint x: 328, endPoint y: 100, distance: 17.5
click at [328, 100] on textarea "<style> .question-footer .footer-next-text::after { content: "Skip"; visibility…" at bounding box center [380, 106] width 218 height 36
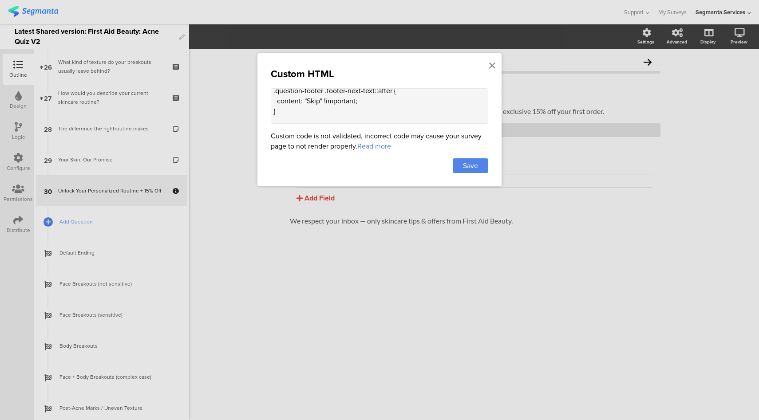
click at [381, 91] on textarea "<style> .question-footer .footer-next-text::after { content: "Skip" !important;…" at bounding box center [380, 106] width 218 height 36
type textarea "<style> .question-footer .footer-next-text{ content: "Skip" !important; } .top-…"
click at [473, 162] on span "Save" at bounding box center [470, 166] width 15 height 10
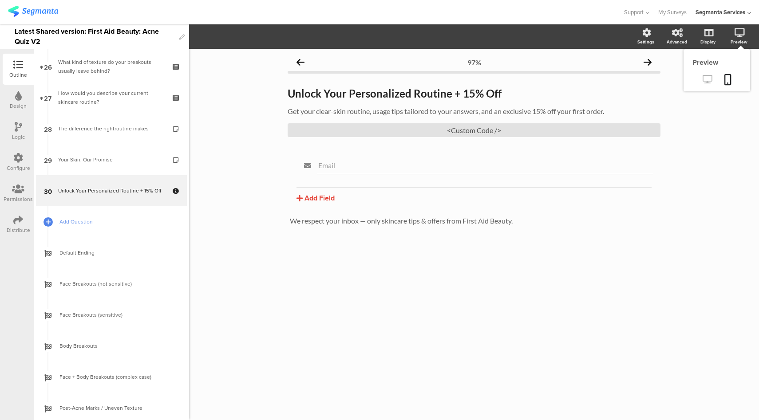
click at [709, 79] on icon at bounding box center [707, 79] width 9 height 8
click at [471, 129] on div "<Custom Code />" at bounding box center [474, 130] width 373 height 14
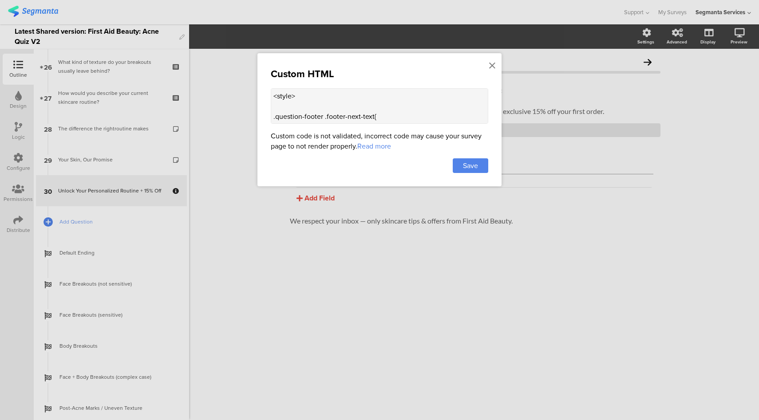
click at [373, 118] on textarea "<style> .question-footer .footer-next-text{ content: "Skip" !important; } .top-…" at bounding box center [380, 106] width 218 height 36
type textarea "<style> .question-footer .footer-next-text::after{ content: "Skip" !important; …"
click at [475, 162] on span "Save" at bounding box center [470, 166] width 15 height 10
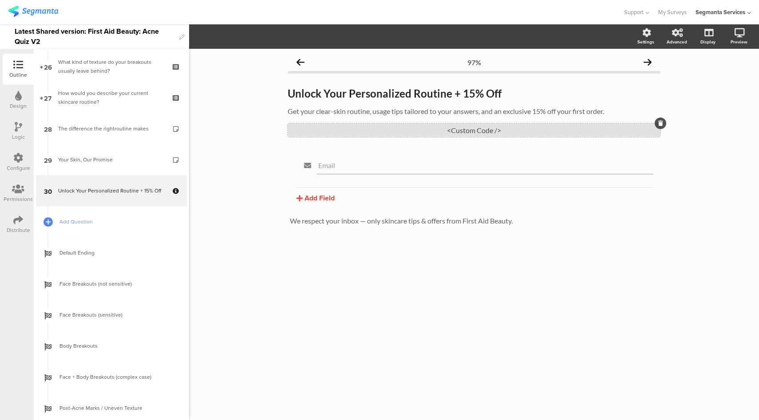
click at [477, 132] on div "<Custom Code />" at bounding box center [474, 130] width 373 height 14
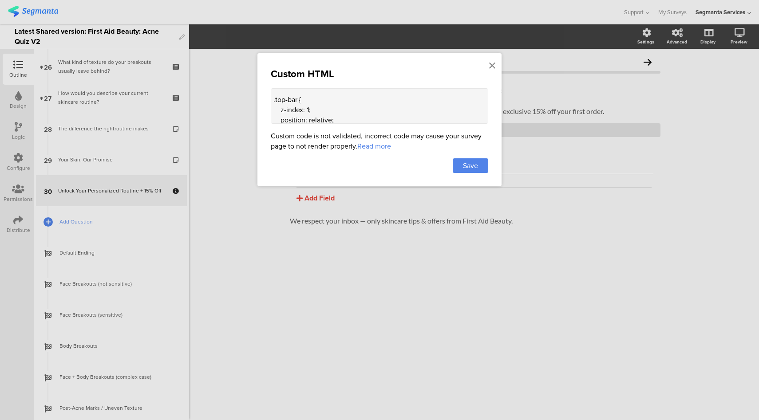
scroll to position [27, 0]
drag, startPoint x: 273, startPoint y: 118, endPoint x: 293, endPoint y: 111, distance: 21.6
click at [293, 111] on textarea "<style> .question-footer .footer-next-text::after{ content: "Skip" !important; …" at bounding box center [380, 106] width 218 height 36
paste textarea "{ visibility: hidden; position: relative; } .question-footer .footer-next-text:…"
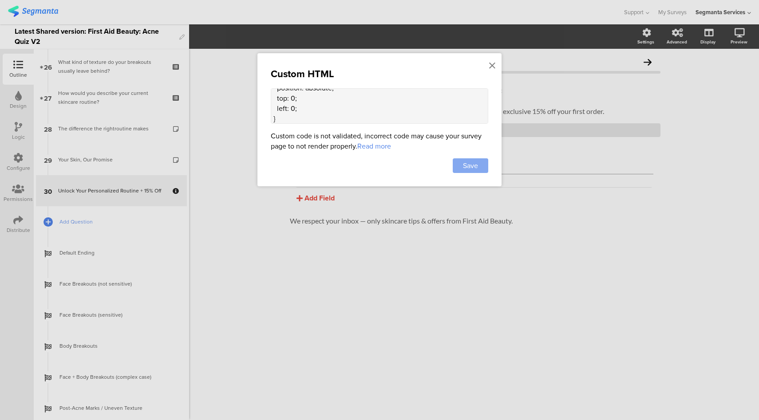
type textarea "<style> .question-footer .footer-next-text { visibility: hidden; position: rela…"
click at [463, 161] on span "Save" at bounding box center [470, 166] width 15 height 10
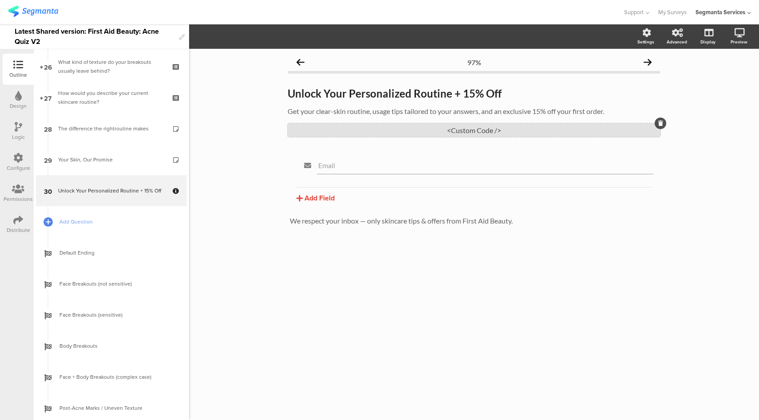
click at [467, 131] on div "<Custom Code />" at bounding box center [474, 130] width 373 height 14
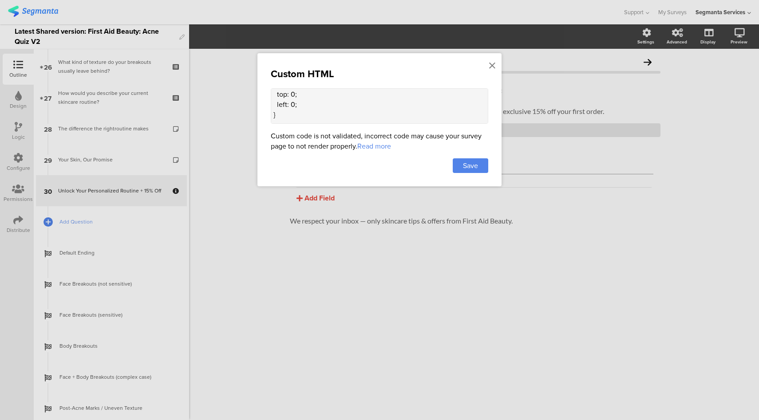
scroll to position [114, 0]
drag, startPoint x: 318, startPoint y: 104, endPoint x: 273, endPoint y: 94, distance: 46.4
click at [273, 94] on textarea "<style> .question-footer .footer-next-text { visibility: hidden; position: rela…" at bounding box center [380, 106] width 218 height 36
drag, startPoint x: 342, startPoint y: 104, endPoint x: 341, endPoint y: 95, distance: 9.9
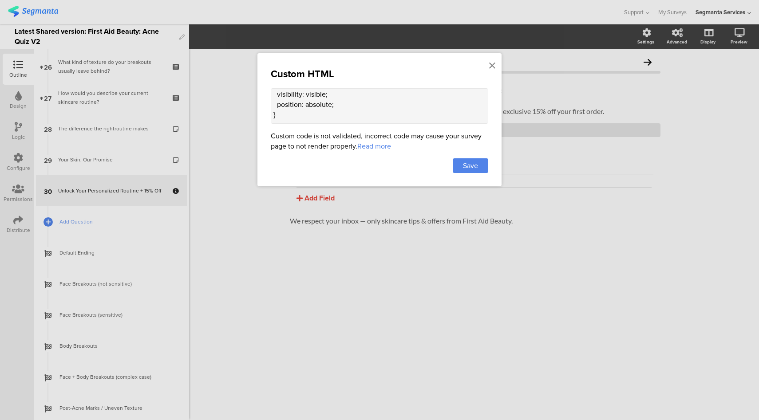
click at [341, 95] on textarea "<style> .question-footer .footer-next-text { visibility: hidden; position: rela…" at bounding box center [380, 106] width 218 height 36
type textarea "<style> .question-footer .footer-next-text { visibility: hidden; position: rela…"
click at [459, 159] on div "Save" at bounding box center [471, 166] width 36 height 15
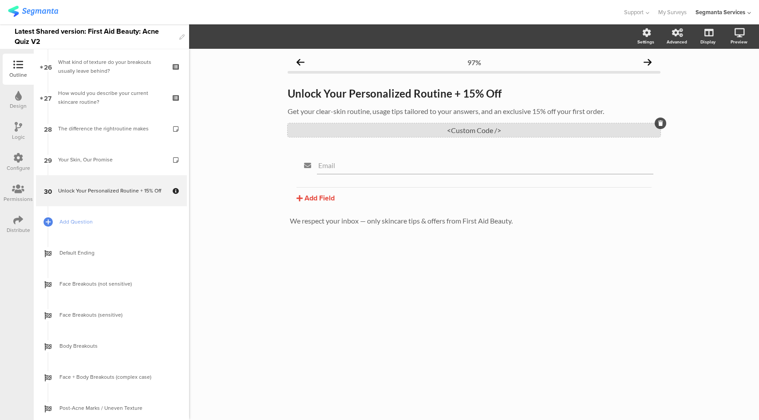
click at [454, 130] on div "<Custom Code />" at bounding box center [474, 130] width 373 height 14
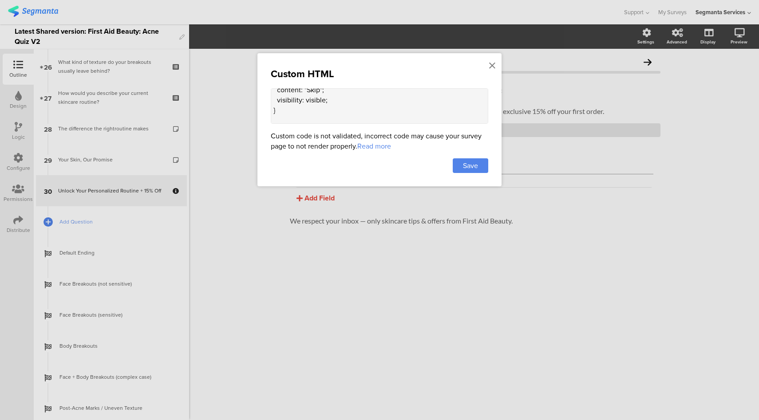
scroll to position [88, 0]
click at [340, 99] on textarea "<style> .question-footer .footer-next-text { visibility: hidden; position: rela…" at bounding box center [380, 106] width 218 height 36
paste textarea "position: absolute;"
type textarea "<style> .question-footer .footer-next-text { visibility: hidden; position: rela…"
click at [473, 170] on div "Save" at bounding box center [471, 166] width 36 height 15
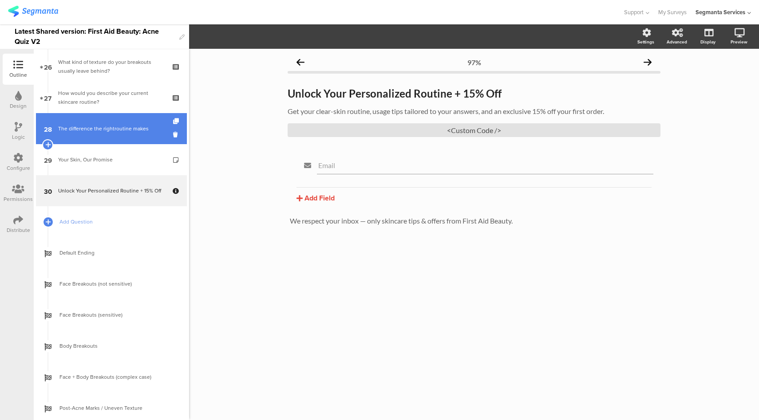
click at [93, 137] on link "28 The difference the rightroutine makes" at bounding box center [111, 128] width 151 height 31
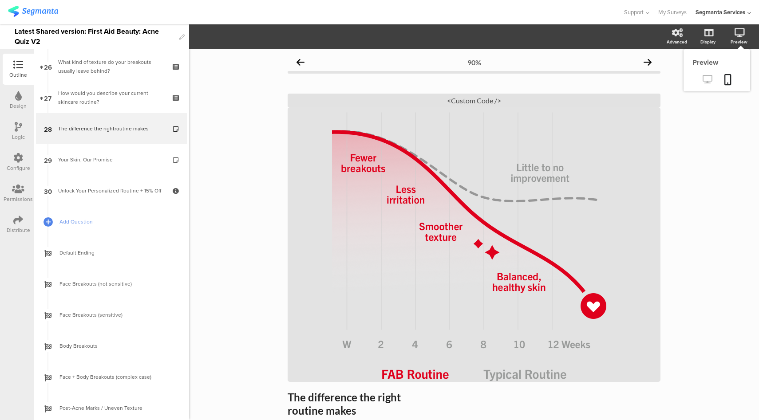
click at [703, 81] on icon at bounding box center [707, 79] width 9 height 8
click at [14, 158] on icon at bounding box center [18, 158] width 10 height 10
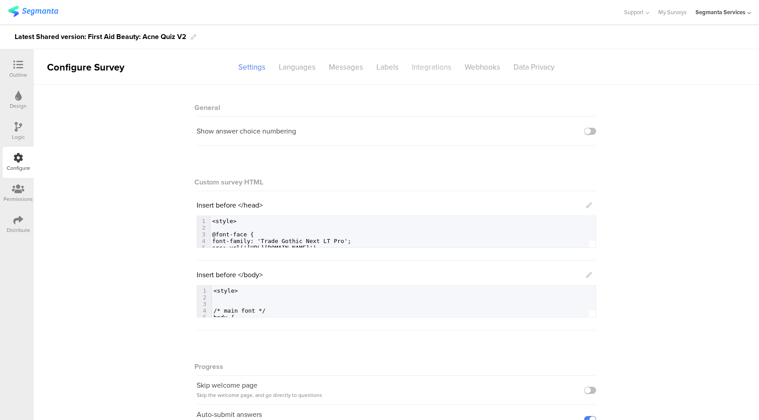
click at [432, 69] on div "Integrations" at bounding box center [431, 67] width 53 height 16
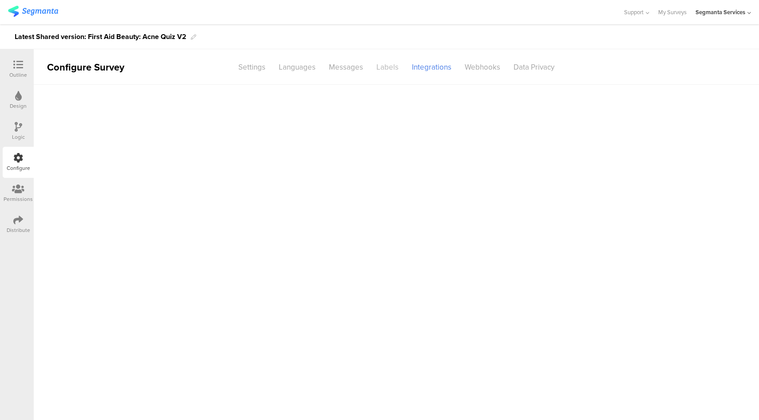
click at [375, 67] on div "Labels" at bounding box center [388, 67] width 36 height 16
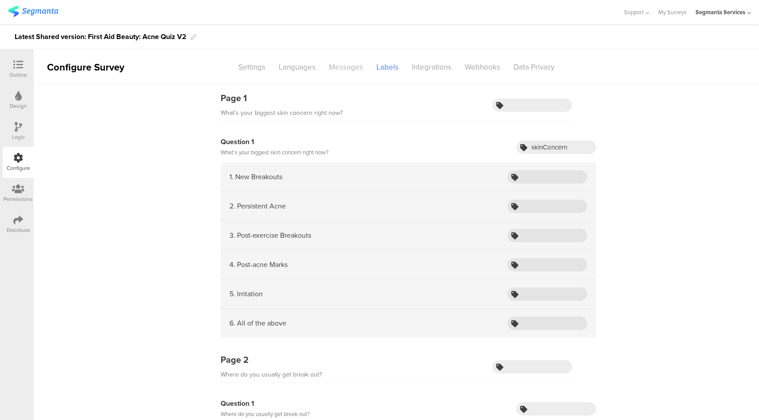
click at [339, 66] on div "Messages" at bounding box center [346, 67] width 48 height 16
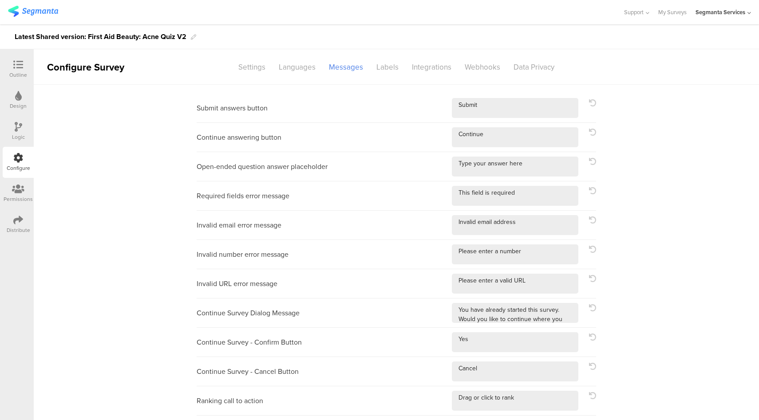
click at [18, 68] on icon at bounding box center [18, 65] width 10 height 10
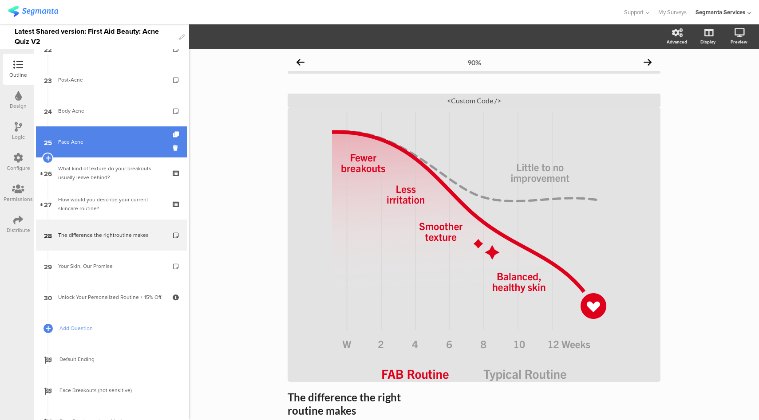
scroll to position [705, 0]
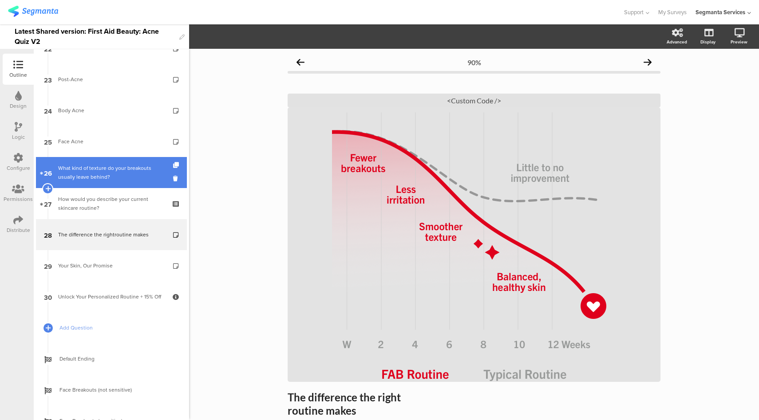
click at [120, 178] on div "What kind of texture do your breakouts usually leave behind?" at bounding box center [111, 173] width 106 height 18
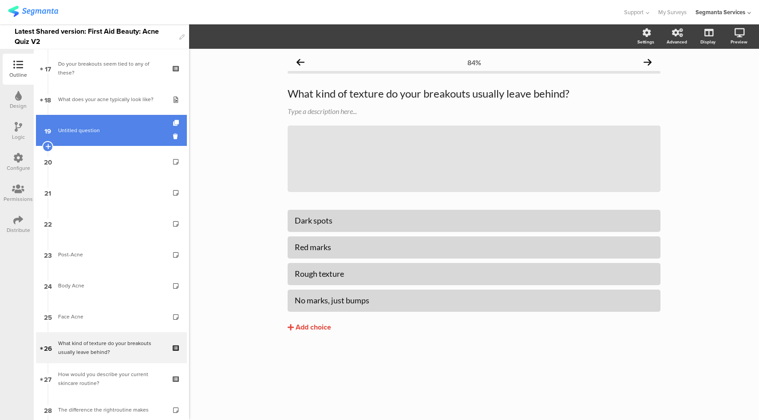
scroll to position [535, 0]
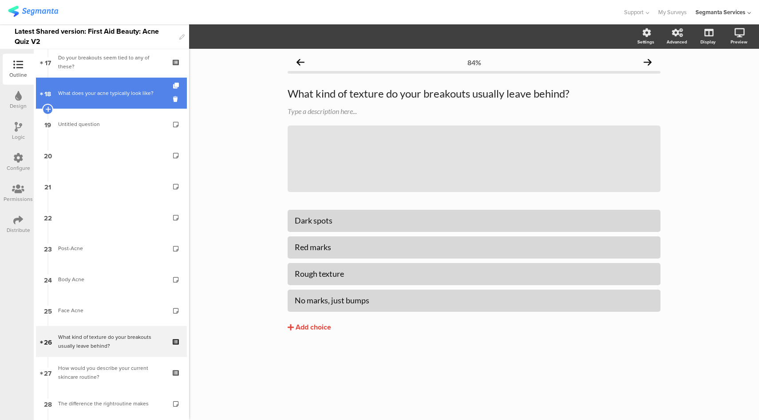
click at [108, 102] on link "18 What does your acne typically look like?" at bounding box center [111, 93] width 151 height 31
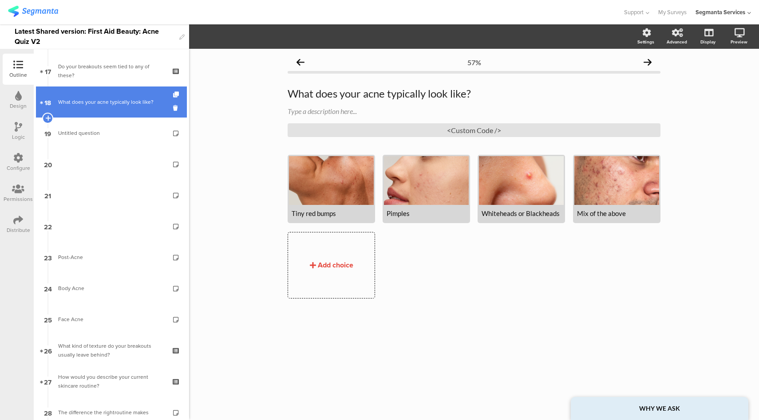
scroll to position [516, 0]
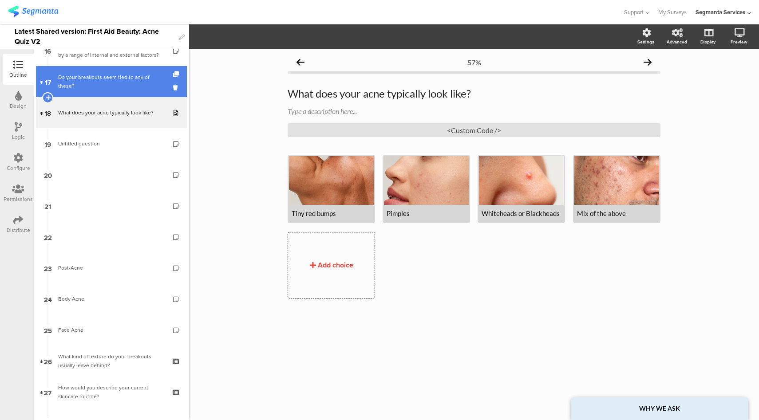
click at [113, 87] on div "Do your breakouts seem tied to any of these?" at bounding box center [111, 82] width 106 height 18
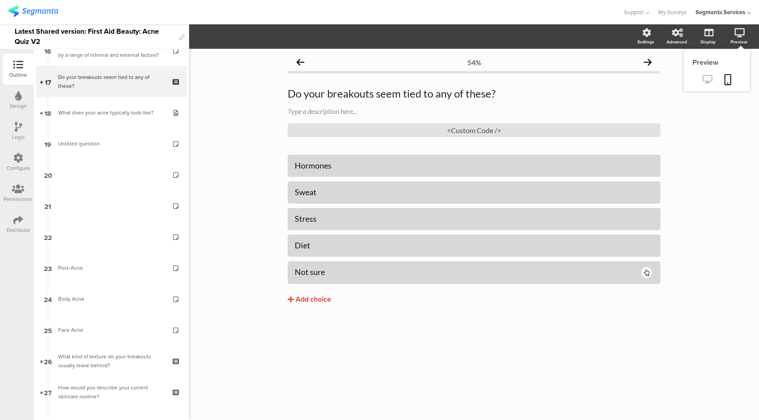
click at [710, 78] on icon at bounding box center [707, 79] width 9 height 8
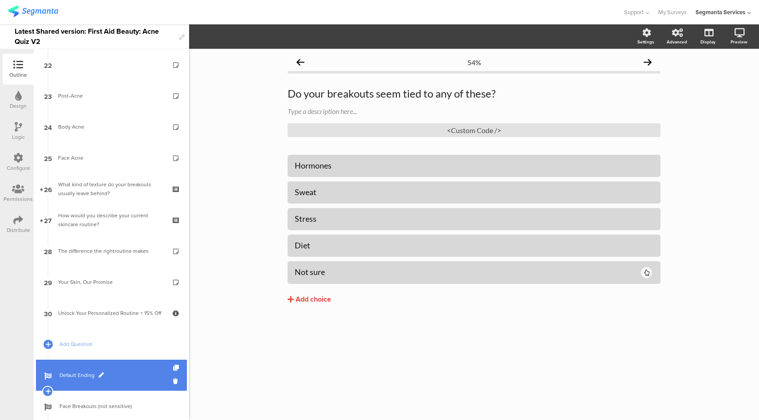
scroll to position [834, 0]
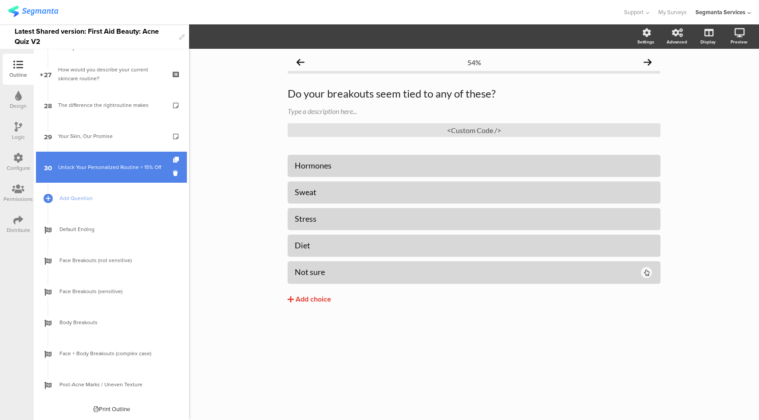
click at [120, 180] on link "30 Unlock Your Personalized Routine + 15% Off" at bounding box center [111, 167] width 151 height 31
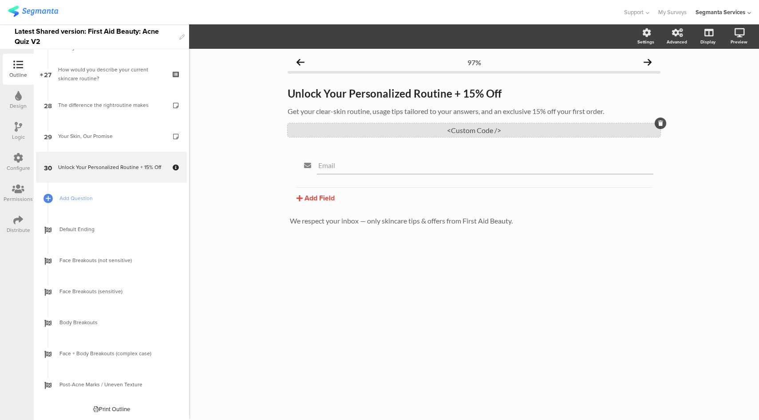
click at [462, 131] on div "<Custom Code />" at bounding box center [474, 130] width 373 height 14
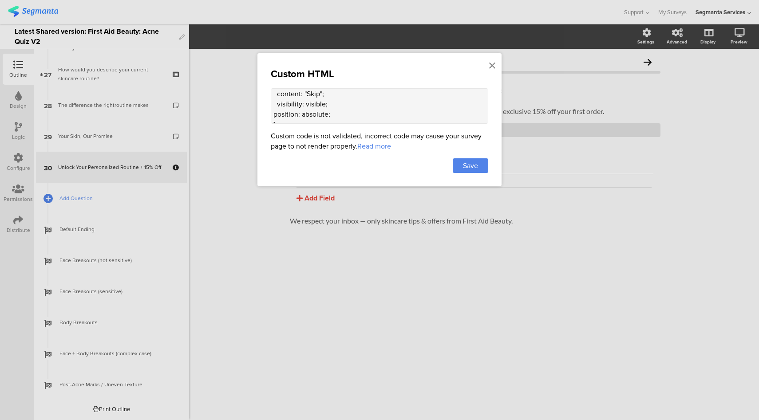
scroll to position [93, 0]
drag, startPoint x: 274, startPoint y: 111, endPoint x: 291, endPoint y: 110, distance: 17.4
click at [291, 110] on textarea "<style> .question-footer .footer-next-text { visibility: hidden; position: rela…" at bounding box center [380, 106] width 218 height 36
click at [349, 100] on textarea "<style> .top-bar { z-index: 1; position: relative; } .progress-text-container {…" at bounding box center [380, 106] width 218 height 36
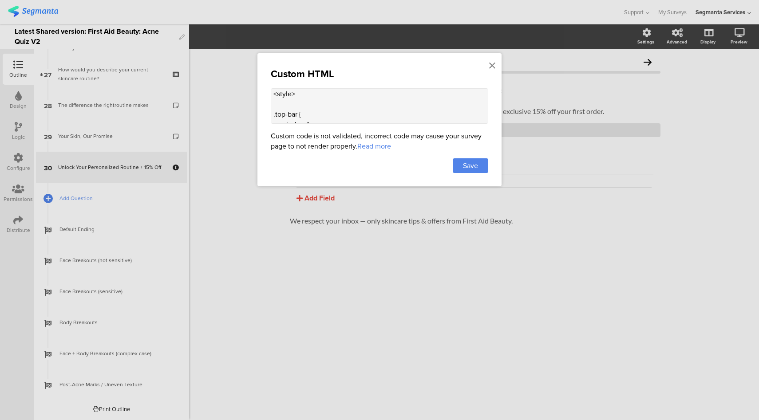
scroll to position [0, 0]
type textarea "<style> .top-bar { z-index: 1; position: relative; } .progress-text-container {…"
click at [462, 164] on div "Save" at bounding box center [471, 166] width 36 height 15
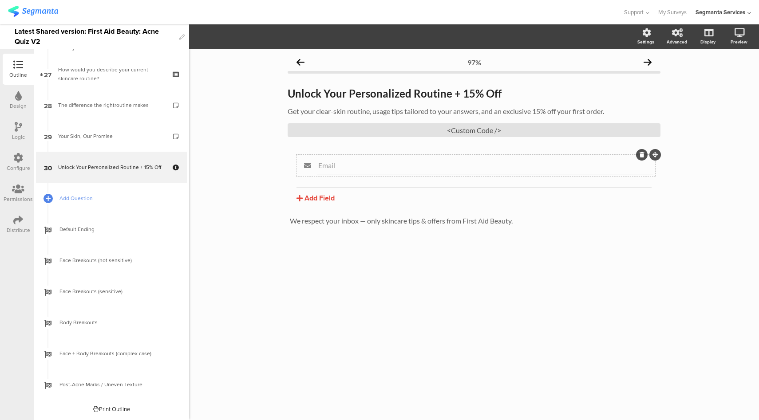
click at [355, 162] on input "Email" at bounding box center [485, 165] width 334 height 8
type input "Email (Optional)"
click at [711, 80] on icon at bounding box center [707, 79] width 9 height 8
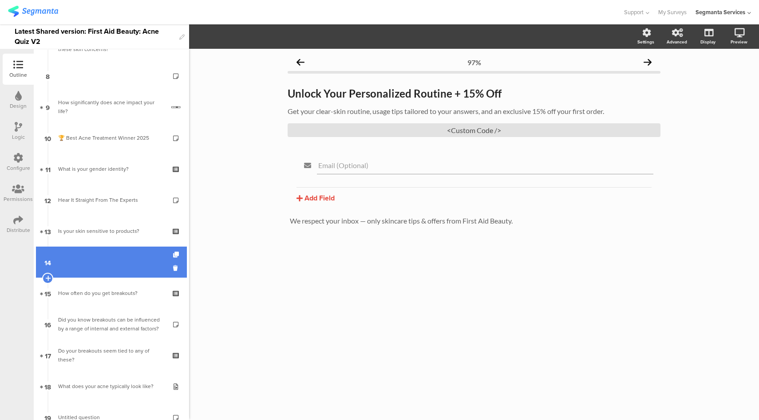
scroll to position [238, 0]
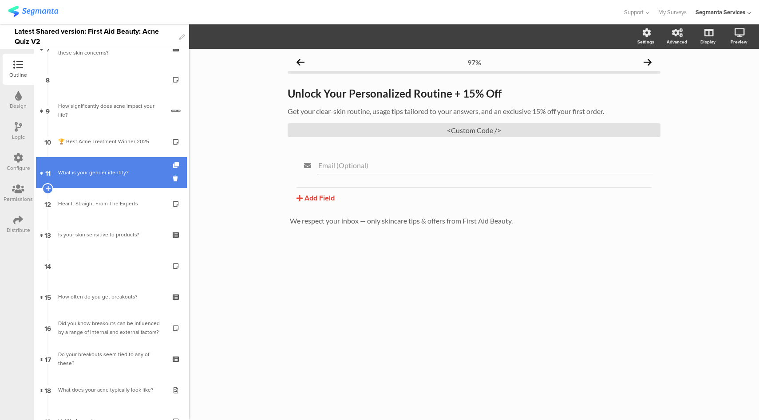
click at [124, 176] on div "What is your gender identity?" at bounding box center [111, 172] width 106 height 9
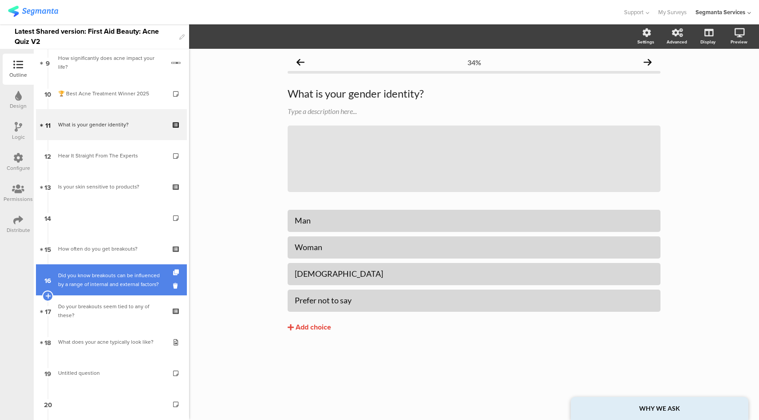
scroll to position [282, 0]
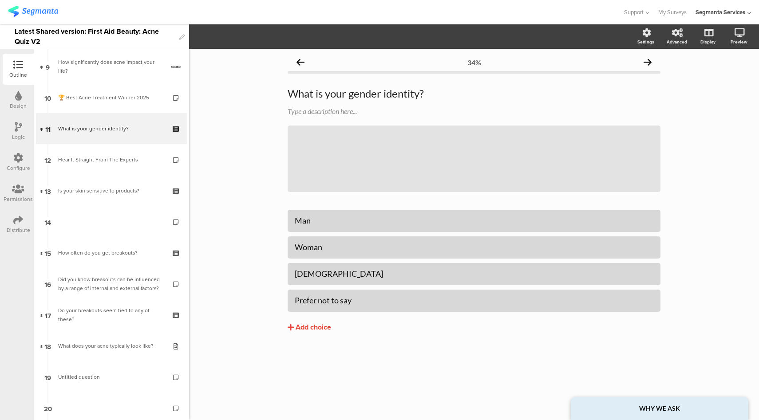
click at [19, 131] on icon at bounding box center [19, 127] width 8 height 10
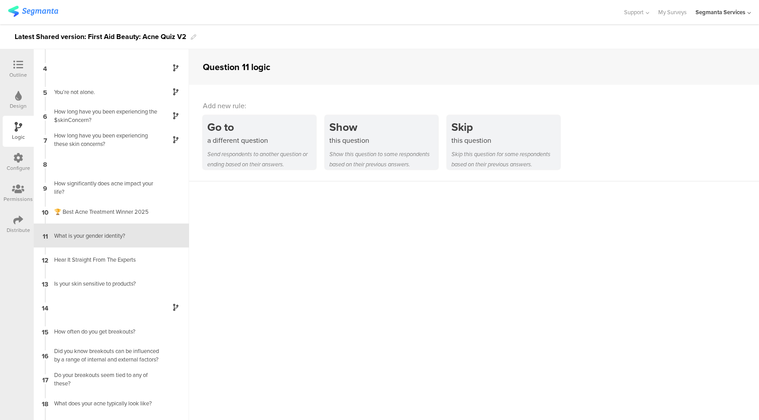
scroll to position [66, 0]
click at [20, 64] on icon at bounding box center [18, 65] width 10 height 10
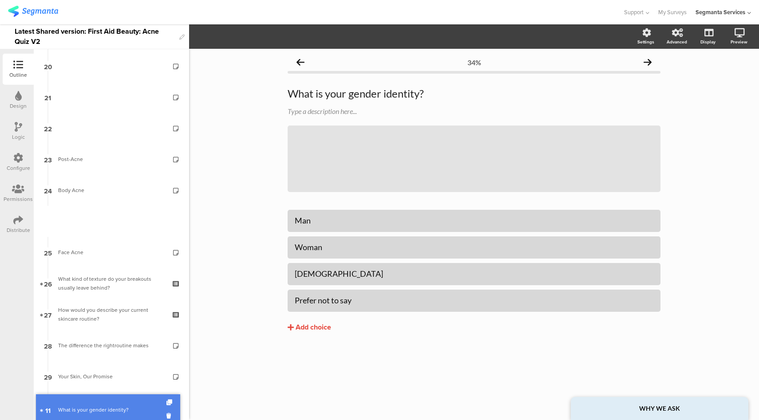
scroll to position [638, 0]
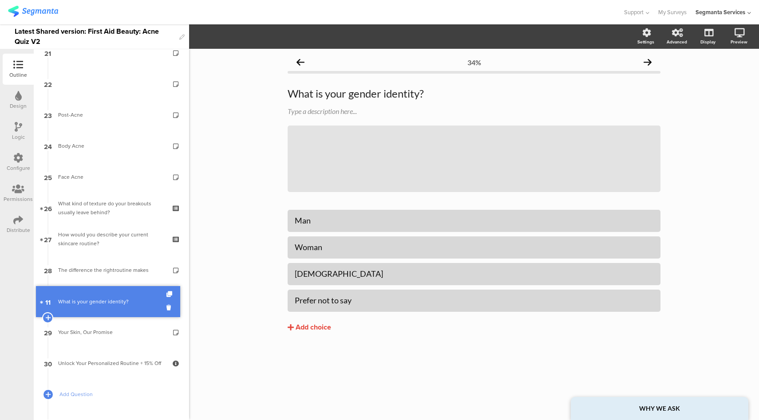
drag, startPoint x: 103, startPoint y: 236, endPoint x: 131, endPoint y: 303, distance: 72.3
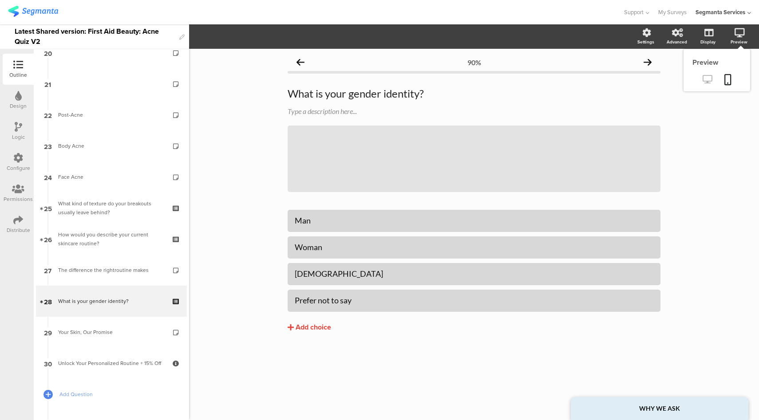
click at [709, 76] on icon at bounding box center [707, 79] width 9 height 8
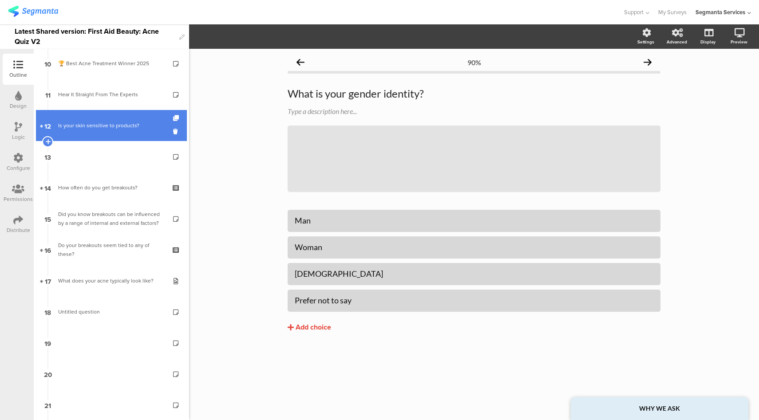
scroll to position [159, 0]
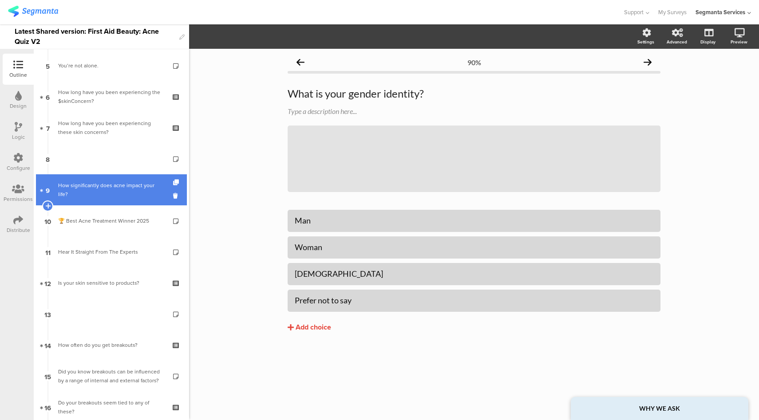
click at [109, 190] on div "How significantly does acne impact your life?" at bounding box center [111, 190] width 107 height 18
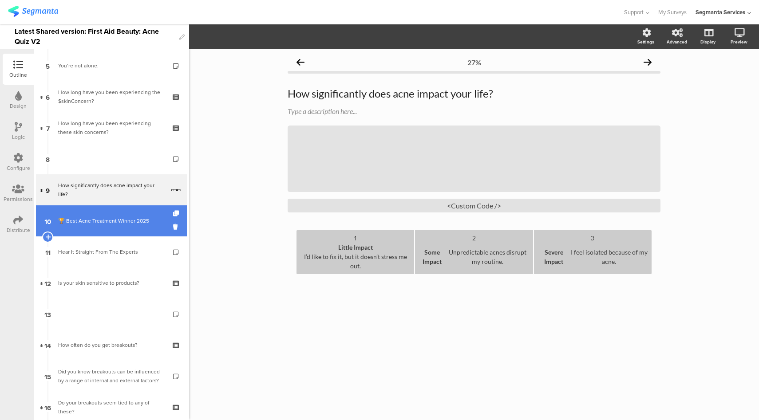
click at [131, 215] on link "10 🏆 Best Acne Treatment Winner 2025" at bounding box center [111, 221] width 151 height 31
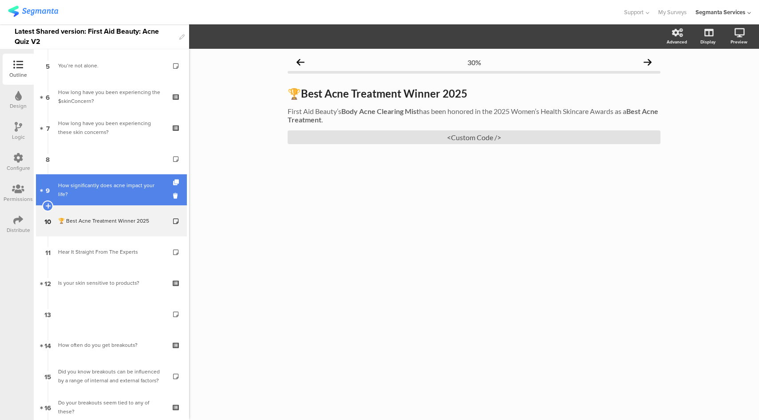
click at [102, 186] on div "How significantly does acne impact your life?" at bounding box center [111, 190] width 107 height 18
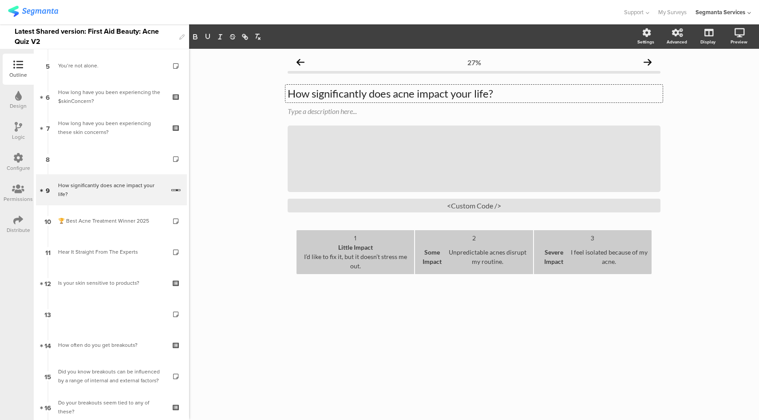
drag, startPoint x: 505, startPoint y: 95, endPoint x: 492, endPoint y: 96, distance: 13.4
click at [492, 96] on div "How significantly does acne impact your life? How significantly does acne impac…" at bounding box center [474, 94] width 377 height 18
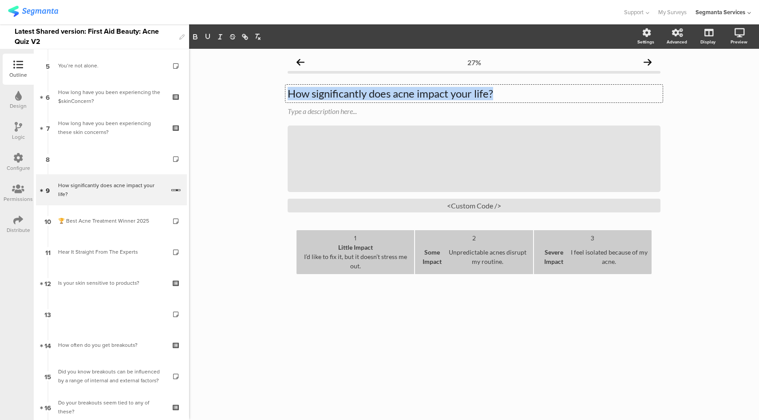
copy p "How significantly does acne impact your life?"
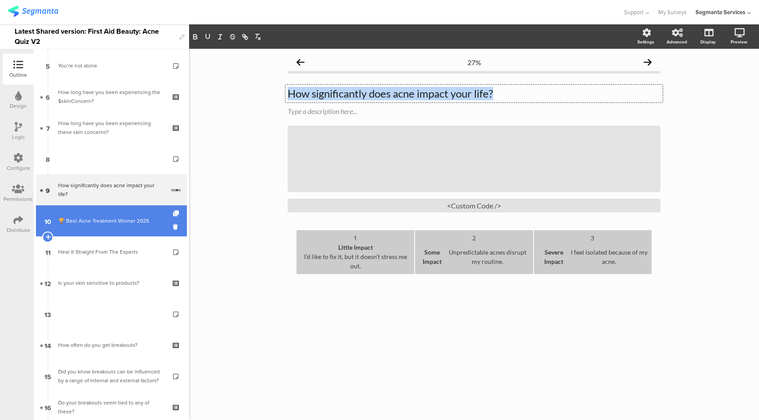
click at [124, 215] on link "10 🏆 Best Acne Treatment Winner 2025" at bounding box center [111, 221] width 151 height 31
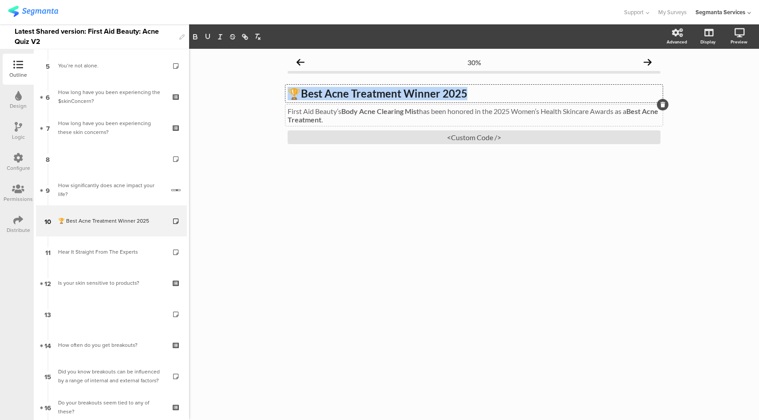
drag, startPoint x: 292, startPoint y: 94, endPoint x: 343, endPoint y: 115, distance: 55.3
click at [343, 115] on span "🏆 Best Acne Treatment Winner 2025 🏆 Best Acne Treatment Winner 2025 🏆 Best Acne…" at bounding box center [474, 105] width 373 height 37
copy p "🏆 Best Acne Treatment Winner 2025"
click at [350, 119] on div "First Aid Beauty’s Body Acne Clearing Mist has been honored in the 2025 Women’s…" at bounding box center [474, 115] width 377 height 21
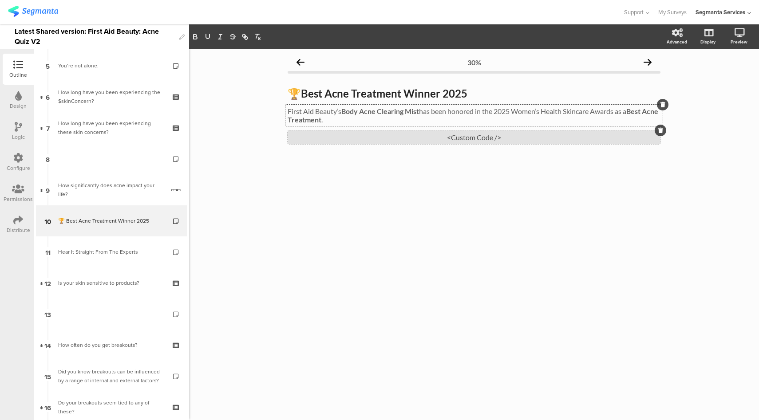
click at [474, 135] on div "<Custom Code />" at bounding box center [474, 138] width 373 height 14
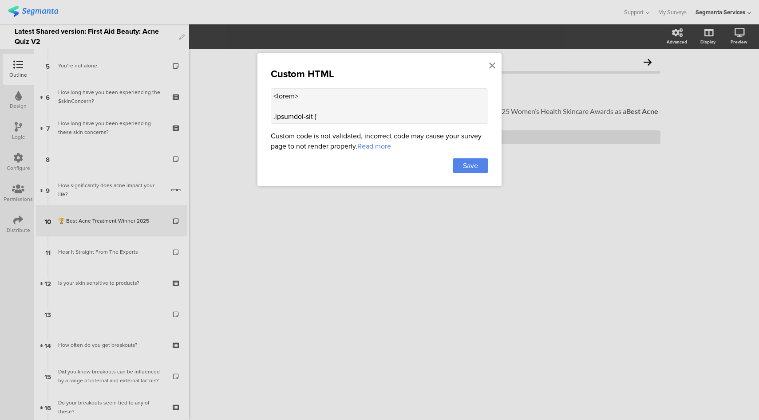
click at [393, 96] on textarea at bounding box center [380, 106] width 218 height 36
click at [547, 30] on div at bounding box center [379, 210] width 759 height 420
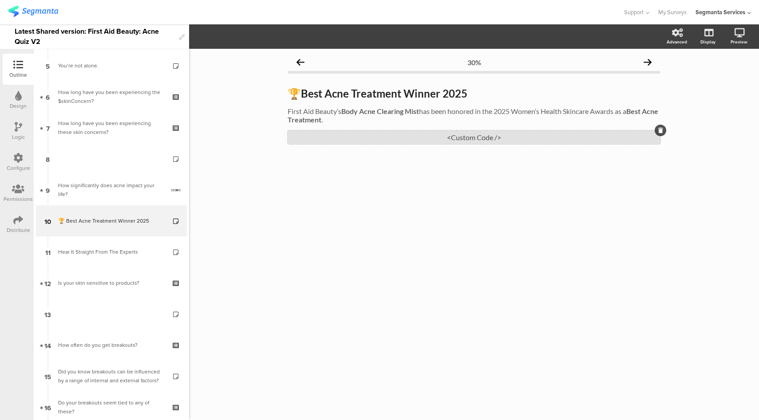
click at [424, 138] on div "<Custom Code />" at bounding box center [474, 138] width 373 height 14
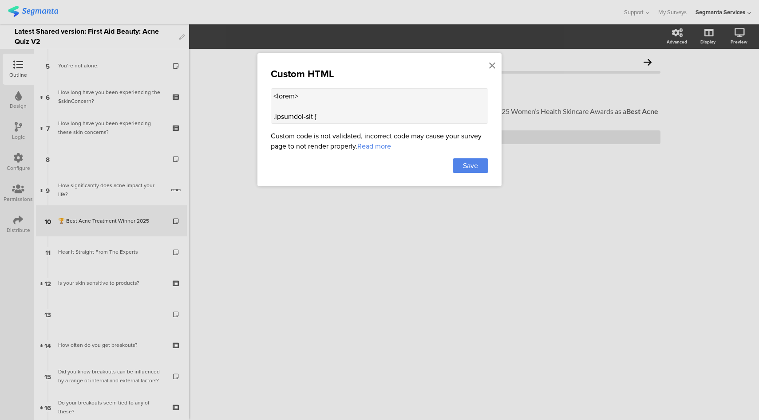
click at [333, 114] on textarea at bounding box center [380, 106] width 218 height 36
click at [367, 112] on textarea at bounding box center [380, 106] width 218 height 36
paste textarea "<h1>Discover Our Acne Treatment Mist</h1> <p>Explore product views from differe…"
type textarea "<style> .progress-bar { display: none !important; } .question-header .main-text…"
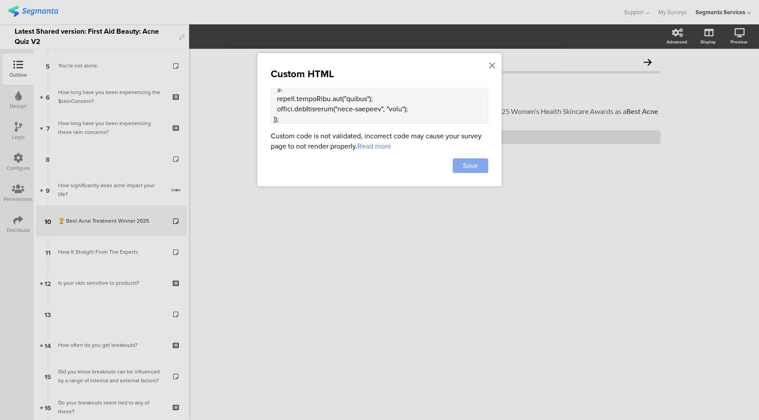
click at [471, 171] on div "Save" at bounding box center [471, 166] width 36 height 15
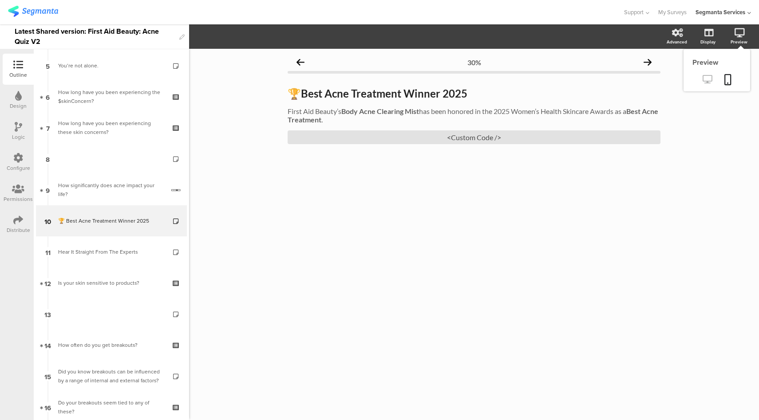
click at [711, 79] on icon at bounding box center [707, 79] width 9 height 8
click at [457, 140] on div "<Custom Code />" at bounding box center [474, 138] width 373 height 14
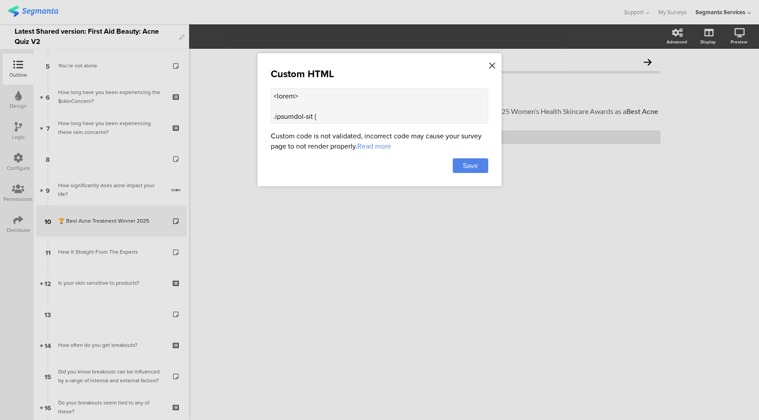
click at [489, 65] on icon at bounding box center [492, 66] width 6 height 10
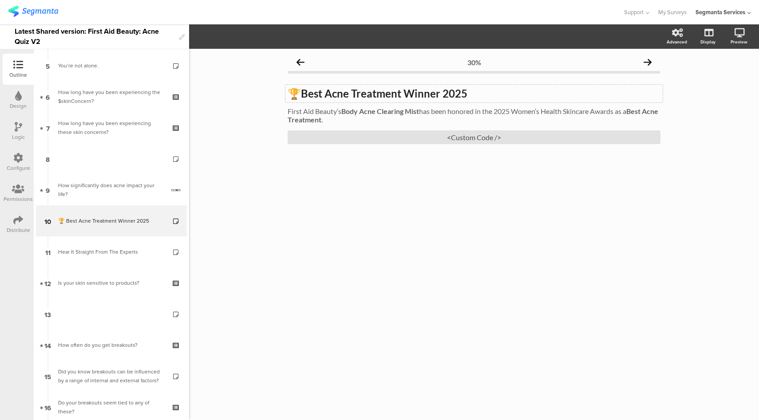
click at [386, 88] on div "🏆 Best Acne Treatment Winner 2025 🏆 Best Acne Treatment Winner 2025" at bounding box center [474, 94] width 377 height 18
click at [385, 92] on strong "Best Acne Treatment Winner 2025" at bounding box center [384, 93] width 167 height 13
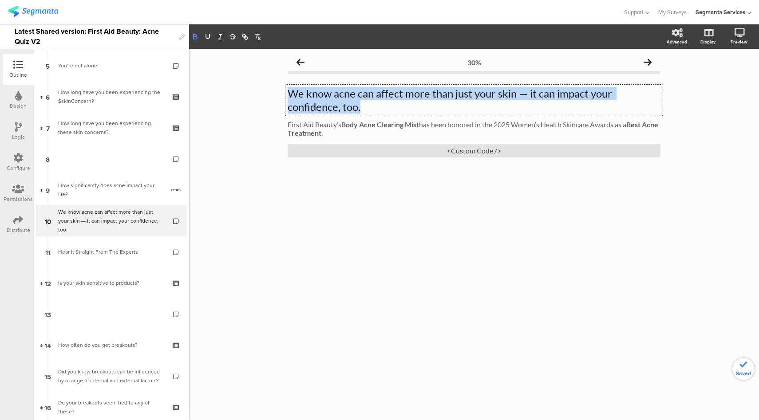
click at [198, 36] on icon "button" at bounding box center [195, 37] width 8 height 8
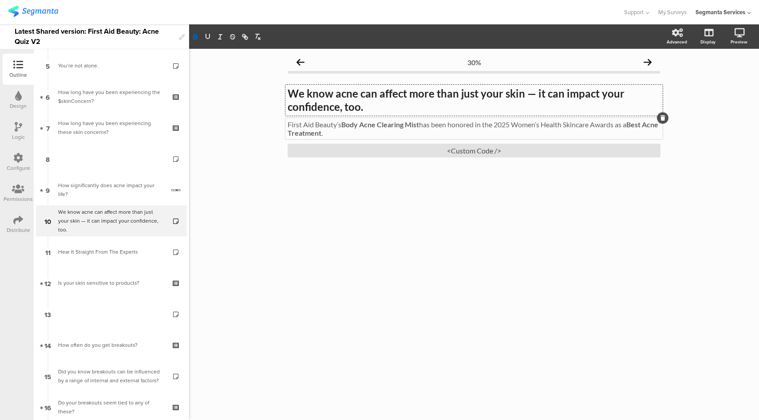
click at [371, 131] on p "First Aid Beauty’s Body Acne Clearing Mist has been honored in the 2025 Women’s…" at bounding box center [474, 128] width 373 height 17
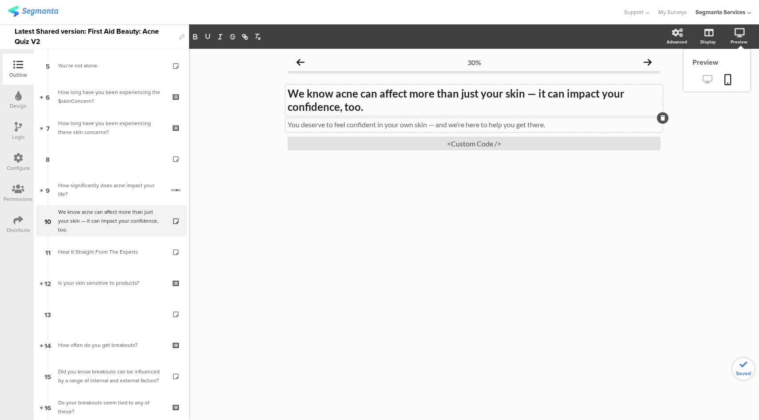
click at [709, 80] on icon at bounding box center [707, 79] width 9 height 8
click at [422, 139] on div "<Custom Code />" at bounding box center [474, 144] width 373 height 14
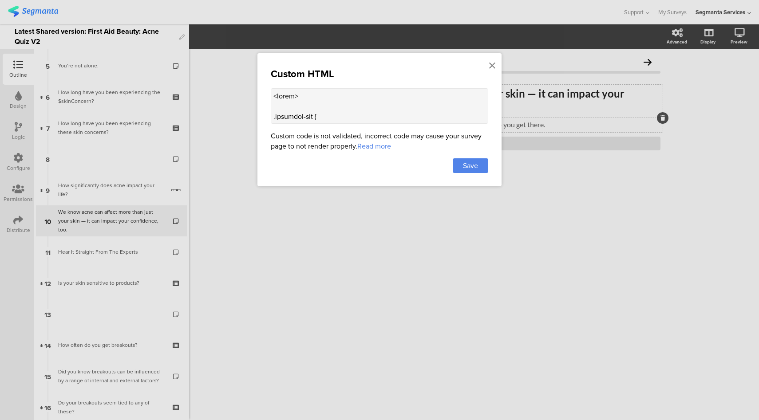
click at [361, 110] on textarea at bounding box center [380, 106] width 218 height 36
paste textarea "4>🏆 Best Acne Treatment Winner 2025</h4> <p>First Aid Beauty’s Body Acne Cleari…"
type textarea "<style> .progress-bar { display: none !important; } .question-header .main-text…"
click at [473, 167] on span "Save" at bounding box center [470, 166] width 15 height 10
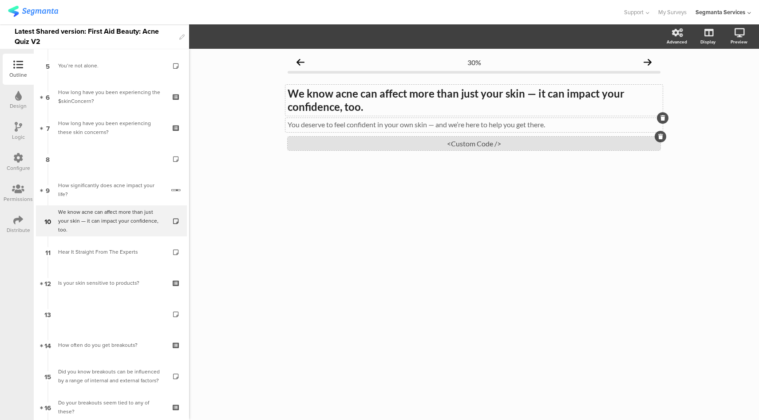
click at [467, 146] on div "<Custom Code />" at bounding box center [474, 144] width 373 height 14
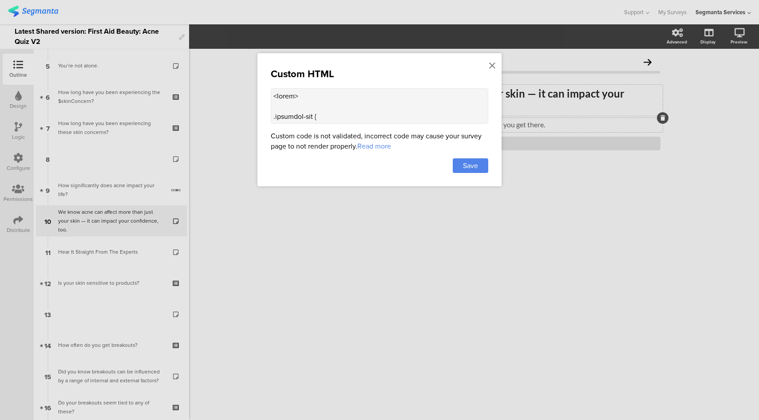
click at [417, 117] on textarea at bounding box center [380, 106] width 218 height 36
paste textarea "card h1 { font-size: 28px; font-weight: 600; color: #222; margin-bottom: 8px; m…"
type textarea "<style> .card h1 { font-size: 28px; font-weight: 600; color: #222; margin-botto…"
click at [481, 159] on div "Save" at bounding box center [471, 166] width 36 height 15
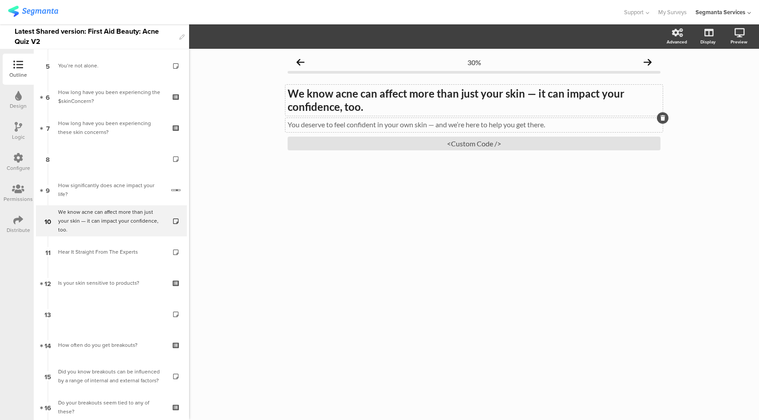
click at [350, 90] on div "We know acne can affect more than just your skin — it can impact your confidenc…" at bounding box center [474, 100] width 377 height 31
click at [440, 146] on div "<Custom Code />" at bounding box center [474, 144] width 373 height 14
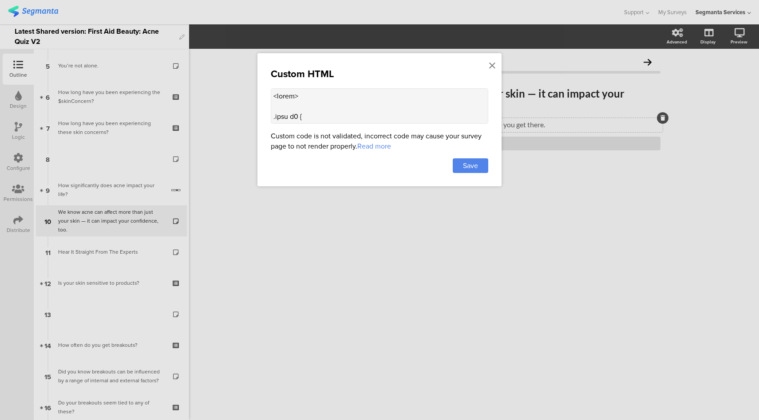
click at [359, 105] on textarea at bounding box center [380, 106] width 218 height 36
paste textarea "4px; font-weight: 600; color: #222; margin-bottom: 8px; margin-top: 8px; } .car…"
type textarea "<style> .card h1 { font-size: 24px; font-weight: 600; color: #222; margin-botto…"
click at [464, 168] on span "Save" at bounding box center [470, 166] width 15 height 10
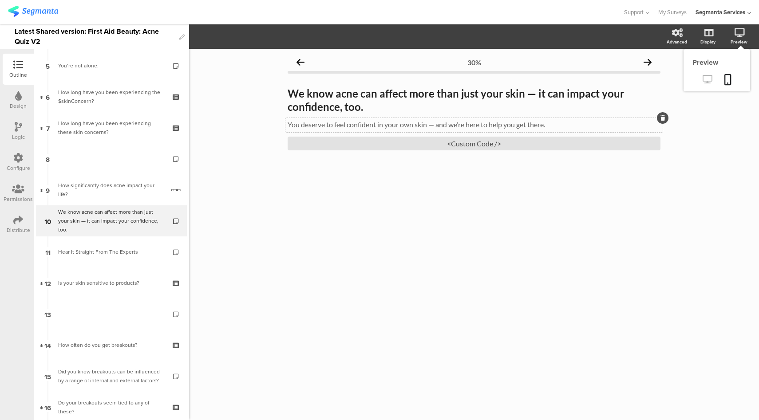
click at [706, 83] on icon at bounding box center [707, 79] width 9 height 8
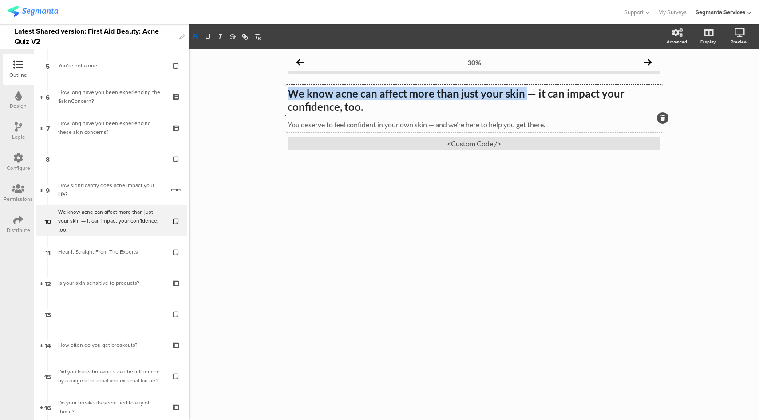
drag, startPoint x: 539, startPoint y: 95, endPoint x: 525, endPoint y: 95, distance: 13.8
click at [525, 95] on div "We know acne can affect more than just your skin — it can impact your confidenc…" at bounding box center [474, 100] width 377 height 31
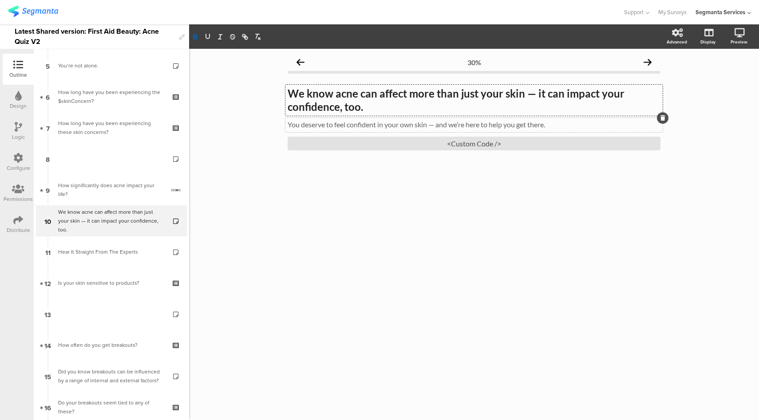
click at [530, 95] on strong "We know acne can affect more than just your skin — it can impact your confidenc…" at bounding box center [457, 100] width 339 height 26
click at [539, 95] on strong "We know acne can affect more than just your skin — it can impact your confidenc…" at bounding box center [457, 100] width 339 height 26
click at [290, 110] on strong "We know acne can affect more than just your skin. It can impact your confidence…" at bounding box center [453, 100] width 331 height 26
click at [416, 143] on div "<Custom Code />" at bounding box center [474, 144] width 373 height 14
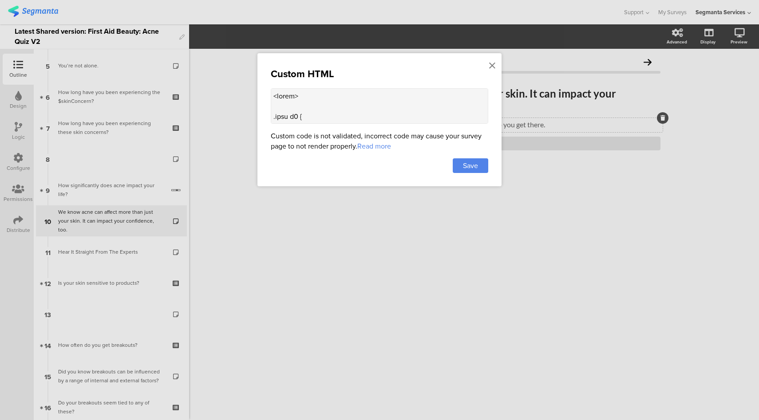
click at [389, 107] on textarea at bounding box center [380, 106] width 218 height 36
paste textarea "5"
type textarea "<style> .card h1 { font-size: 24px; font-weight: 600; color: #222; margin-botto…"
click at [473, 161] on span "Save" at bounding box center [470, 166] width 15 height 10
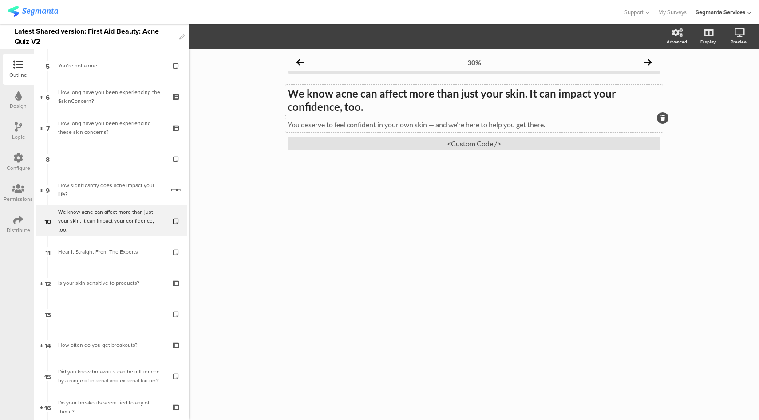
click at [354, 103] on strong "We know acne can affect more than just your skin. It can impact your confidence…" at bounding box center [452, 100] width 329 height 26
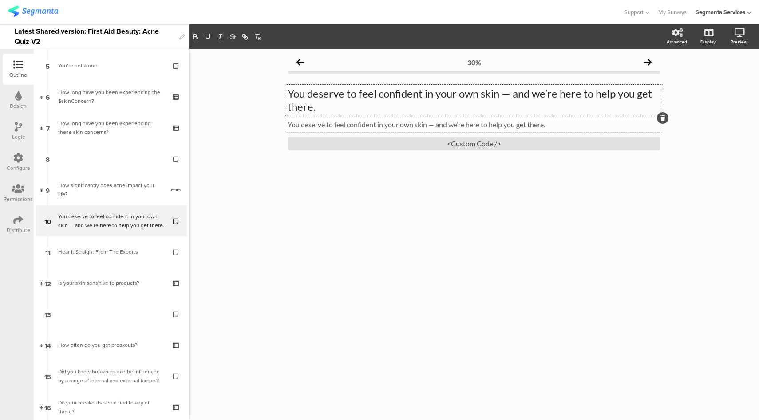
click at [416, 124] on div "You deserve to feel confident in your own skin — and we’re here to help you get…" at bounding box center [474, 125] width 377 height 14
click at [432, 125] on p "You deserve to feel confident in your own skin — and we’re here to help you get…" at bounding box center [474, 124] width 373 height 8
click at [335, 102] on div "You deserve to feel confident in your own skin — and we’re here to help you get…" at bounding box center [474, 100] width 377 height 31
click at [396, 11] on div at bounding box center [311, 12] width 607 height 15
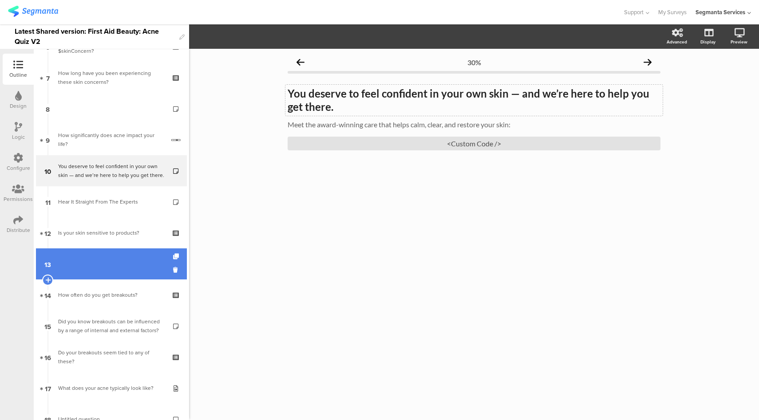
scroll to position [226, 0]
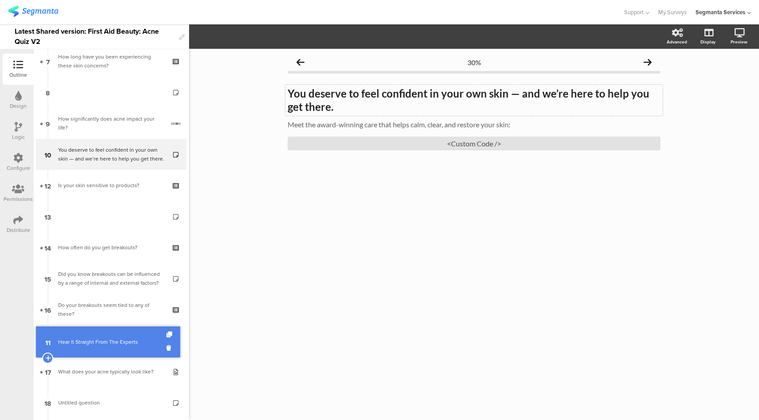
drag, startPoint x: 123, startPoint y: 181, endPoint x: 147, endPoint y: 337, distance: 158.7
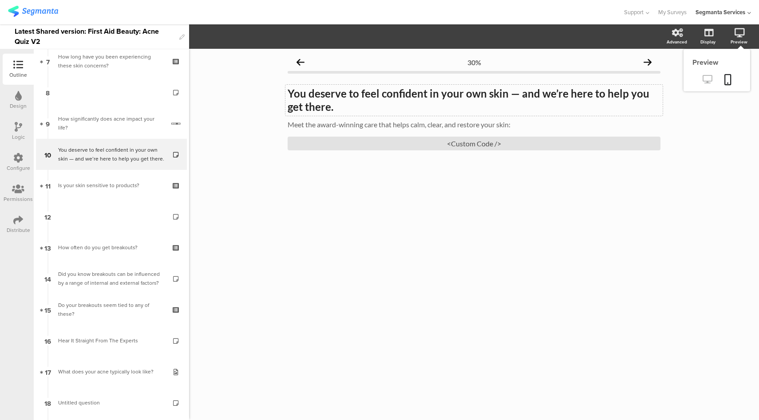
click at [710, 81] on icon at bounding box center [707, 79] width 9 height 8
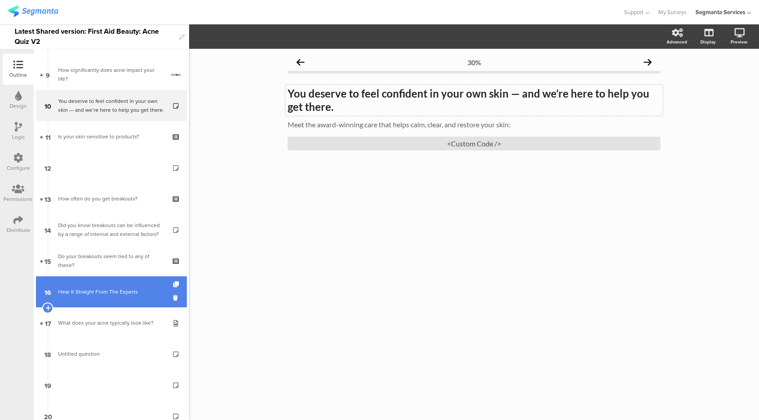
scroll to position [275, 0]
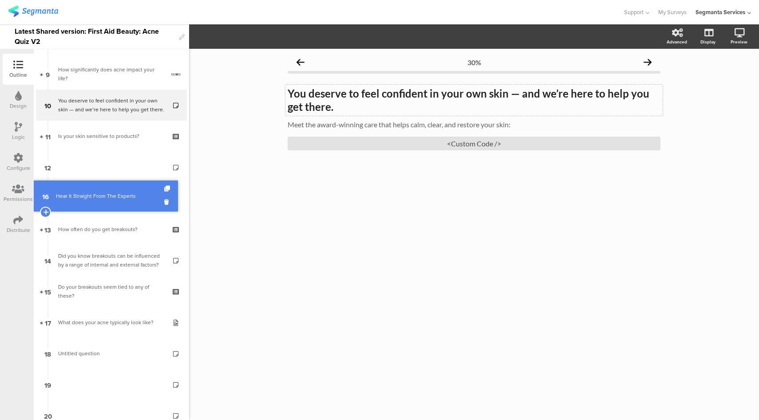
drag, startPoint x: 125, startPoint y: 292, endPoint x: 121, endPoint y: 196, distance: 95.6
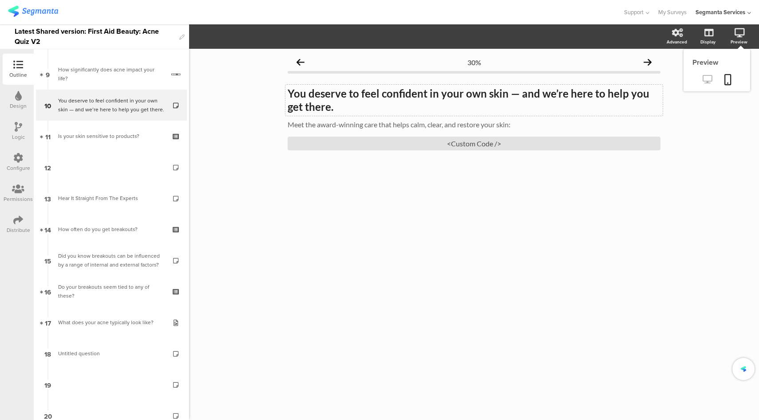
click at [713, 79] on link at bounding box center [708, 80] width 22 height 15
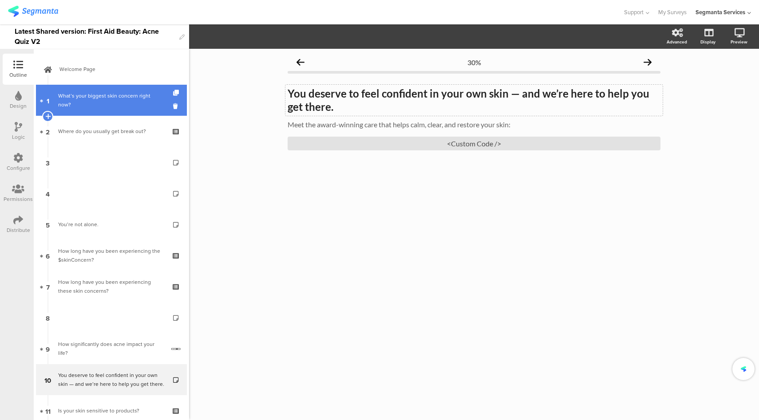
click at [123, 111] on link "1 What’s your biggest skin concern right now?" at bounding box center [111, 100] width 151 height 31
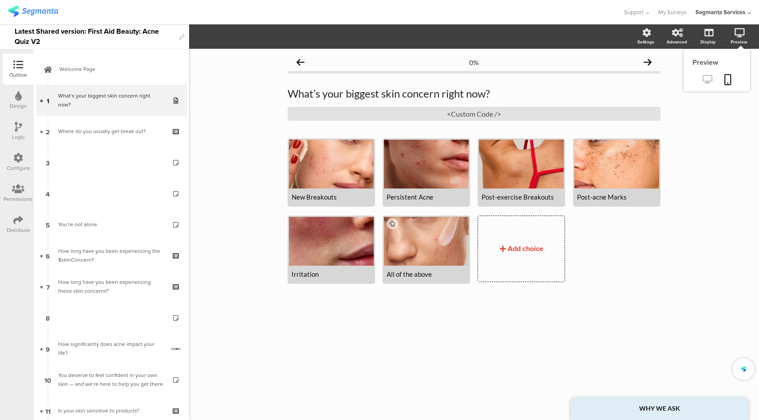
click at [712, 79] on link at bounding box center [708, 80] width 22 height 15
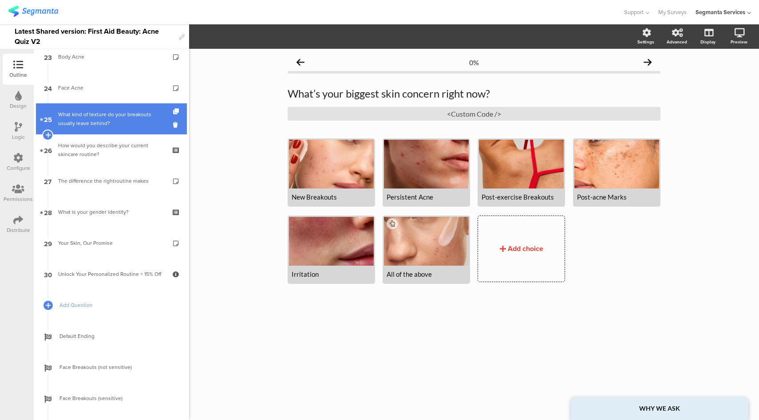
scroll to position [710, 0]
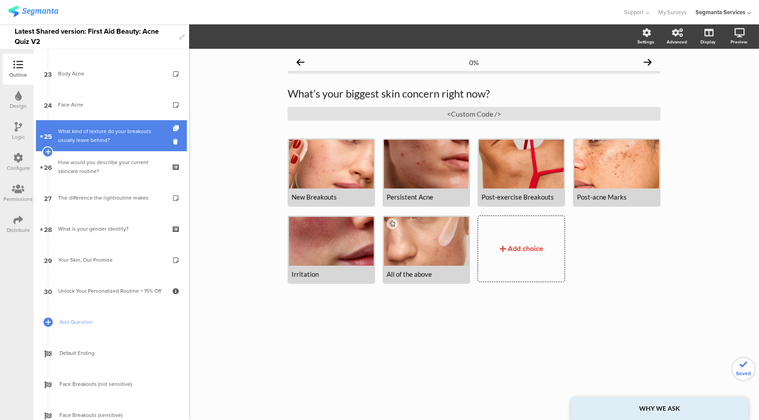
click at [111, 138] on div "What kind of texture do your breakouts usually leave behind?" at bounding box center [111, 136] width 106 height 18
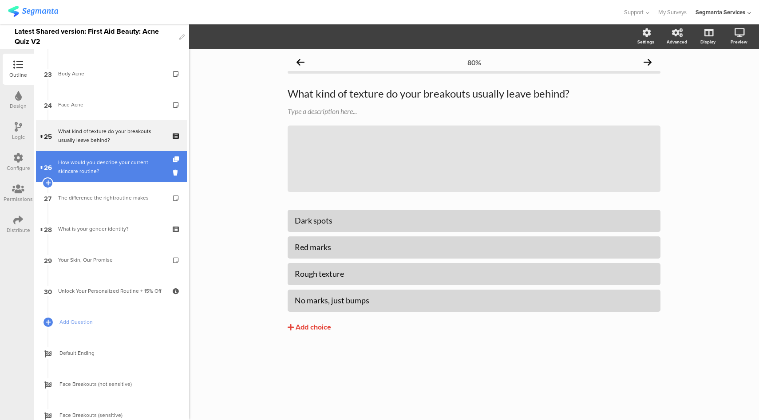
click at [119, 165] on div "How would you describe your current skincare routine?" at bounding box center [111, 167] width 106 height 18
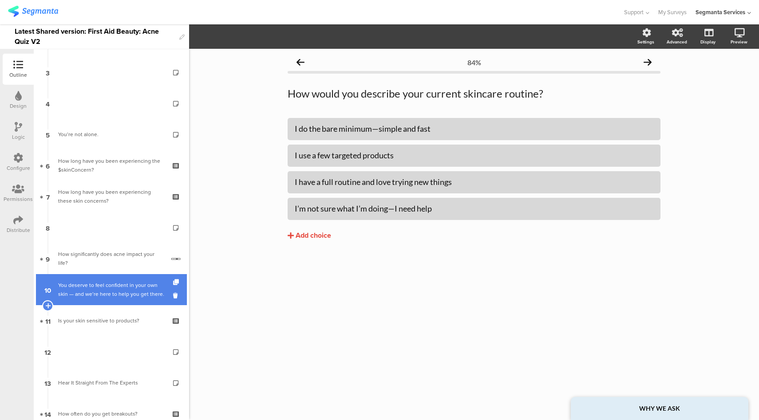
scroll to position [228, 0]
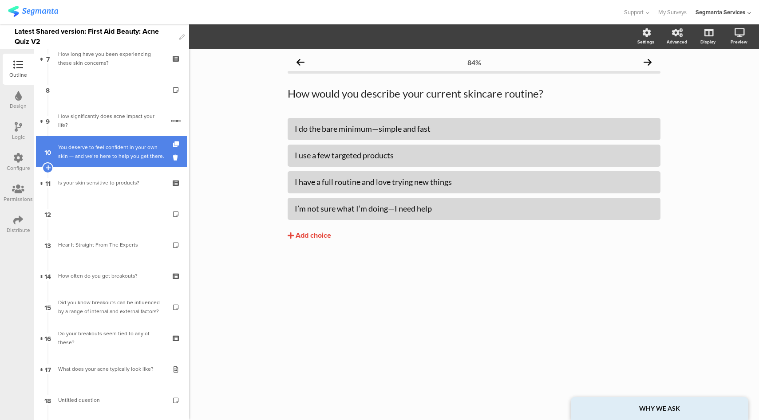
click at [119, 154] on div "You deserve to feel confident in your own skin — and we’re here to help you get…" at bounding box center [111, 152] width 106 height 18
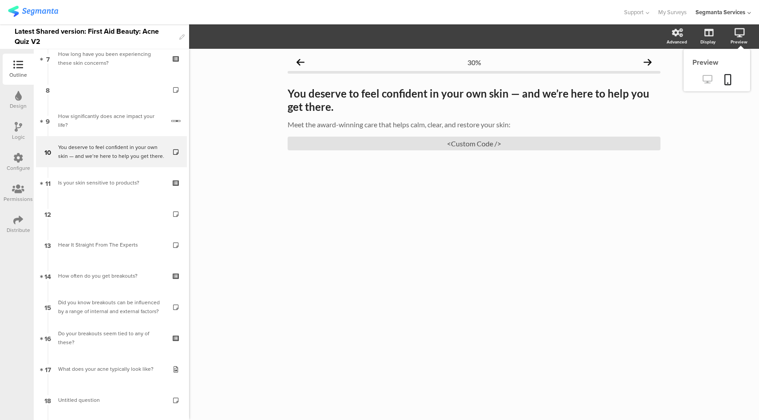
click at [706, 76] on icon at bounding box center [707, 79] width 9 height 8
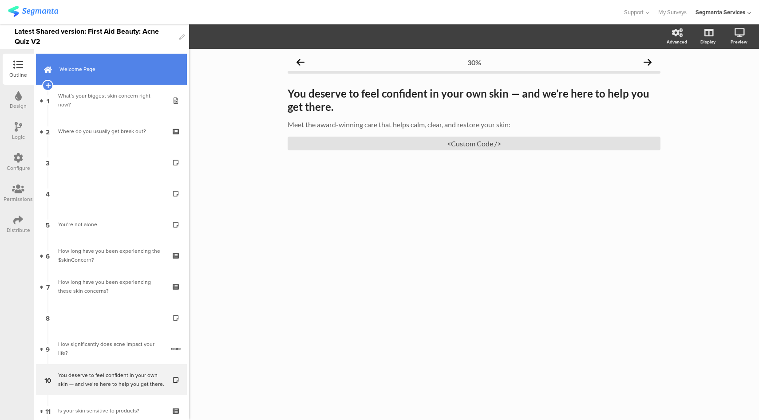
click at [139, 62] on link "Welcome Page" at bounding box center [111, 69] width 151 height 31
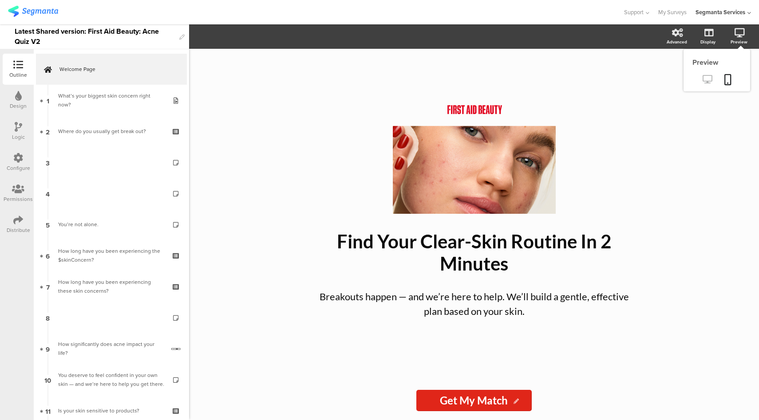
click at [705, 79] on icon at bounding box center [707, 79] width 9 height 8
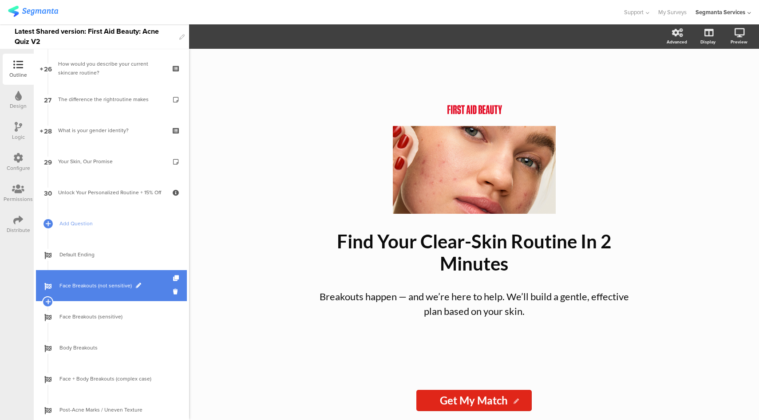
scroll to position [804, 0]
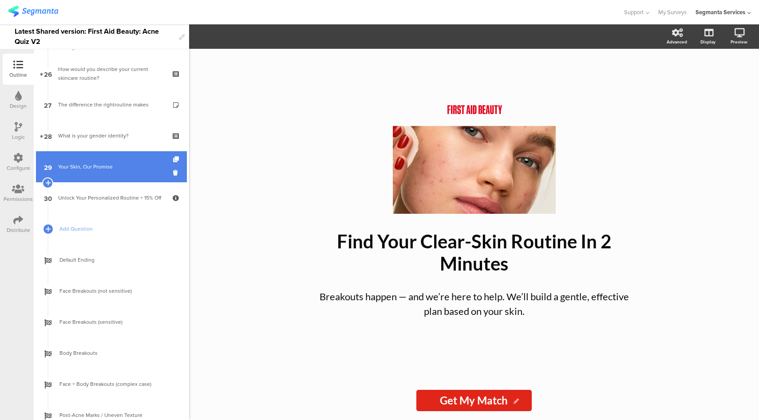
click at [118, 153] on link "29 Your Skin, Our Promise" at bounding box center [111, 166] width 151 height 31
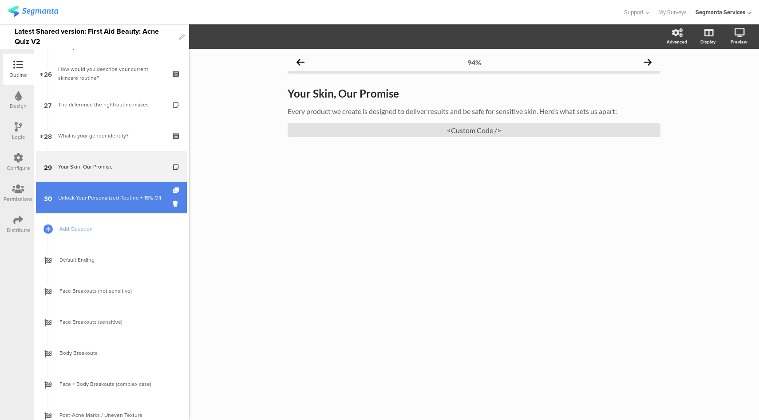
click at [113, 198] on div "Unlock Your Personalized Routine + 15% Off" at bounding box center [111, 198] width 106 height 9
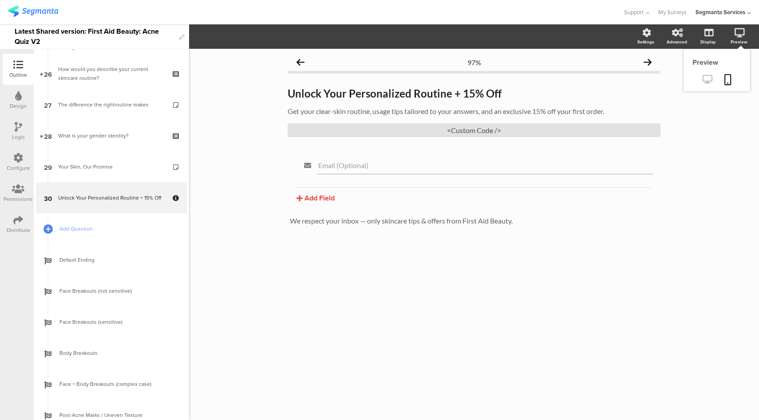
click at [710, 79] on icon at bounding box center [707, 79] width 9 height 8
